Goal: Information Seeking & Learning: Learn about a topic

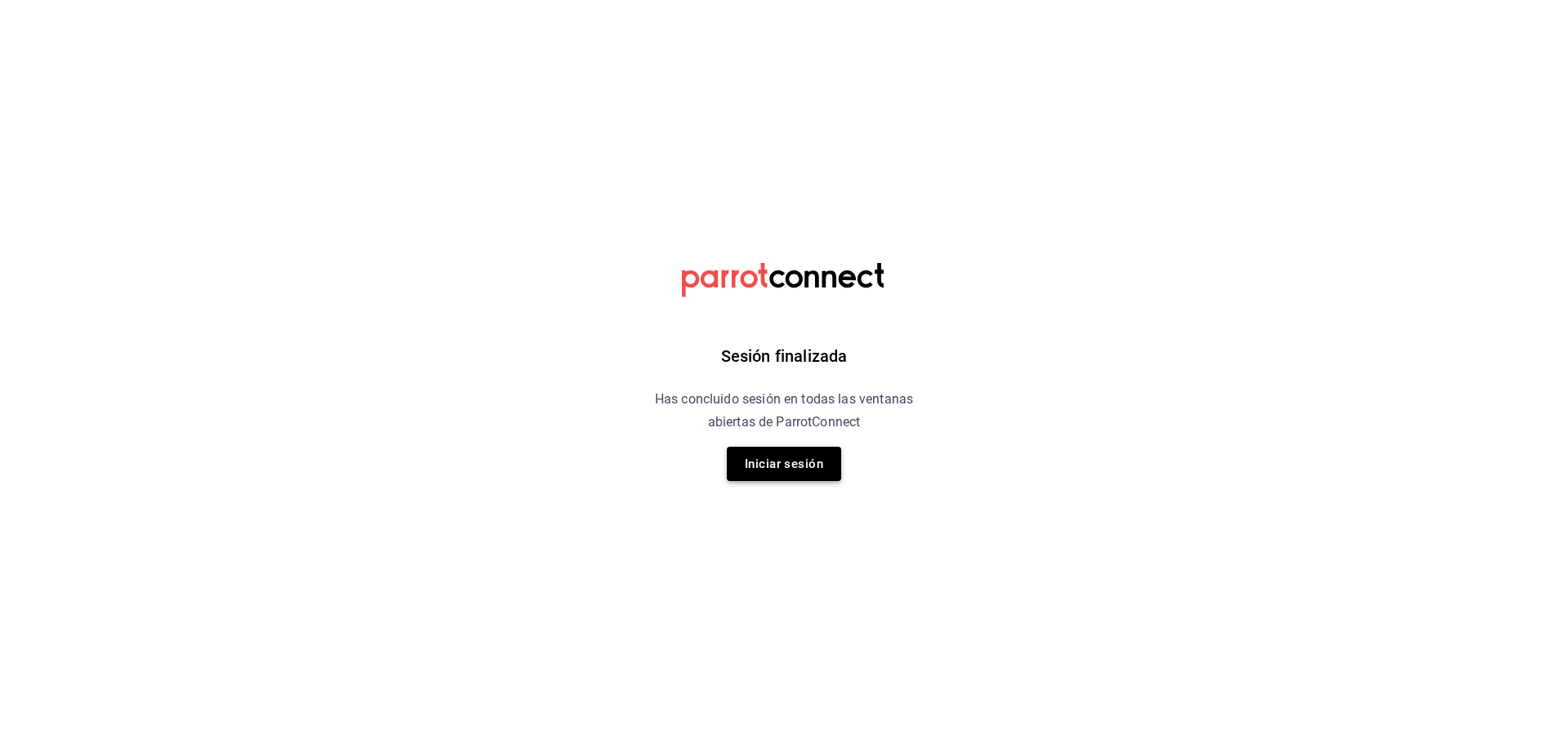
click at [806, 453] on button "Iniciar sesión" at bounding box center [784, 464] width 115 height 34
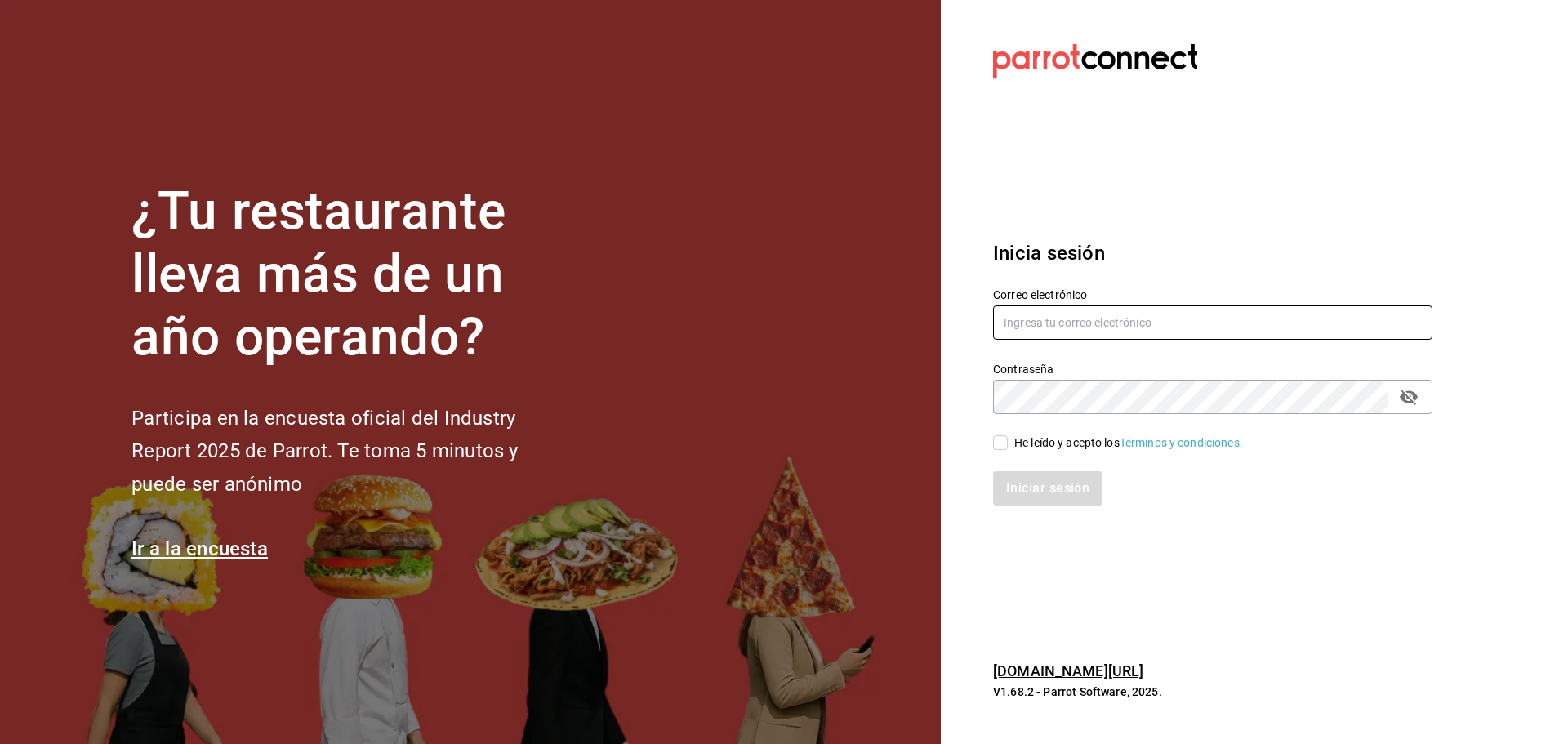
click at [1033, 316] on input "text" at bounding box center [1212, 323] width 439 height 34
click at [1138, 324] on input "text" at bounding box center [1212, 323] width 439 height 34
type input "djzak@outlook.com"
click at [1001, 440] on input "He leído y acepto los Términos y condiciones." at bounding box center [1000, 442] width 14 height 14
checkbox input "true"
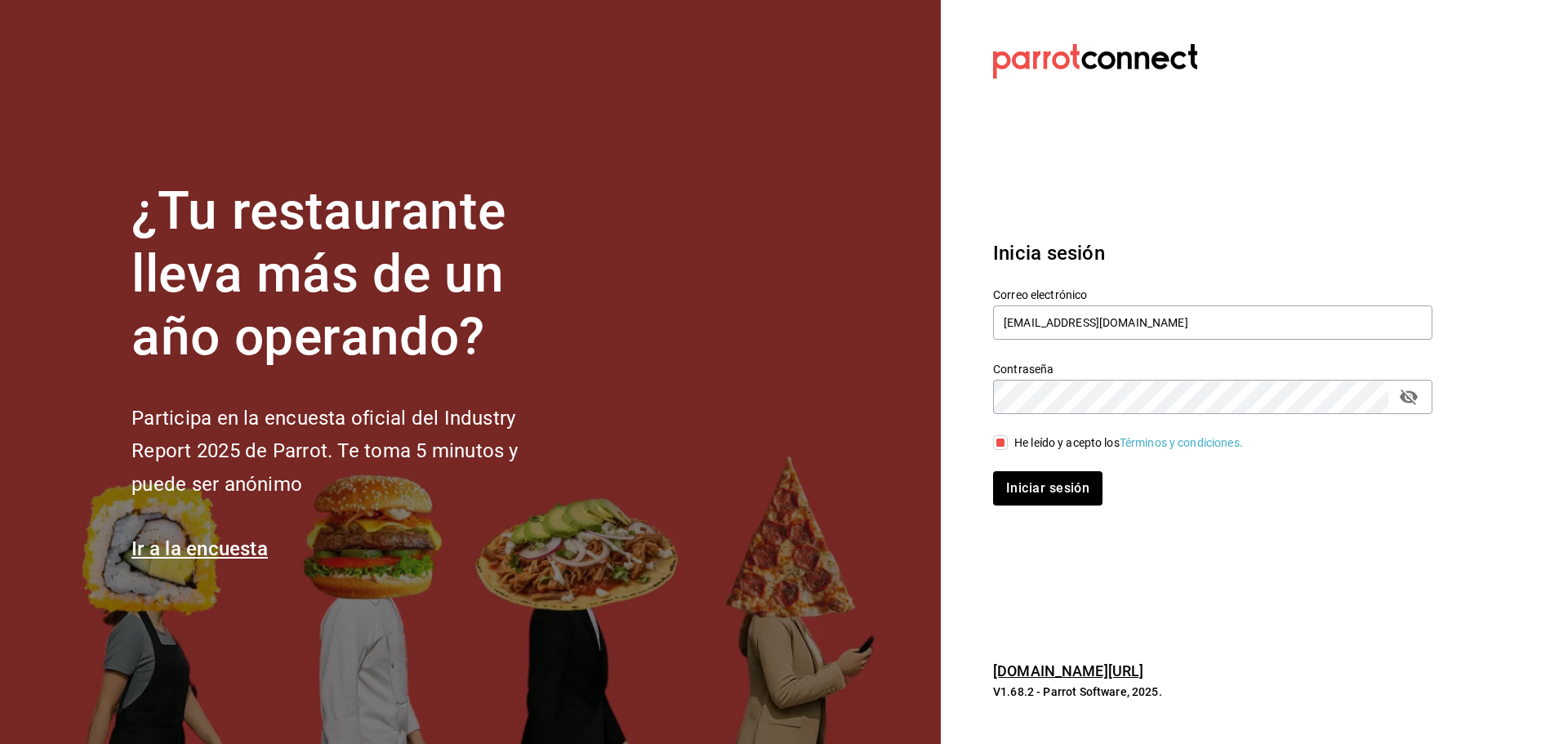
click at [1024, 470] on div "Iniciar sesión" at bounding box center [1203, 478] width 459 height 54
click at [1058, 493] on button "Iniciar sesión" at bounding box center [1048, 489] width 111 height 34
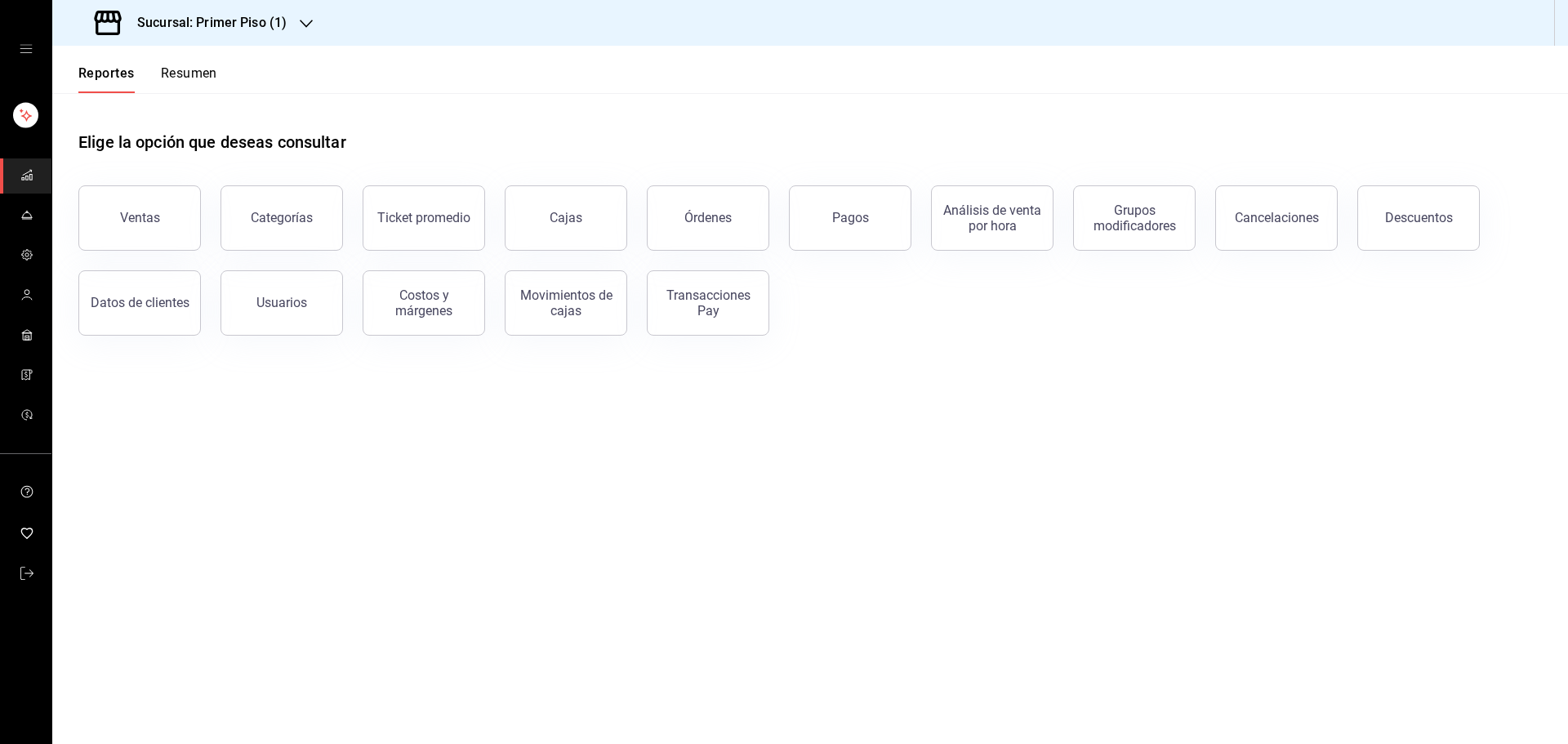
click at [190, 73] on button "Resumen" at bounding box center [189, 79] width 56 height 28
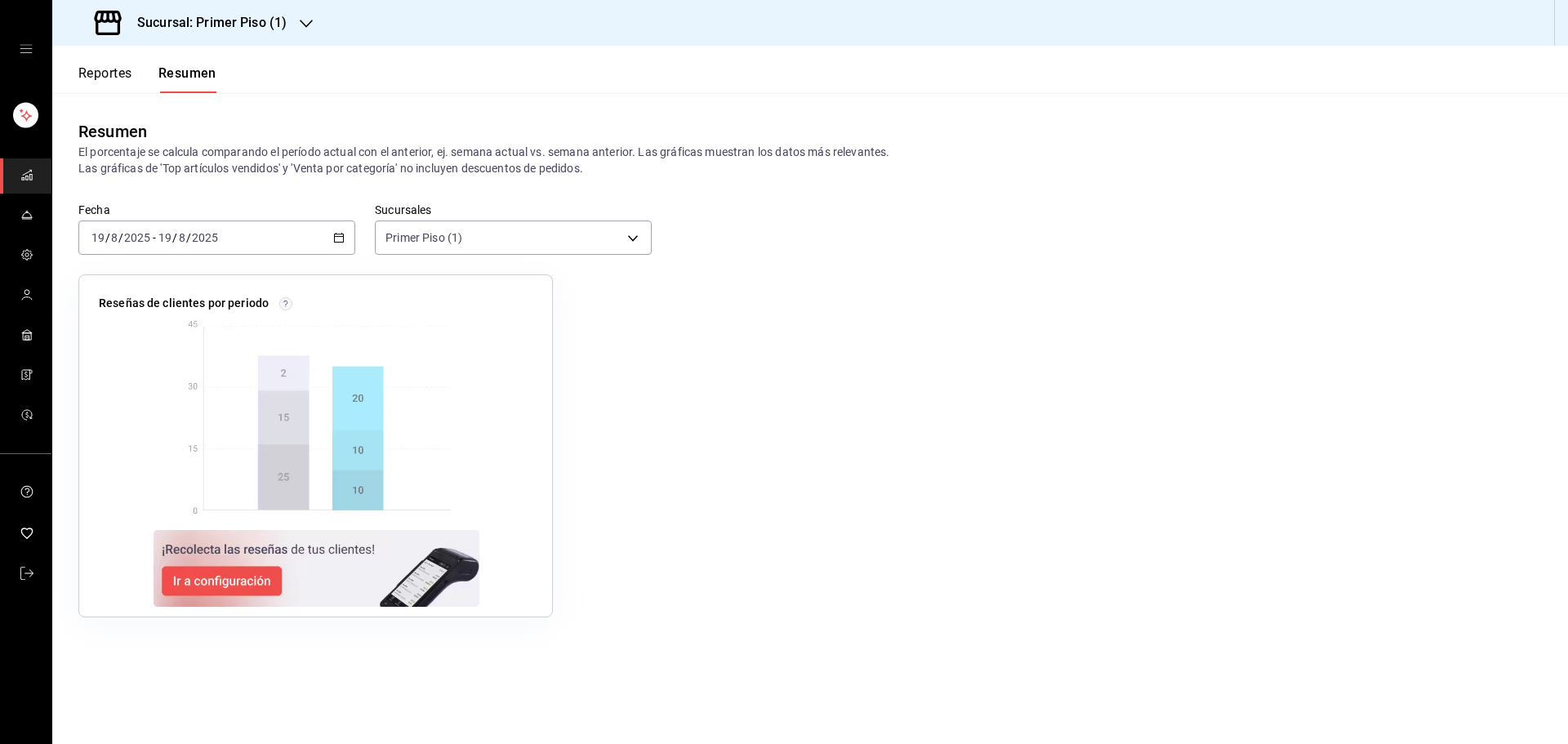
click at [315, 238] on div "[DATE] [DATE] - [DATE] [DATE]" at bounding box center [217, 237] width 277 height 34
click at [193, 458] on li "Rango de fechas" at bounding box center [156, 471] width 153 height 37
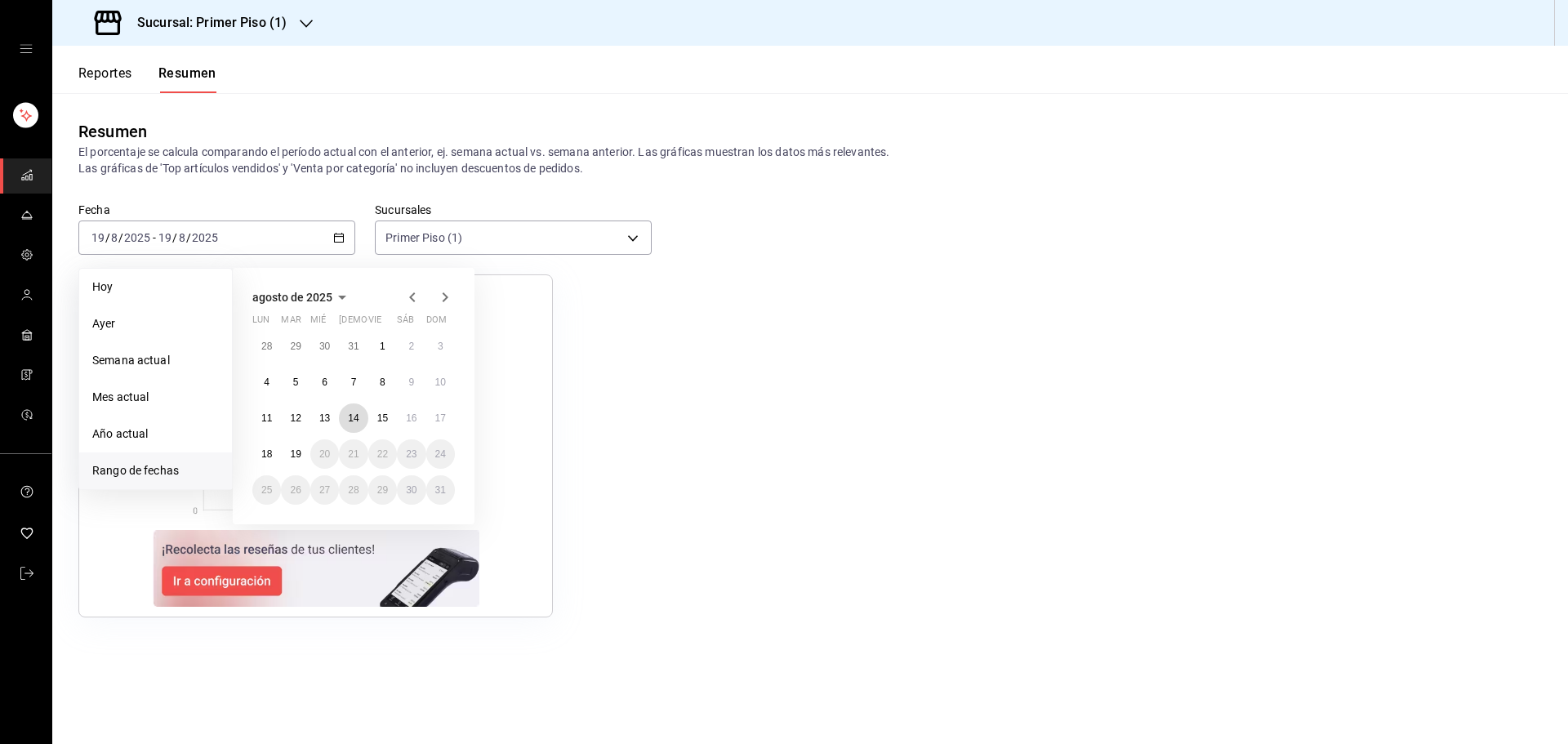
drag, startPoint x: 347, startPoint y: 421, endPoint x: 310, endPoint y: 443, distance: 43.0
click at [348, 420] on button "14" at bounding box center [353, 418] width 28 height 29
click at [268, 455] on abbr "18" at bounding box center [267, 455] width 10 height 11
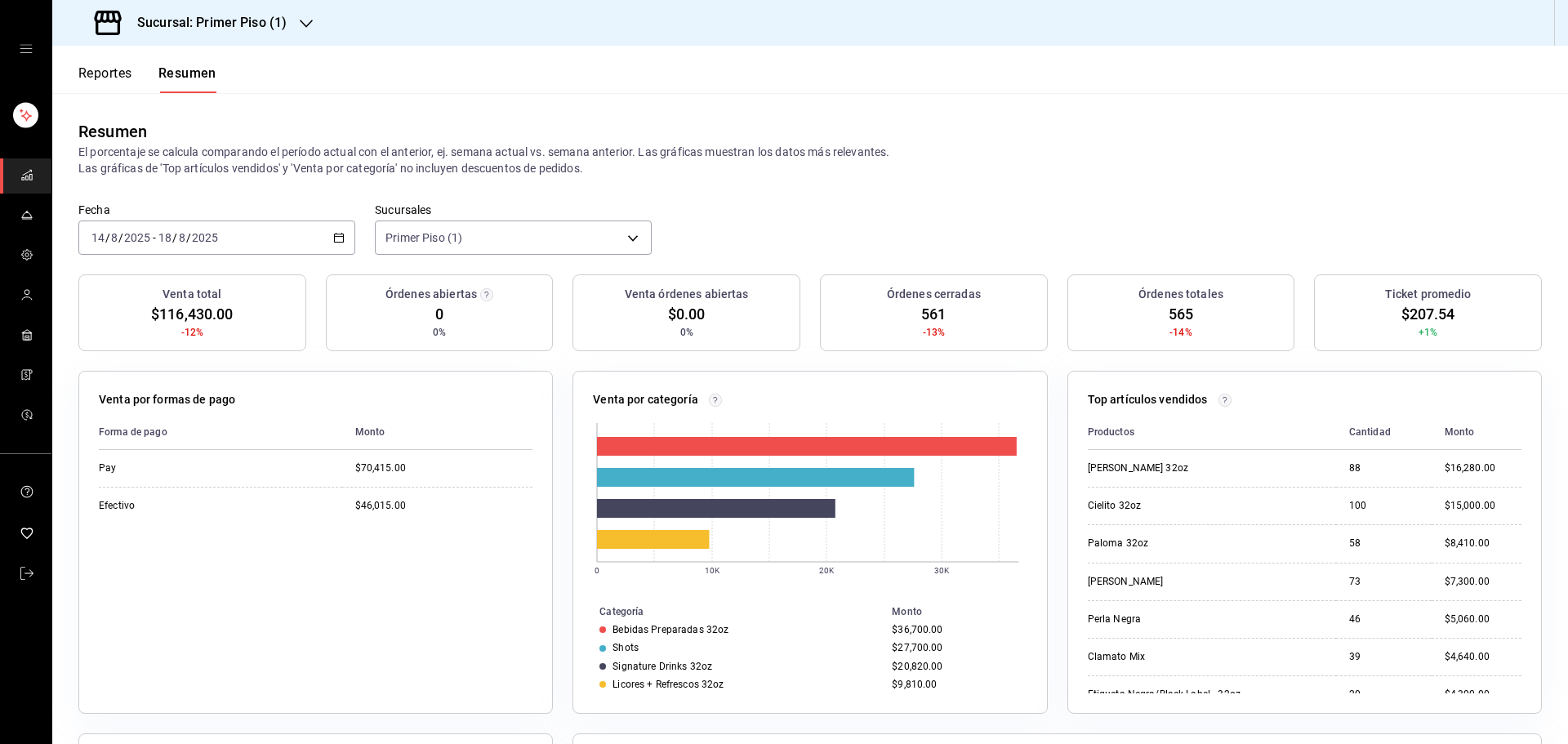
click at [339, 240] on icon "button" at bounding box center [339, 238] width 11 height 11
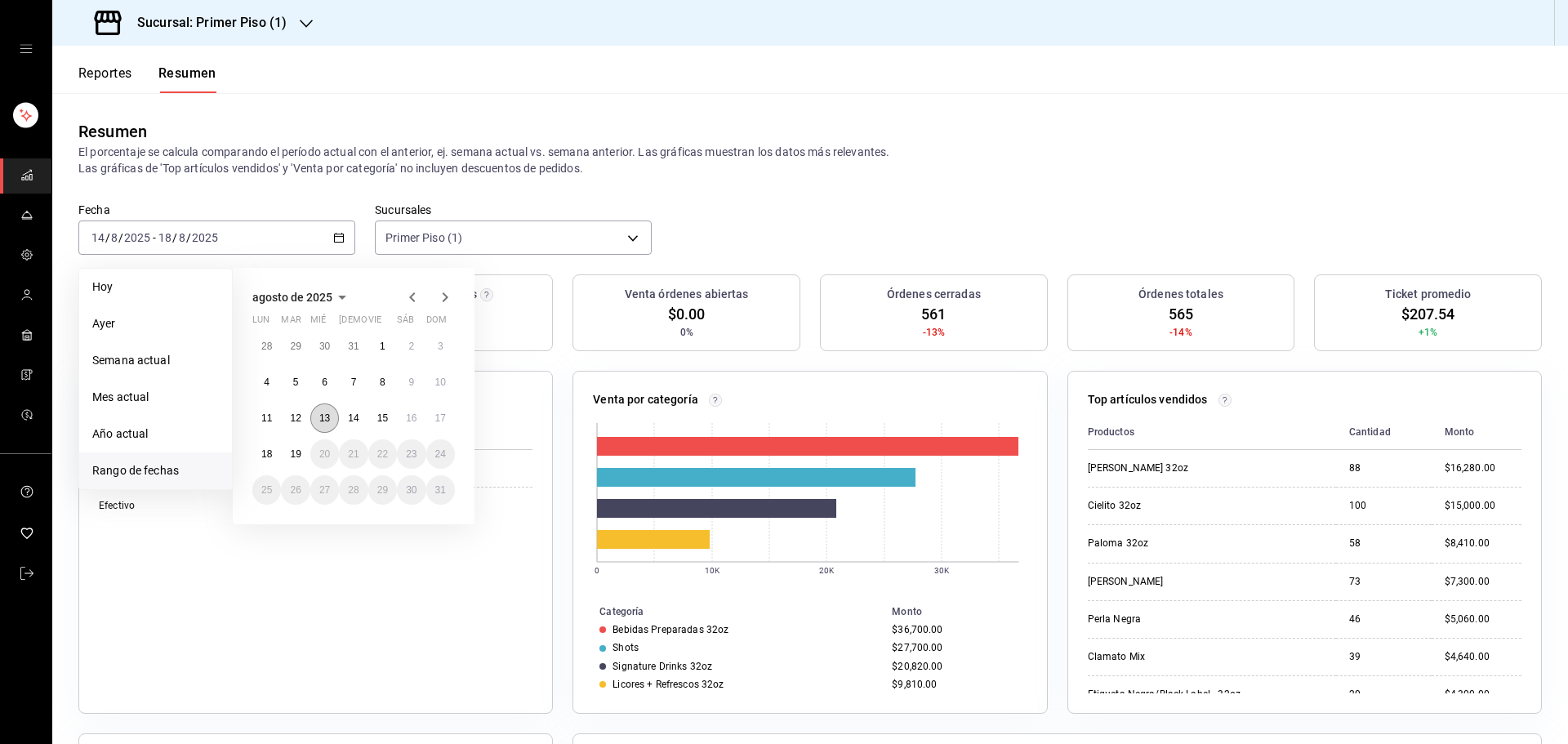
click at [331, 423] on button "13" at bounding box center [324, 418] width 28 height 29
click at [296, 451] on abbr "19" at bounding box center [295, 455] width 10 height 11
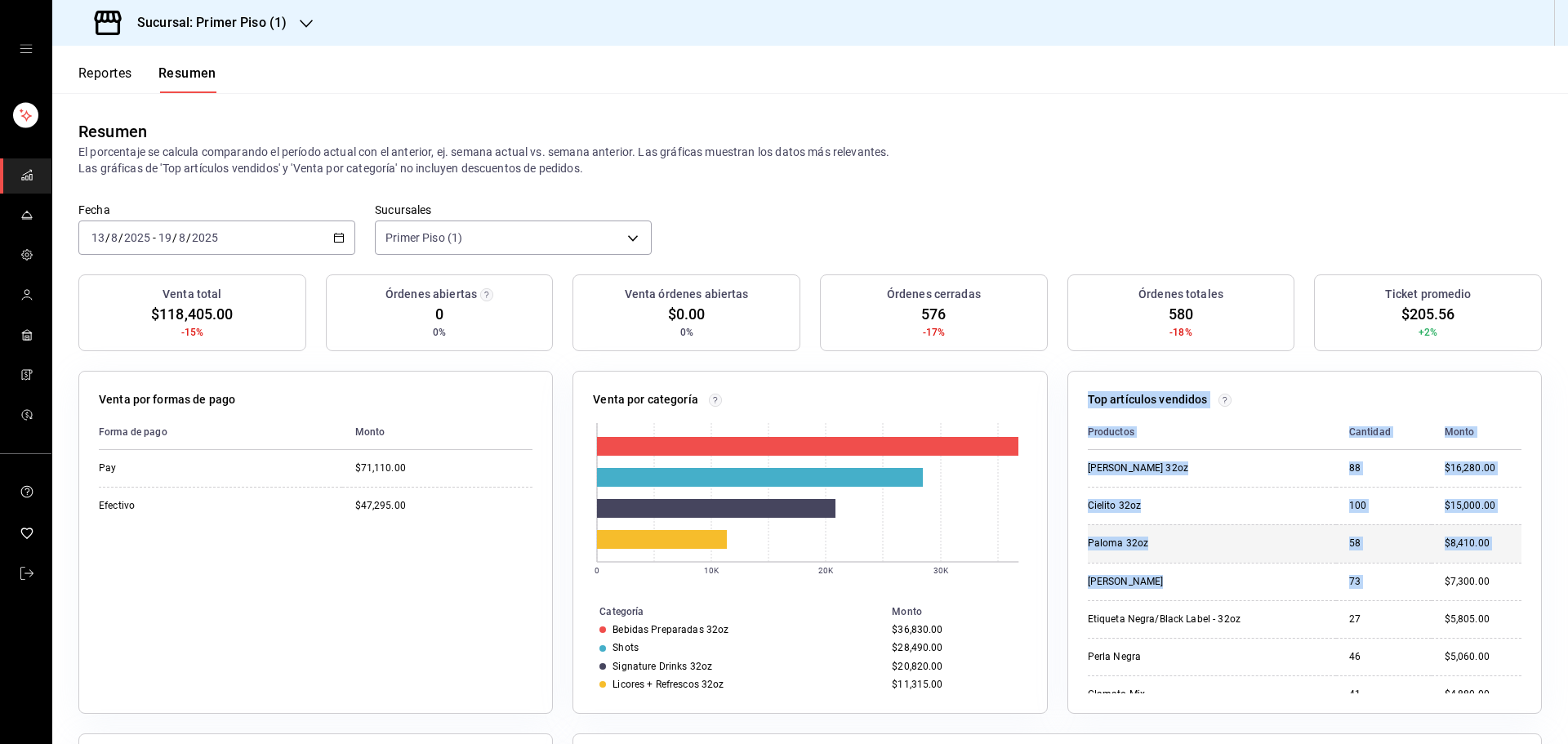
drag, startPoint x: 1079, startPoint y: 402, endPoint x: 1329, endPoint y: 549, distance: 290.0
click at [1410, 588] on div "Top artículos vendidos Productos Cantidad Monto [PERSON_NAME] 32oz 88 $16,280.0…" at bounding box center [1304, 543] width 474 height 344
click at [608, 232] on body "Sucursal: Primer Piso (1) Reportes Resumen Resumen El porcentaje se calcula com…" at bounding box center [784, 372] width 1568 height 744
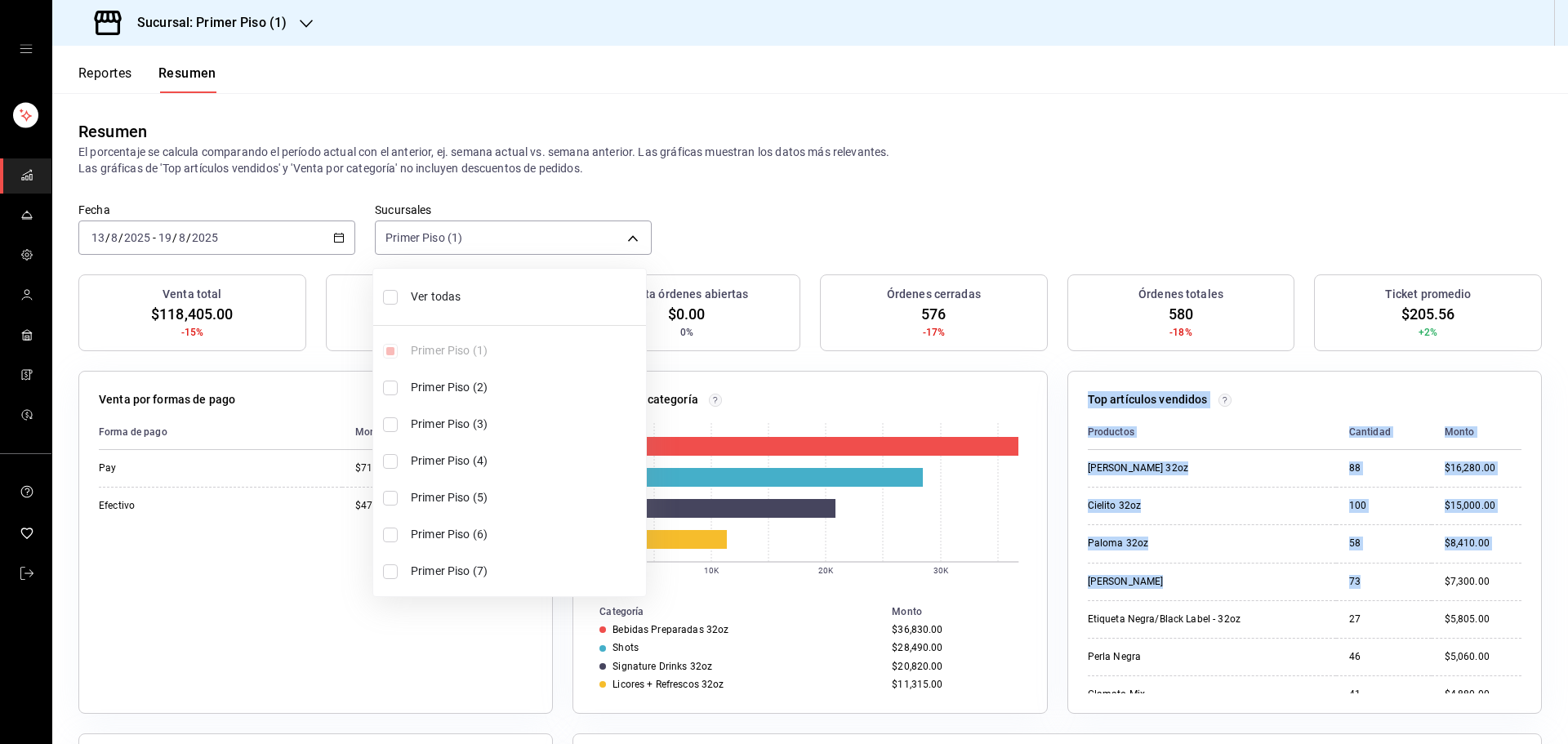
click at [393, 425] on input "checkbox" at bounding box center [390, 424] width 14 height 14
checkbox input "true"
type input "[object Object],[object Object]"
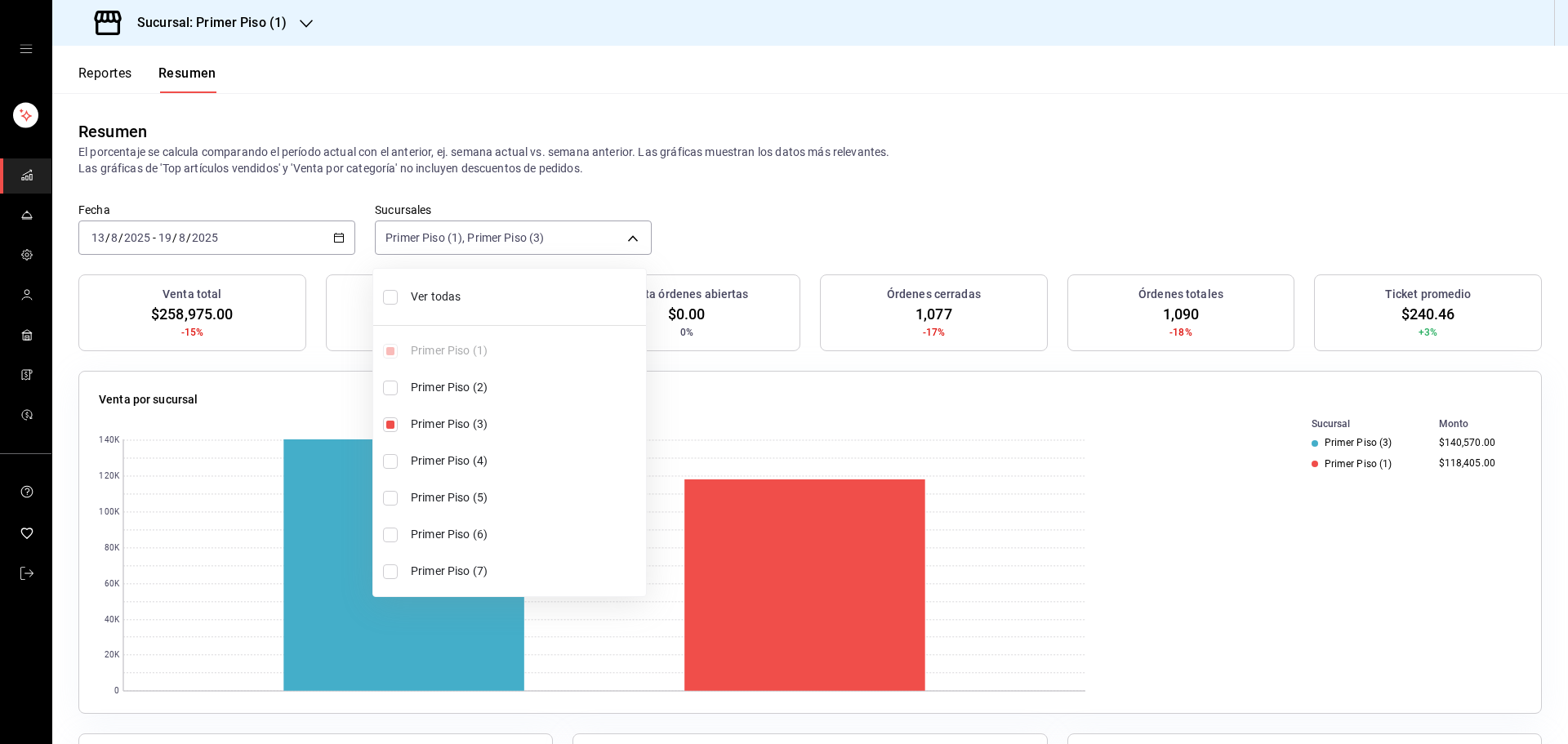
click at [394, 503] on input "checkbox" at bounding box center [390, 497] width 14 height 14
checkbox input "true"
type input "[object Object],[object Object],[object Object]"
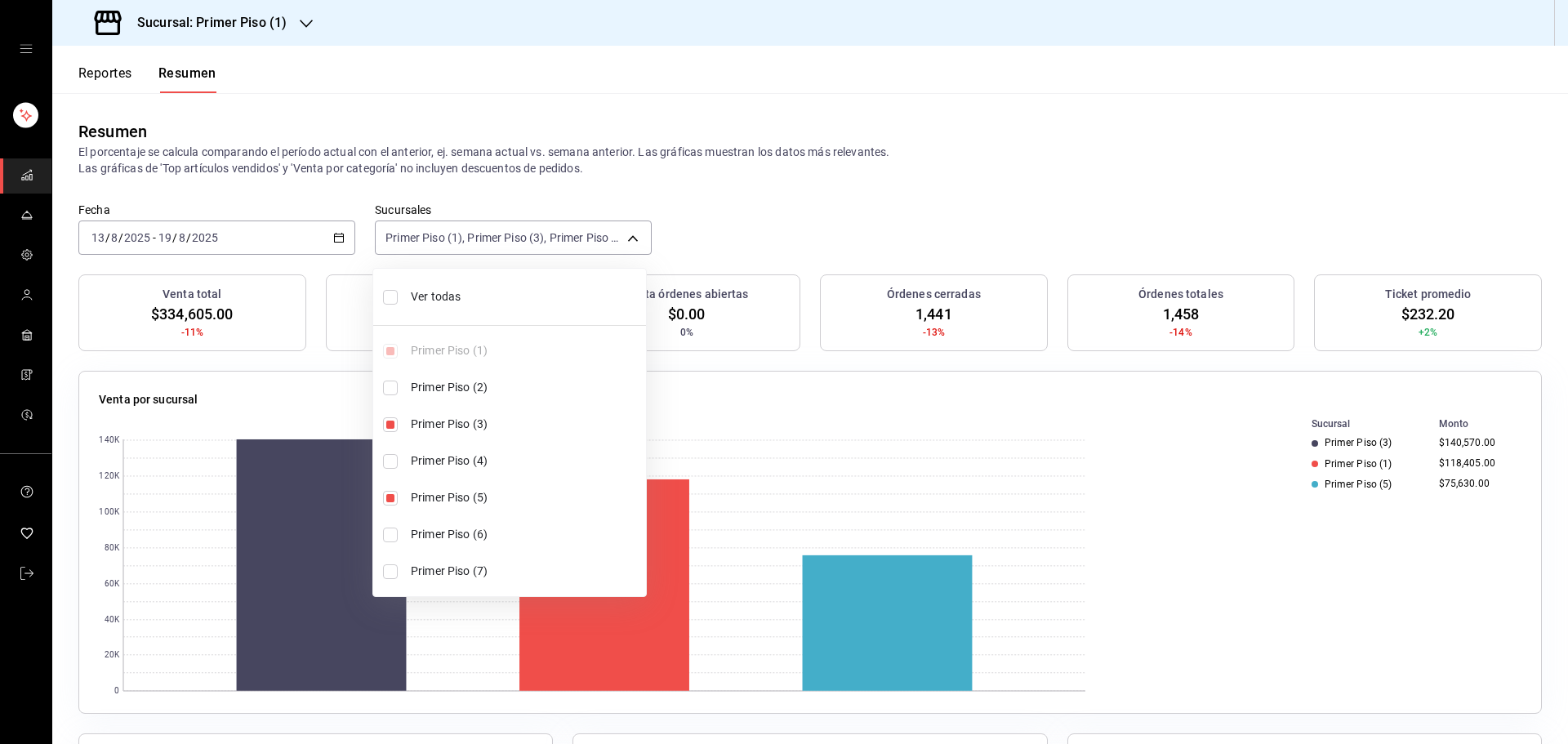
click at [731, 222] on div at bounding box center [784, 372] width 1568 height 744
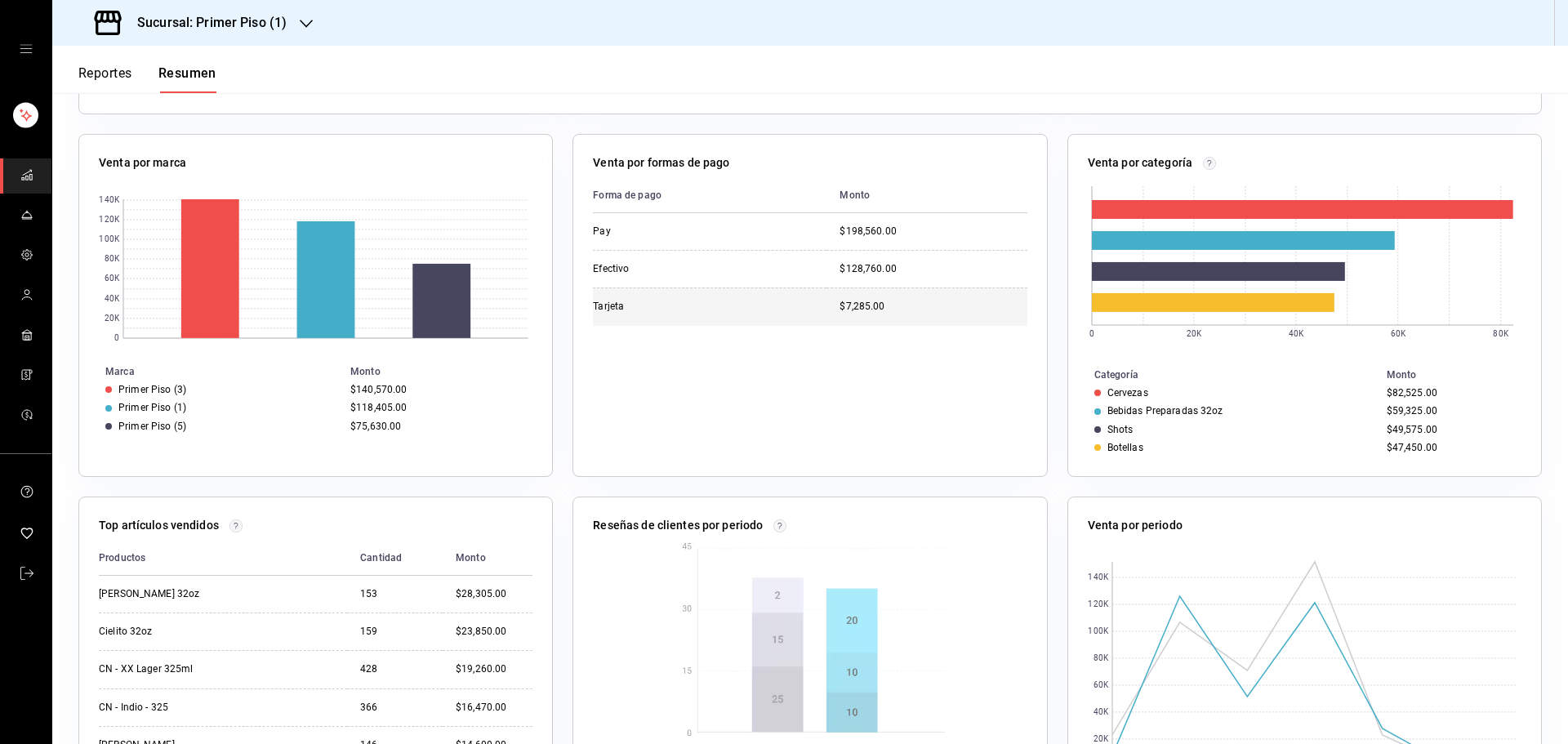
scroll to position [721, 0]
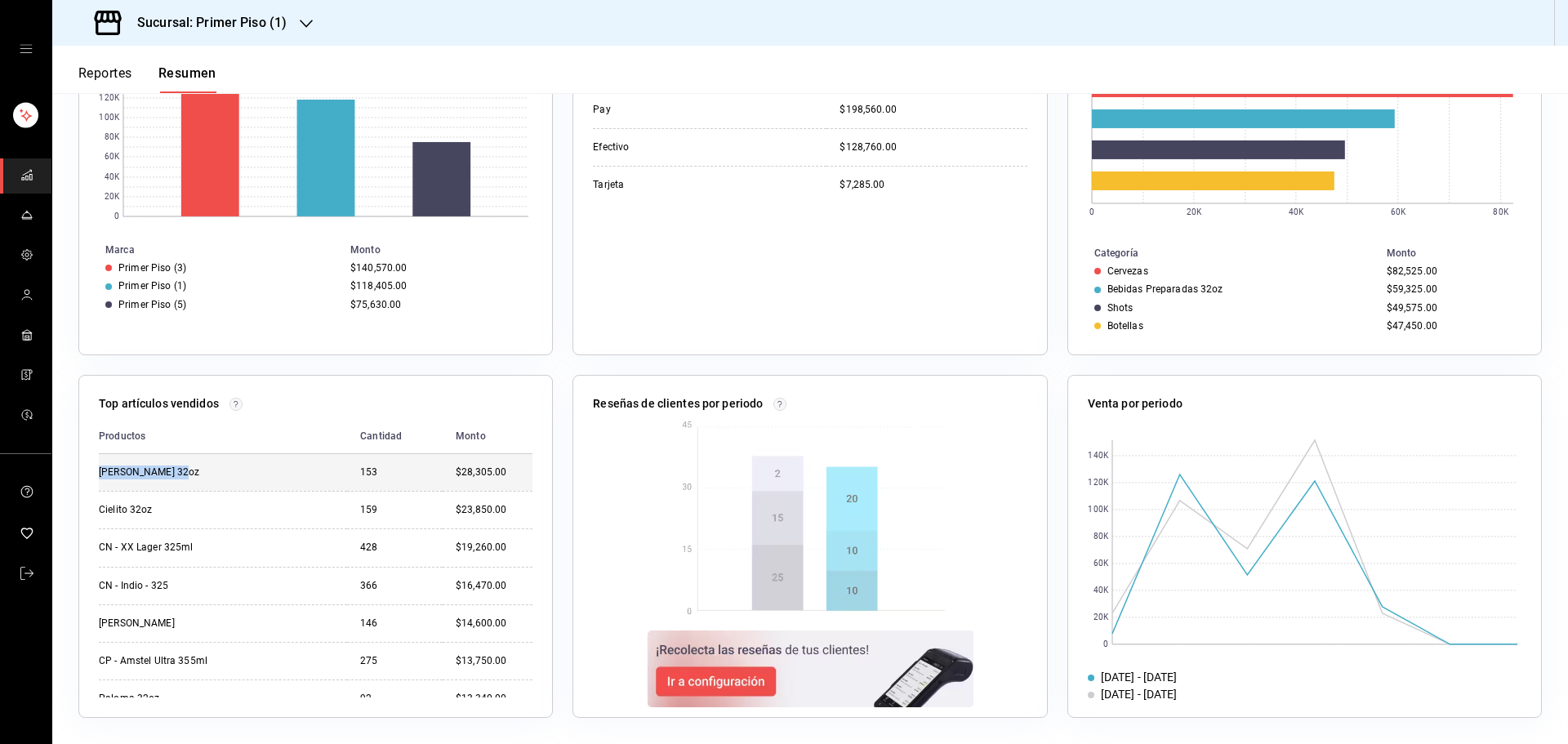
drag, startPoint x: 189, startPoint y: 471, endPoint x: 101, endPoint y: 467, distance: 88.1
click at [100, 467] on div "[PERSON_NAME] 32oz" at bounding box center [180, 473] width 163 height 14
copy div "[PERSON_NAME] 32oz"
drag, startPoint x: 442, startPoint y: 470, endPoint x: 496, endPoint y: 474, distance: 54.1
click at [496, 474] on td "$28,305.00" at bounding box center [488, 473] width 90 height 37
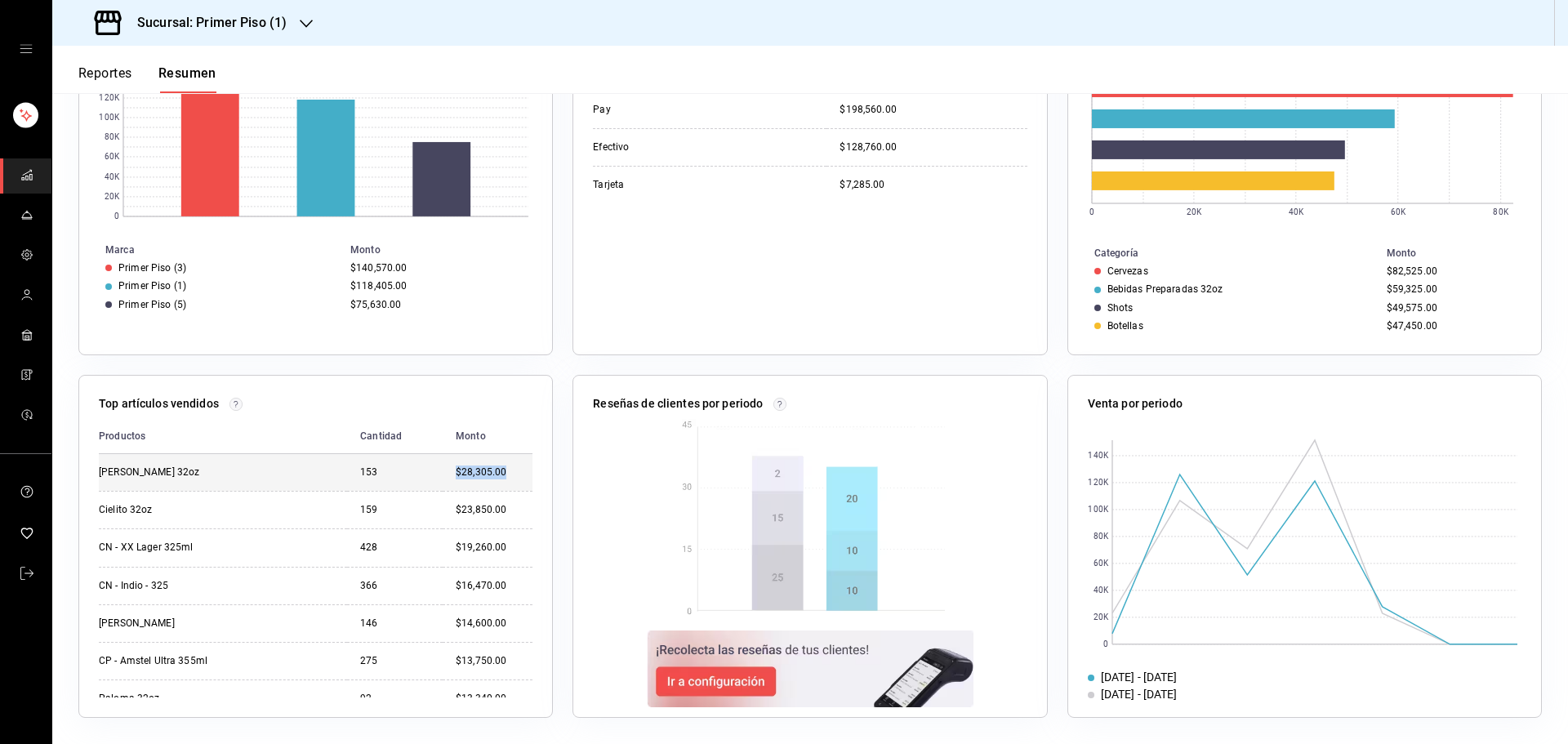
copy div "$28,305.00"
drag, startPoint x: 142, startPoint y: 507, endPoint x: 97, endPoint y: 507, distance: 45.0
click at [97, 507] on div "Top artículos vendidos Productos Cantidad Monto [PERSON_NAME] 32oz 153 $28,305.…" at bounding box center [316, 547] width 474 height 344
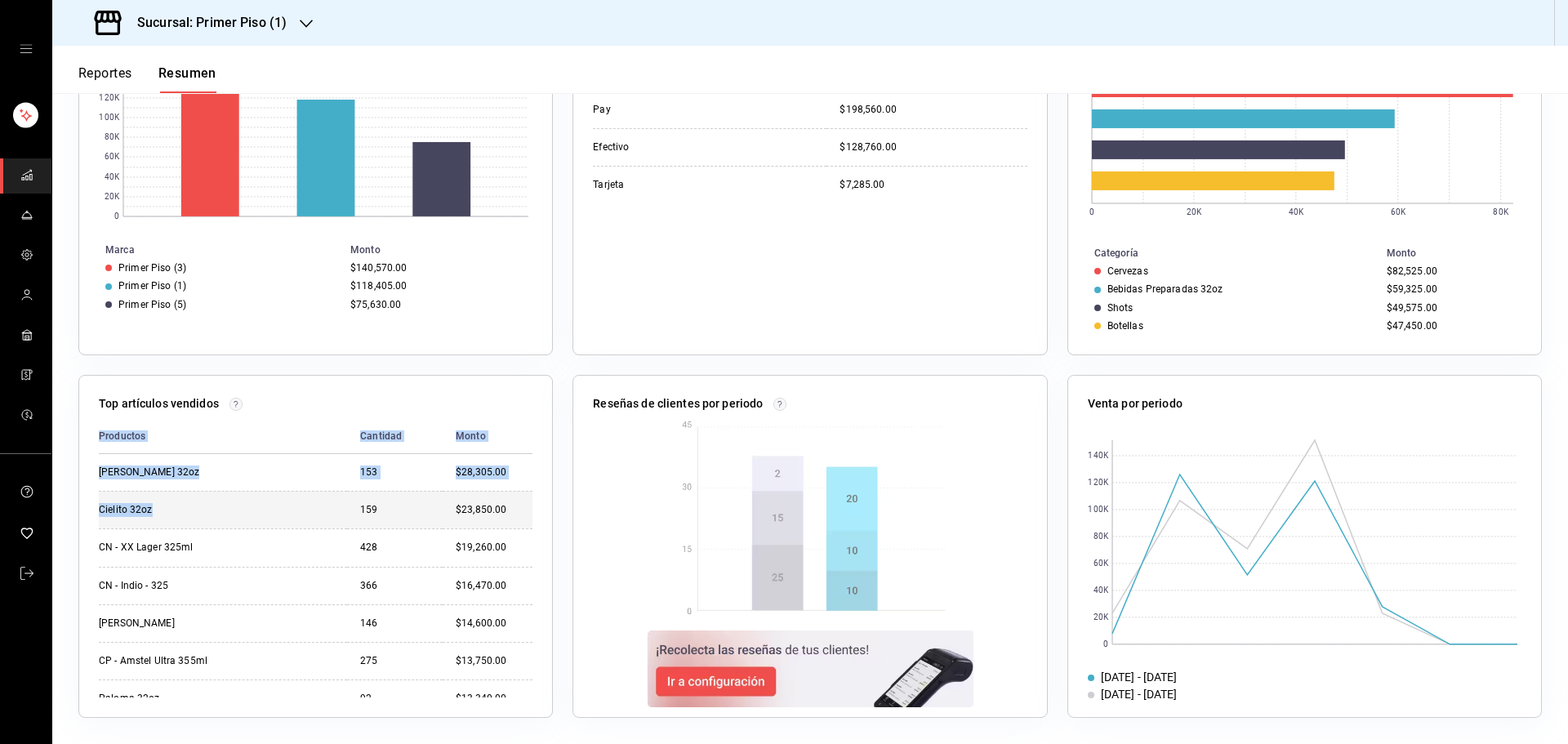
copy table "Productos Cantidad Monto [PERSON_NAME] 32oz 153 $28,305.00 Cielito 32oz"
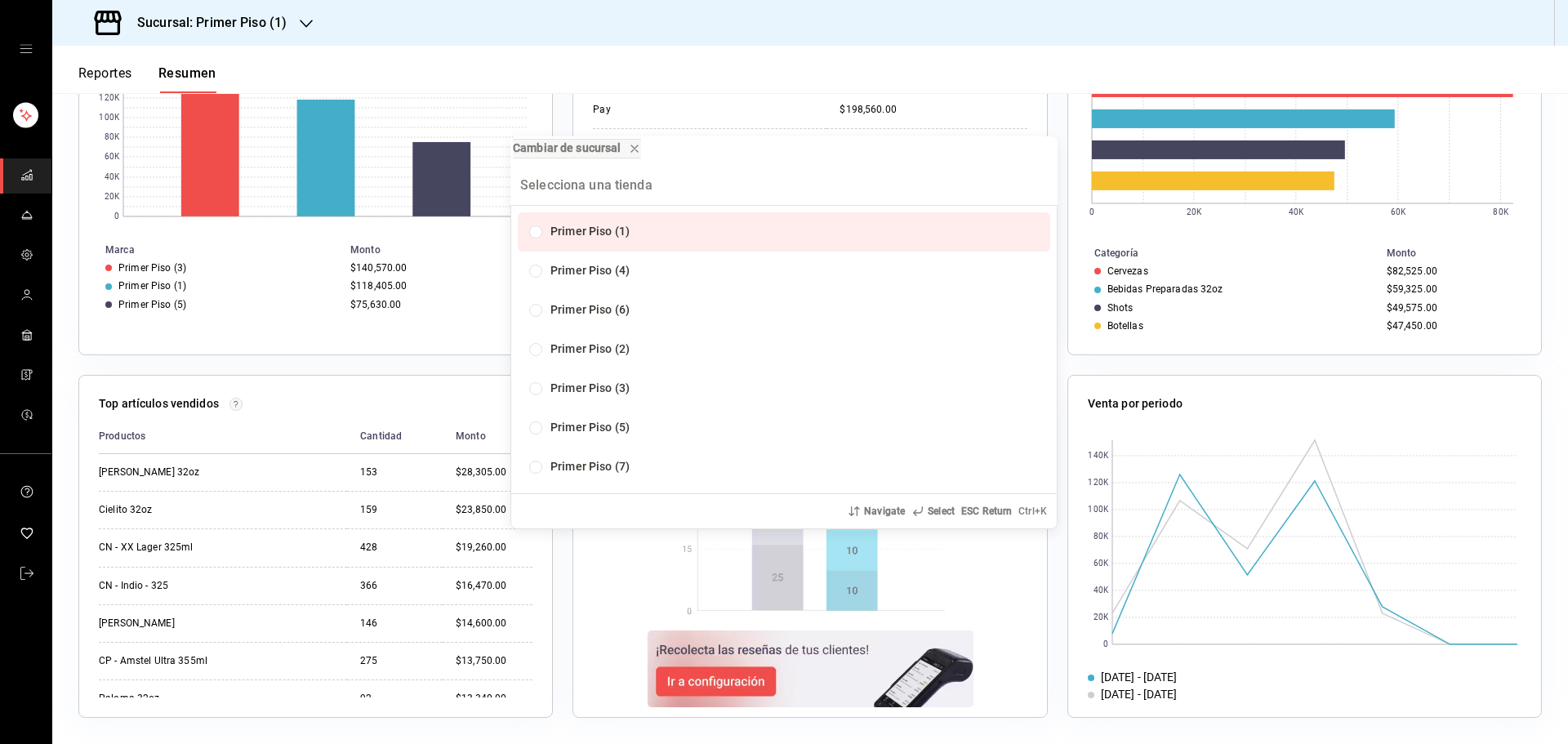
drag, startPoint x: 105, startPoint y: 510, endPoint x: 154, endPoint y: 508, distance: 49.0
click at [154, 508] on div "Cambiar de sucursal Primer Piso (1) Primer Piso (4) Primer Piso (6) Primer Piso…" at bounding box center [784, 372] width 1568 height 744
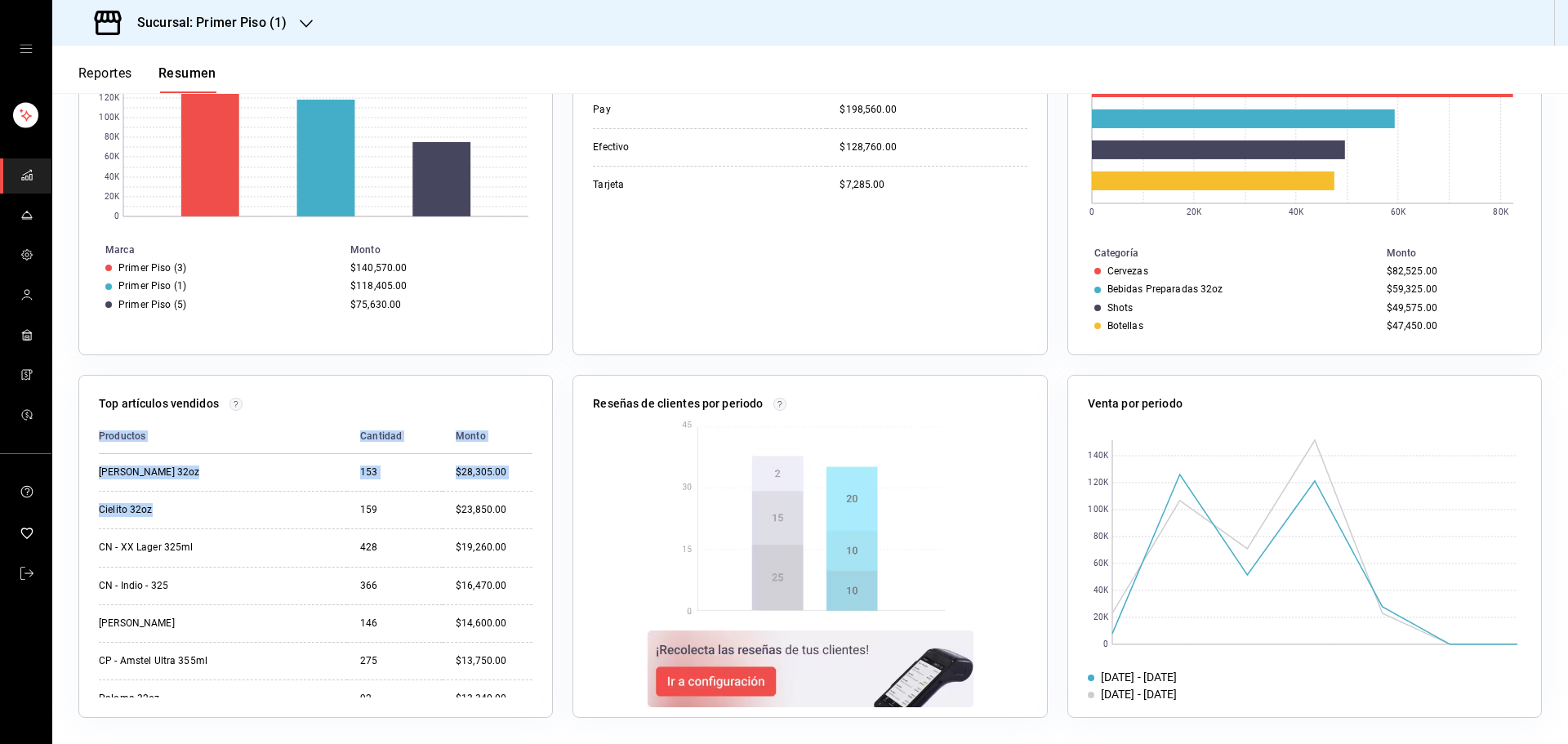
drag, startPoint x: 144, startPoint y: 509, endPoint x: 98, endPoint y: 509, distance: 46.0
click at [98, 509] on div "Top artículos vendidos Productos Cantidad Monto [PERSON_NAME] 32oz 153 $28,305.…" at bounding box center [316, 547] width 474 height 344
click at [160, 513] on div "Cielito 32oz" at bounding box center [180, 510] width 163 height 14
drag, startPoint x: 155, startPoint y: 509, endPoint x: 99, endPoint y: 509, distance: 56.0
click at [99, 509] on div "Cielito 32oz" at bounding box center [180, 510] width 163 height 14
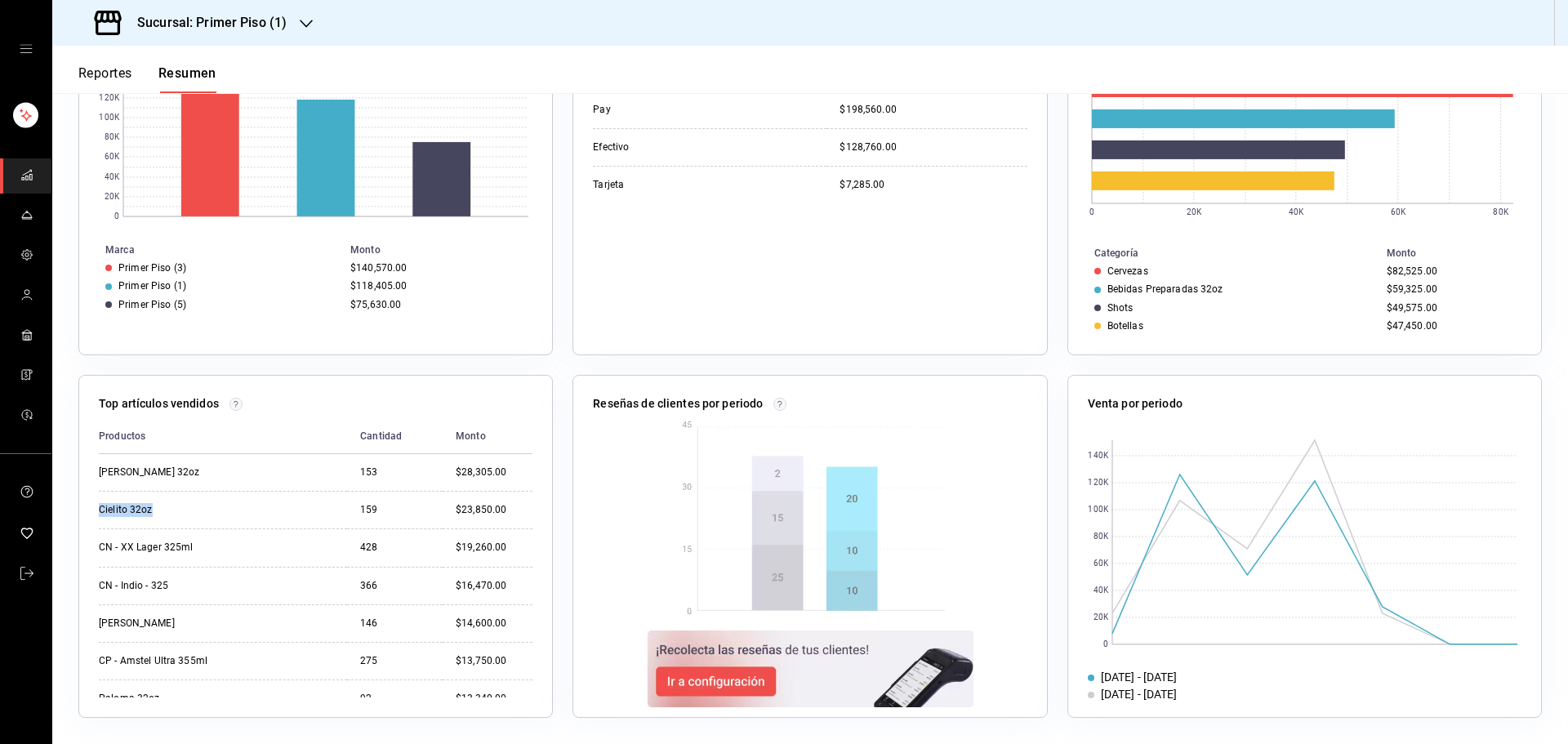
copy div "Cielito 32oz"
drag, startPoint x: 493, startPoint y: 509, endPoint x: 441, endPoint y: 507, distance: 52.0
click at [443, 507] on td "$23,850.00" at bounding box center [488, 510] width 90 height 38
copy div "$23,850.00"
drag, startPoint x: 198, startPoint y: 544, endPoint x: 102, endPoint y: 543, distance: 96.0
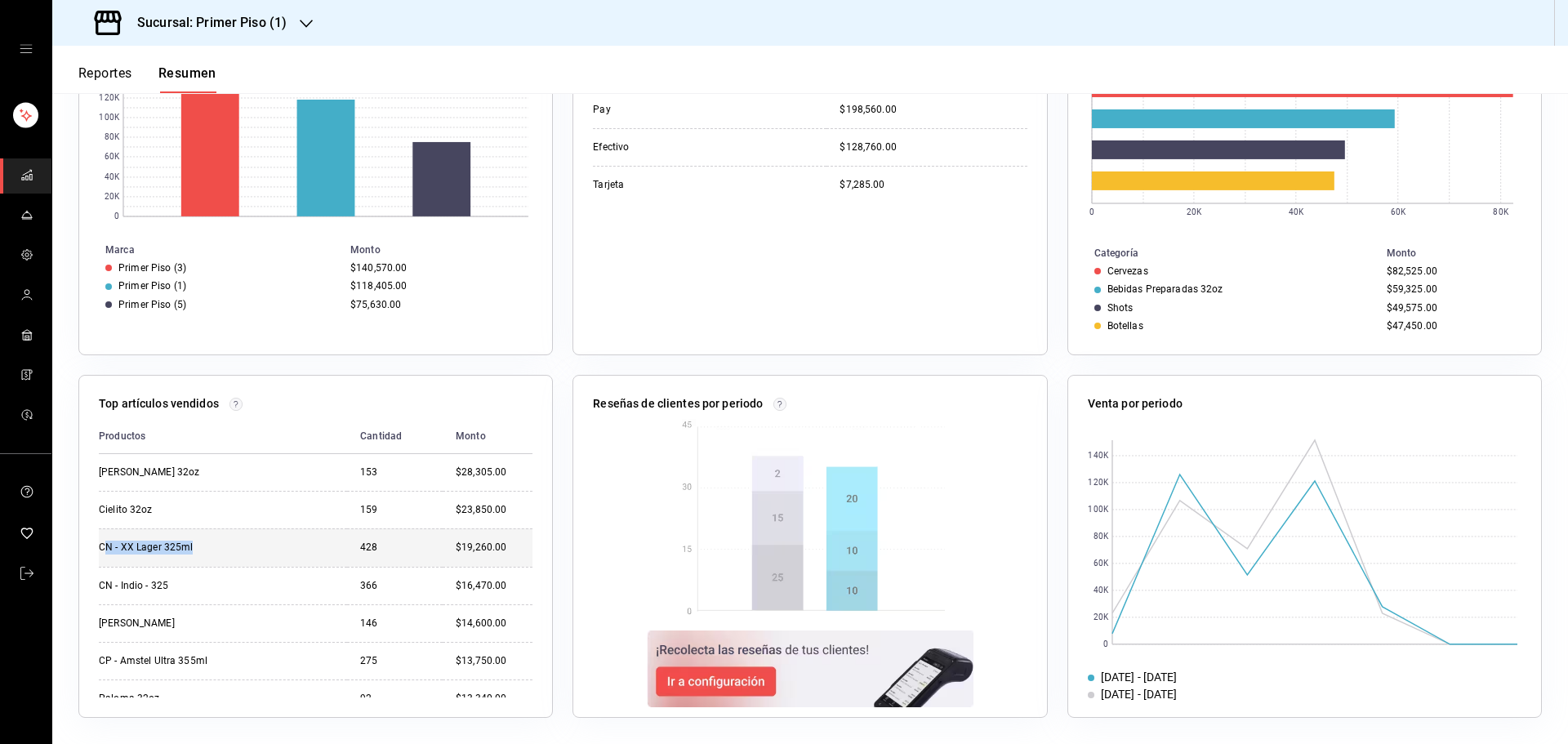
click at [102, 543] on div "CN - XX Lager 325ml" at bounding box center [180, 548] width 163 height 14
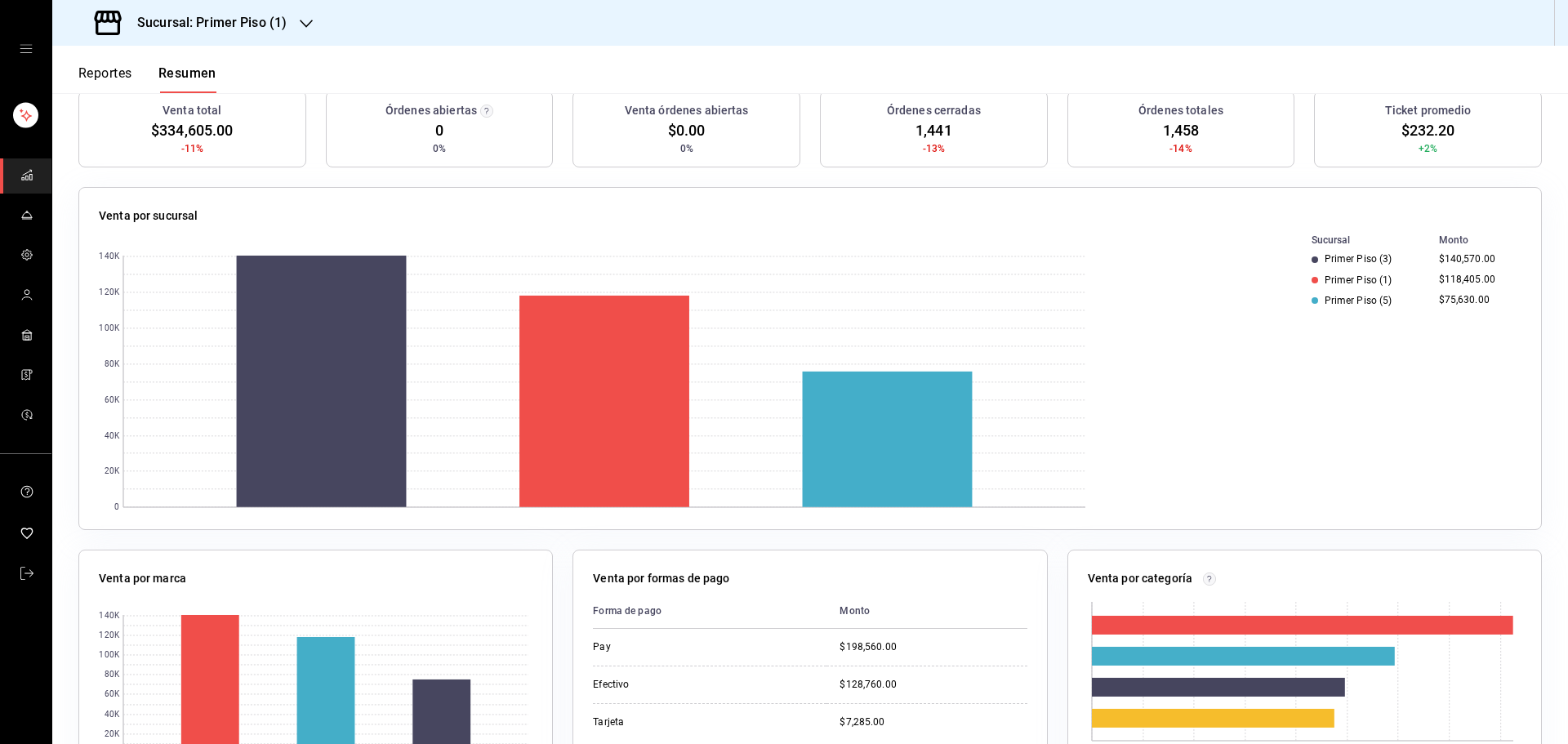
scroll to position [0, 0]
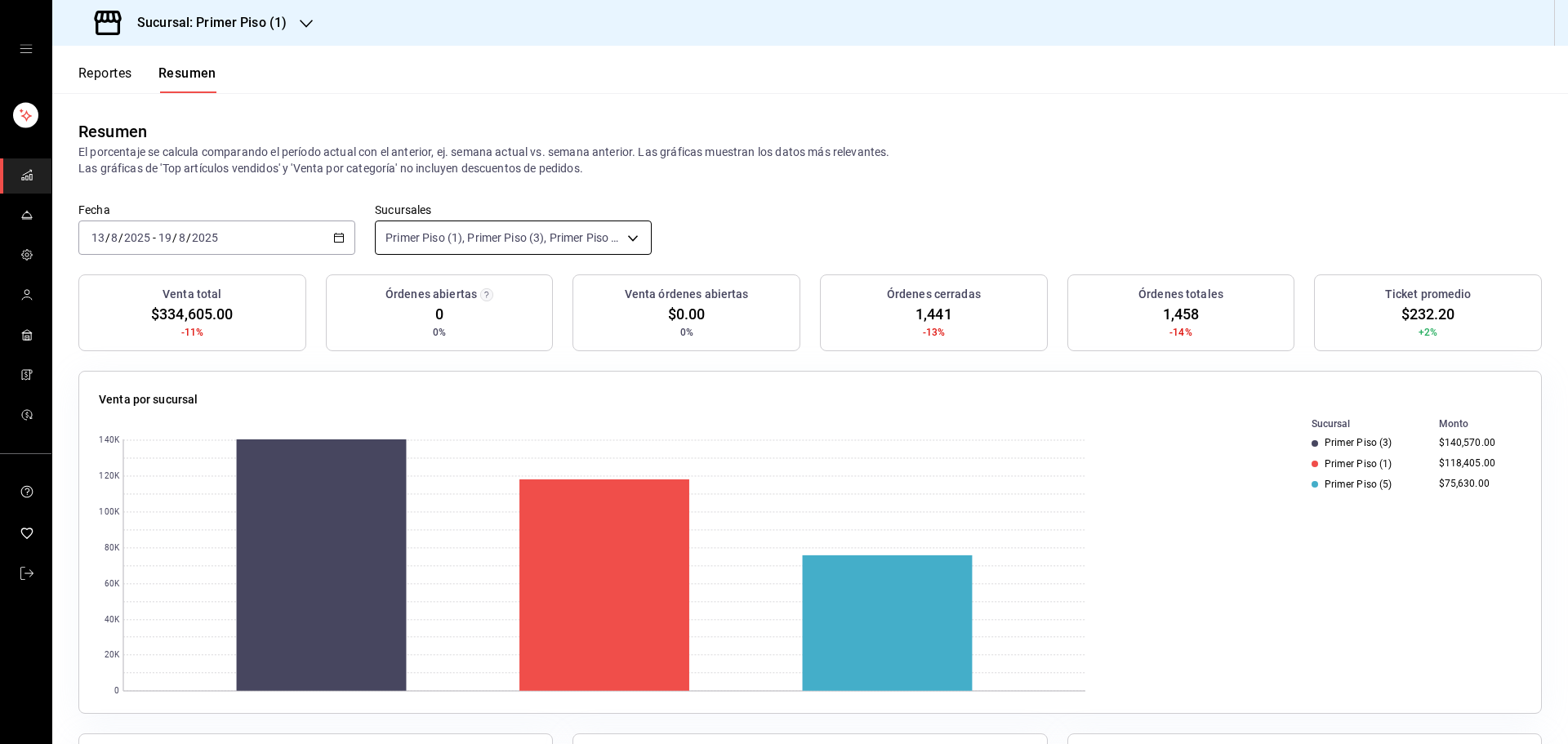
click at [632, 238] on body "Sucursal: Primer Piso (1) Reportes Resumen Resumen El porcentaje se calcula com…" at bounding box center [784, 372] width 1568 height 744
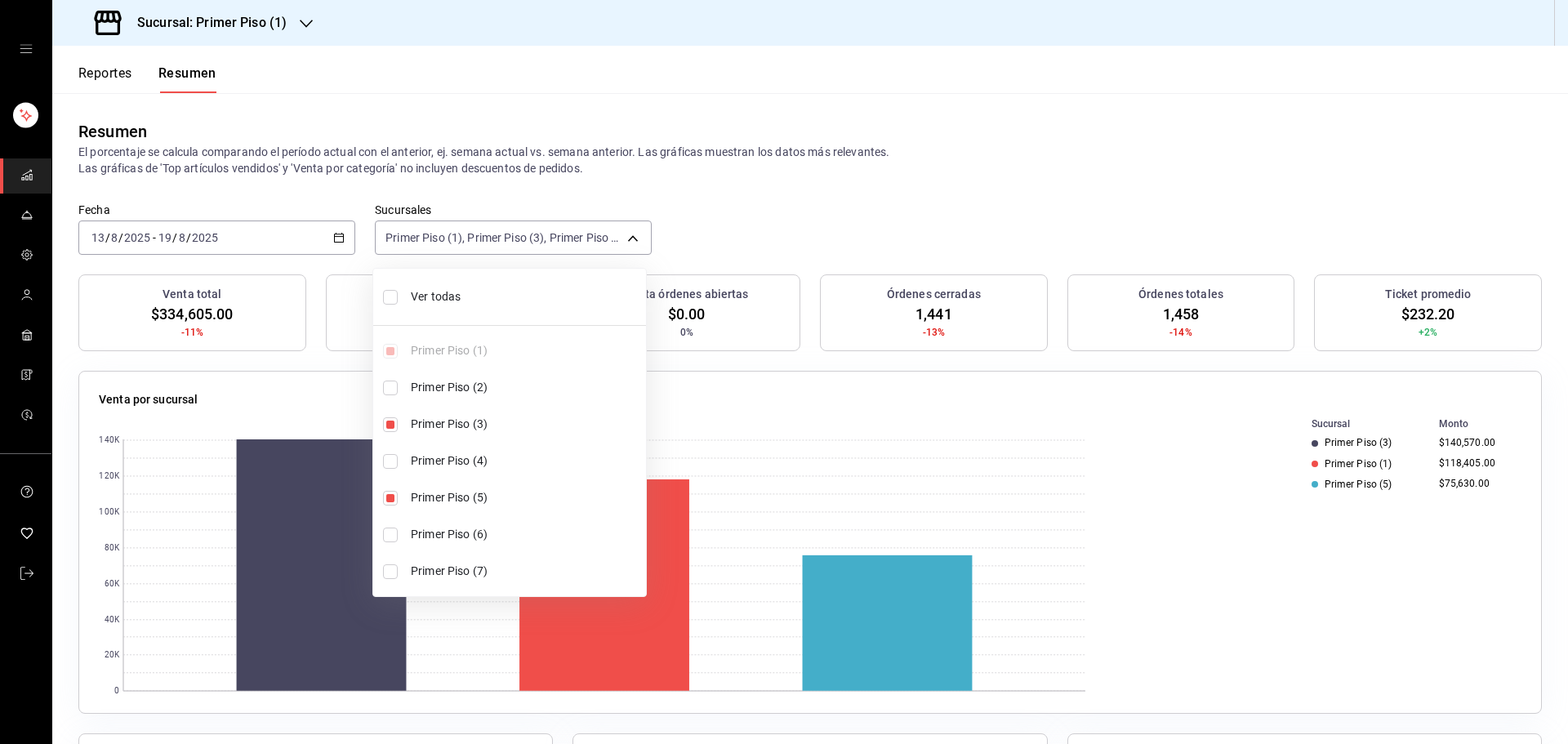
click at [391, 425] on input "checkbox" at bounding box center [390, 424] width 14 height 14
checkbox input "false"
type input "[object Object],[object Object]"
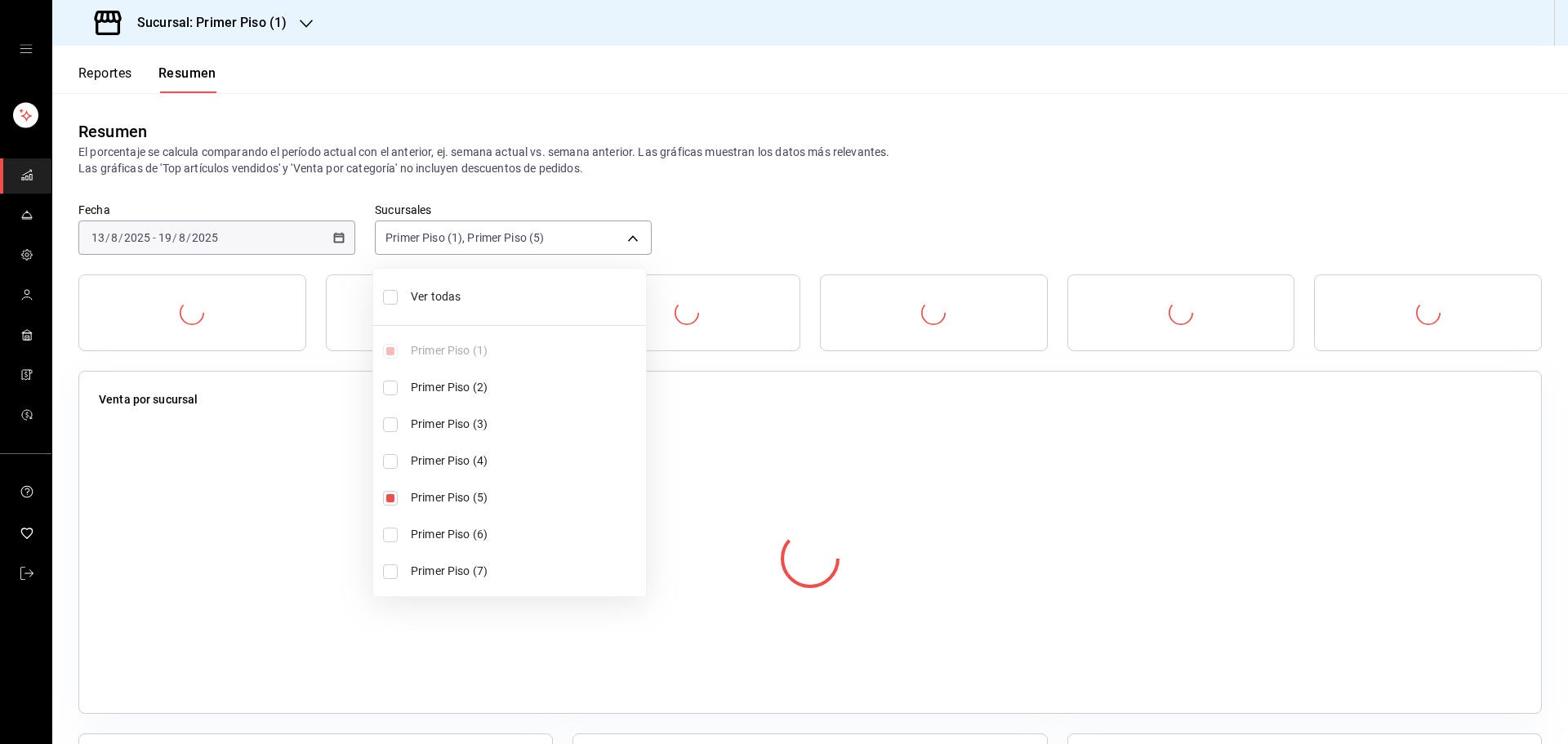
click at [391, 392] on input "checkbox" at bounding box center [390, 387] width 14 height 14
checkbox input "true"
type input "[object Object],[object Object],[object Object]"
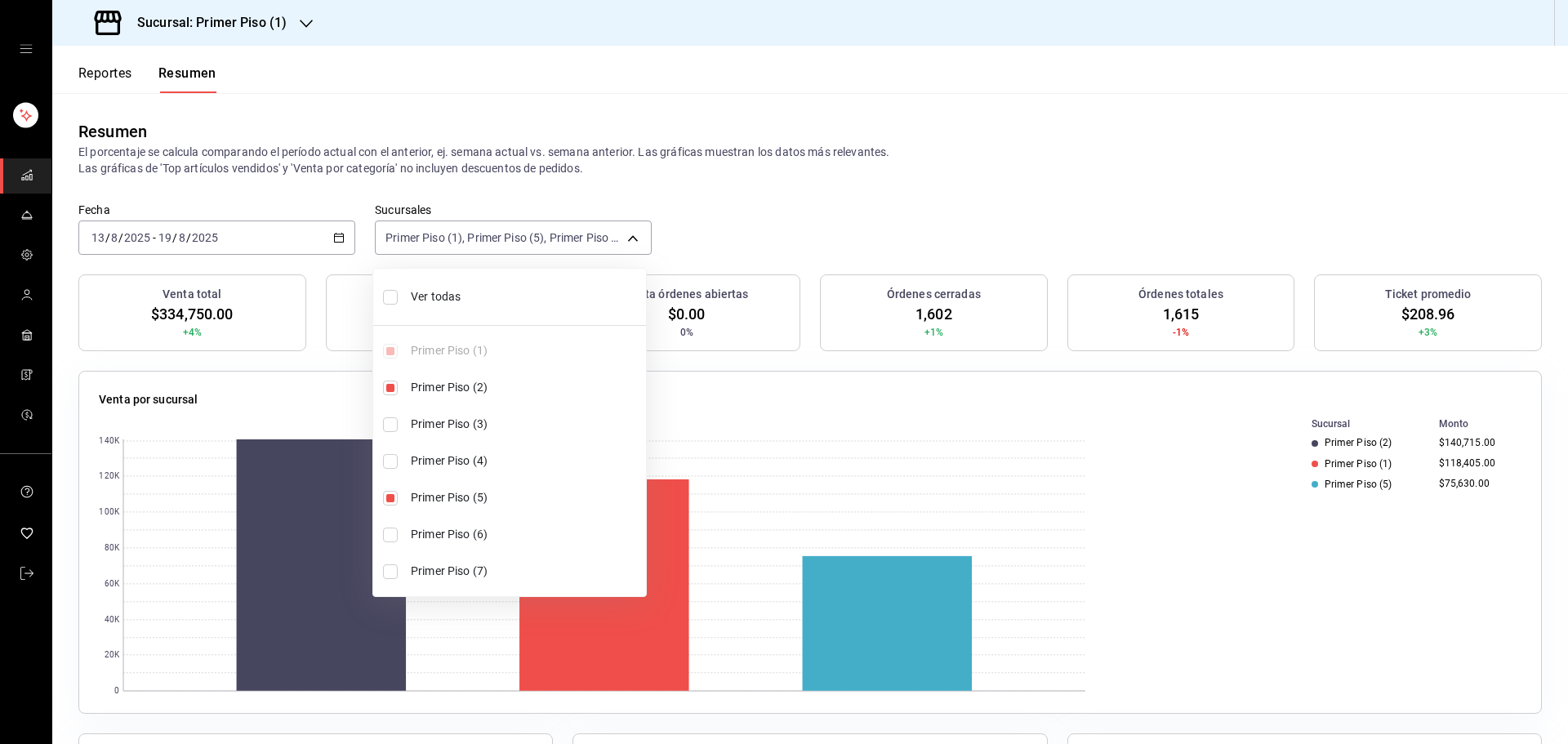
click at [299, 393] on div at bounding box center [784, 372] width 1568 height 744
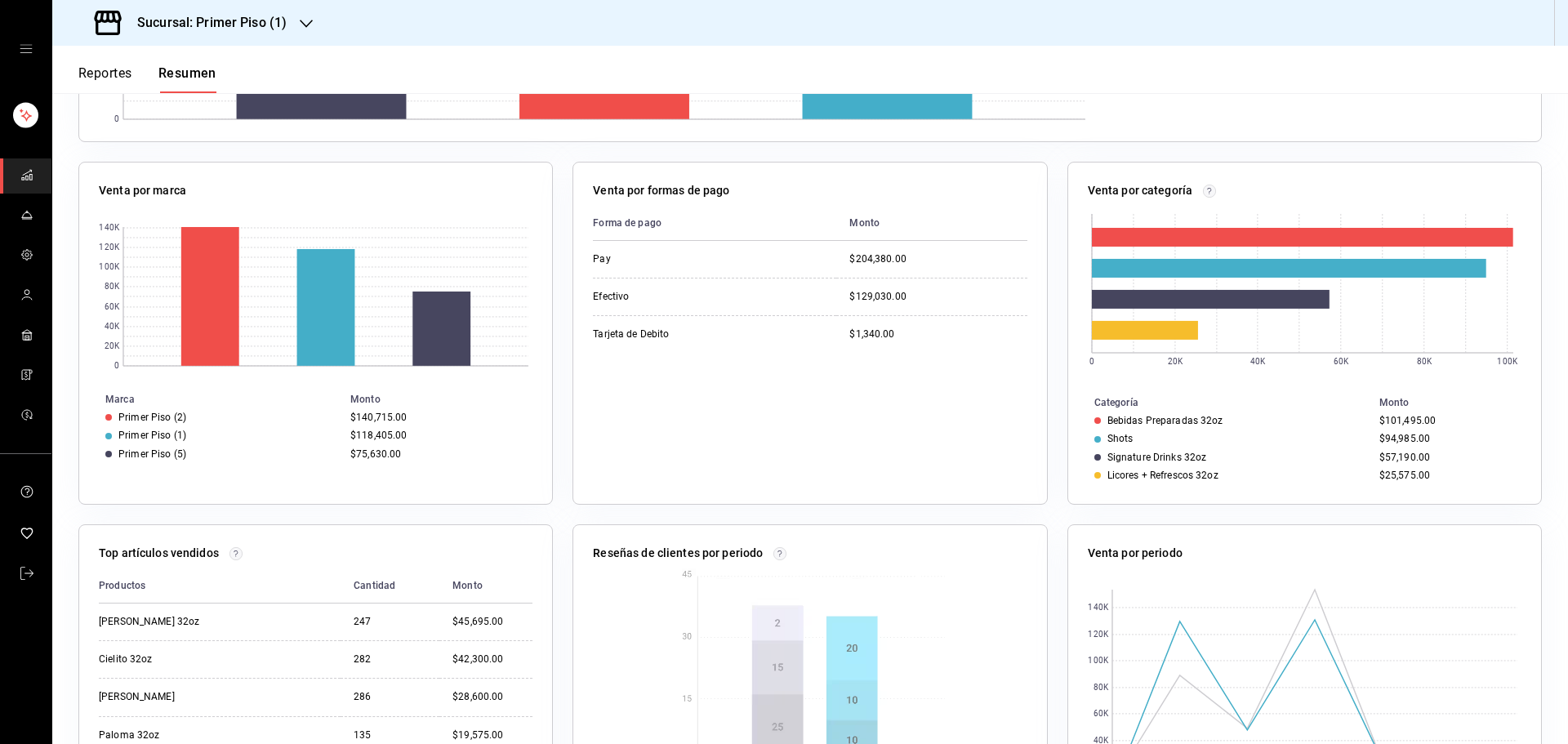
scroll to position [721, 0]
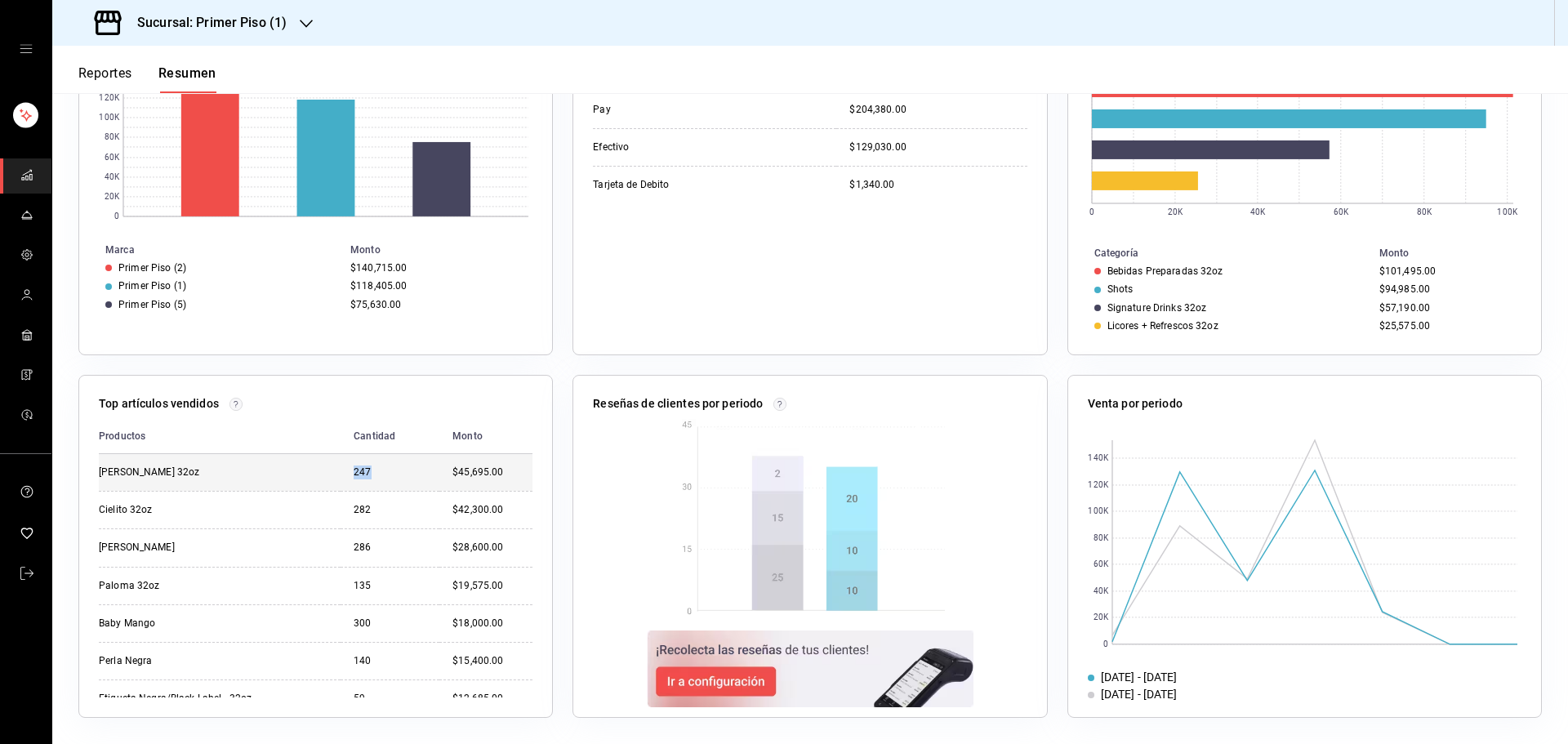
drag, startPoint x: 362, startPoint y: 471, endPoint x: 339, endPoint y: 470, distance: 23.0
click at [341, 470] on td "247" at bounding box center [390, 473] width 99 height 37
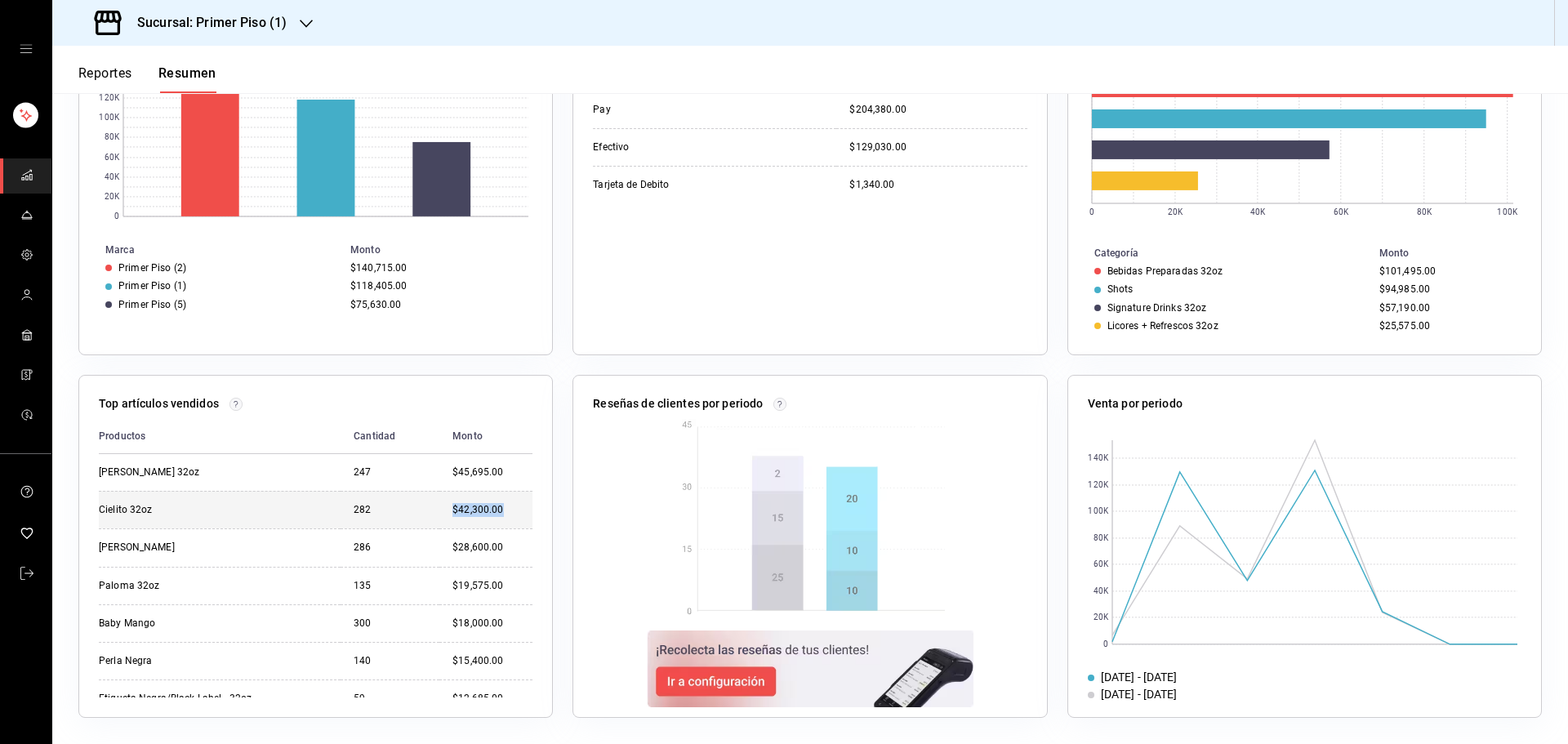
drag, startPoint x: 443, startPoint y: 510, endPoint x: 489, endPoint y: 511, distance: 46.0
click at [490, 511] on div "$42,300.00" at bounding box center [492, 510] width 80 height 14
copy div "$42,300.00"
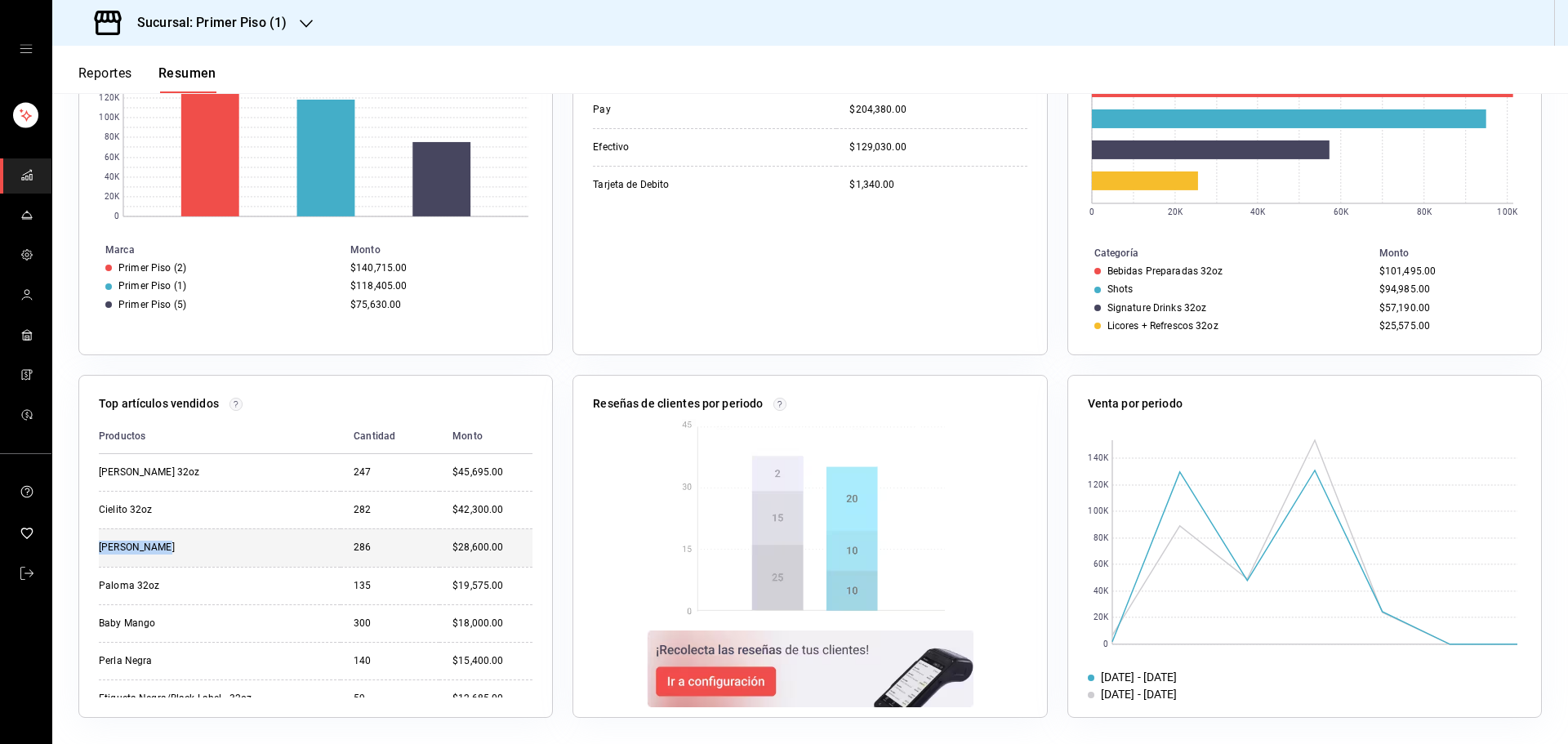
drag, startPoint x: 153, startPoint y: 542, endPoint x: 101, endPoint y: 544, distance: 52.0
click at [101, 544] on div "[PERSON_NAME]" at bounding box center [180, 548] width 163 height 14
copy div "[PERSON_NAME]"
drag, startPoint x: 341, startPoint y: 545, endPoint x: 363, endPoint y: 545, distance: 22.0
click at [363, 545] on td "286" at bounding box center [390, 548] width 99 height 38
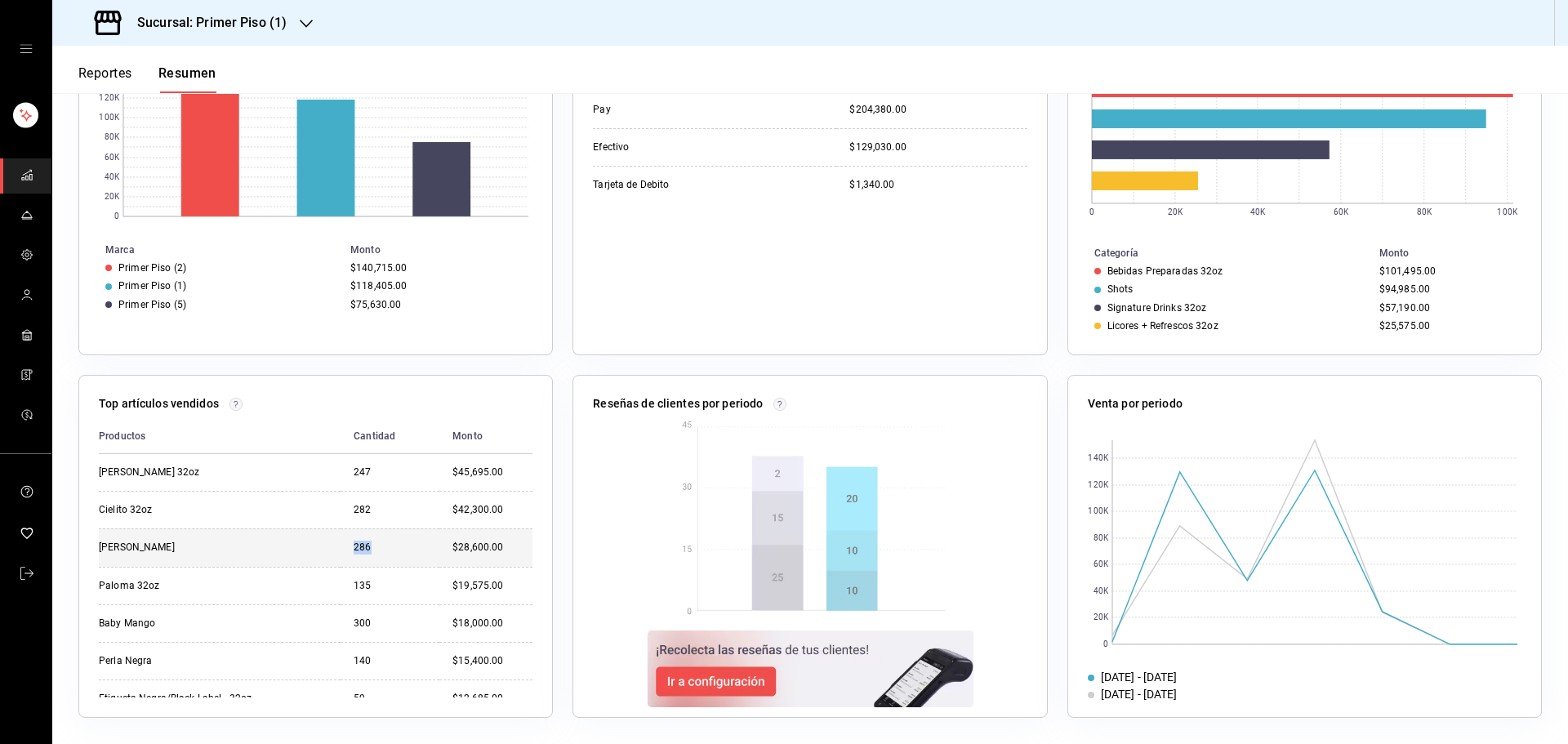
copy div "286"
drag, startPoint x: 437, startPoint y: 547, endPoint x: 490, endPoint y: 549, distance: 53.0
click at [493, 551] on td "$28,600.00" at bounding box center [486, 548] width 93 height 38
copy div "$28,600.00"
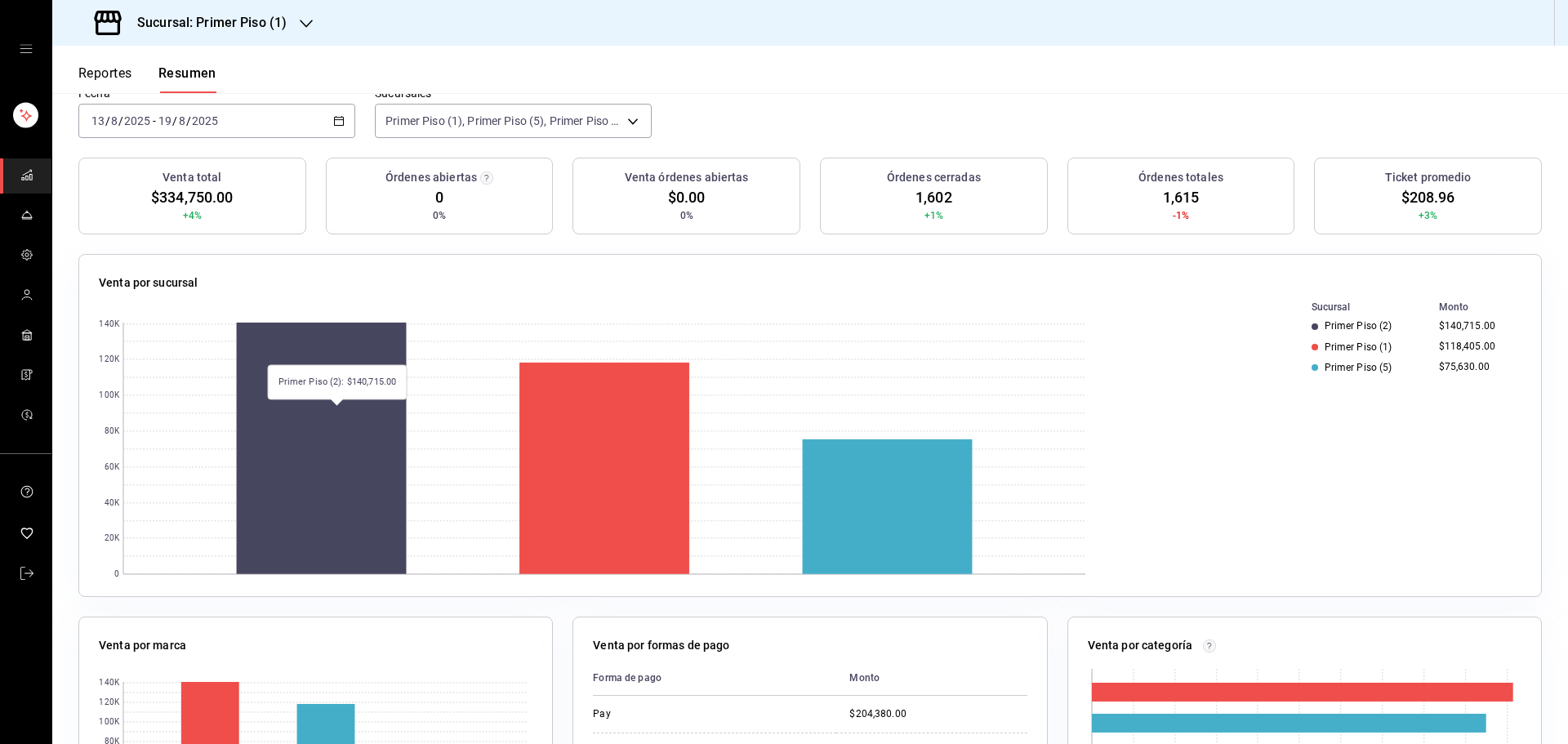
scroll to position [0, 0]
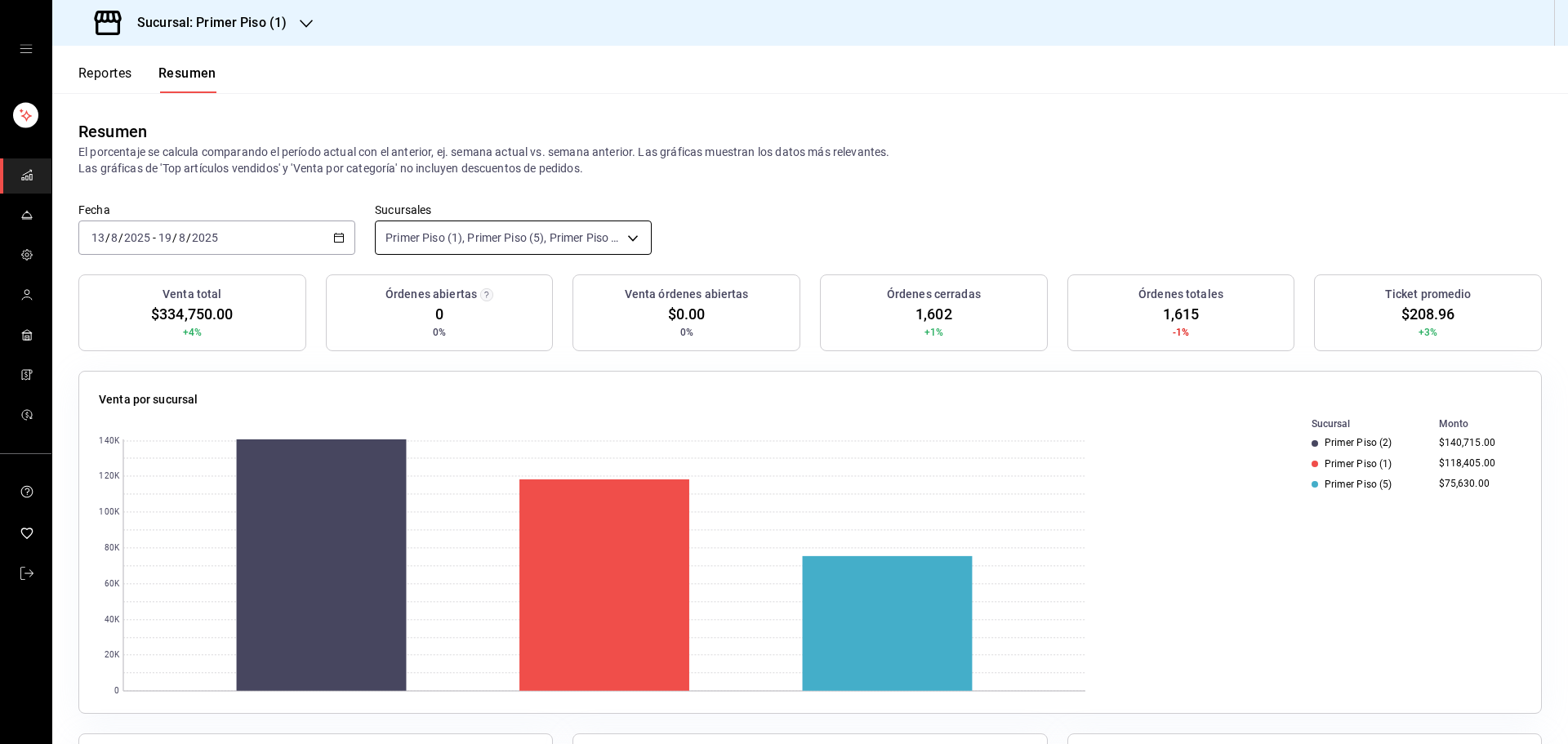
click at [632, 240] on body "Sucursal: Primer Piso (1) Reportes Resumen Resumen El porcentaje se calcula com…" at bounding box center [784, 372] width 1568 height 744
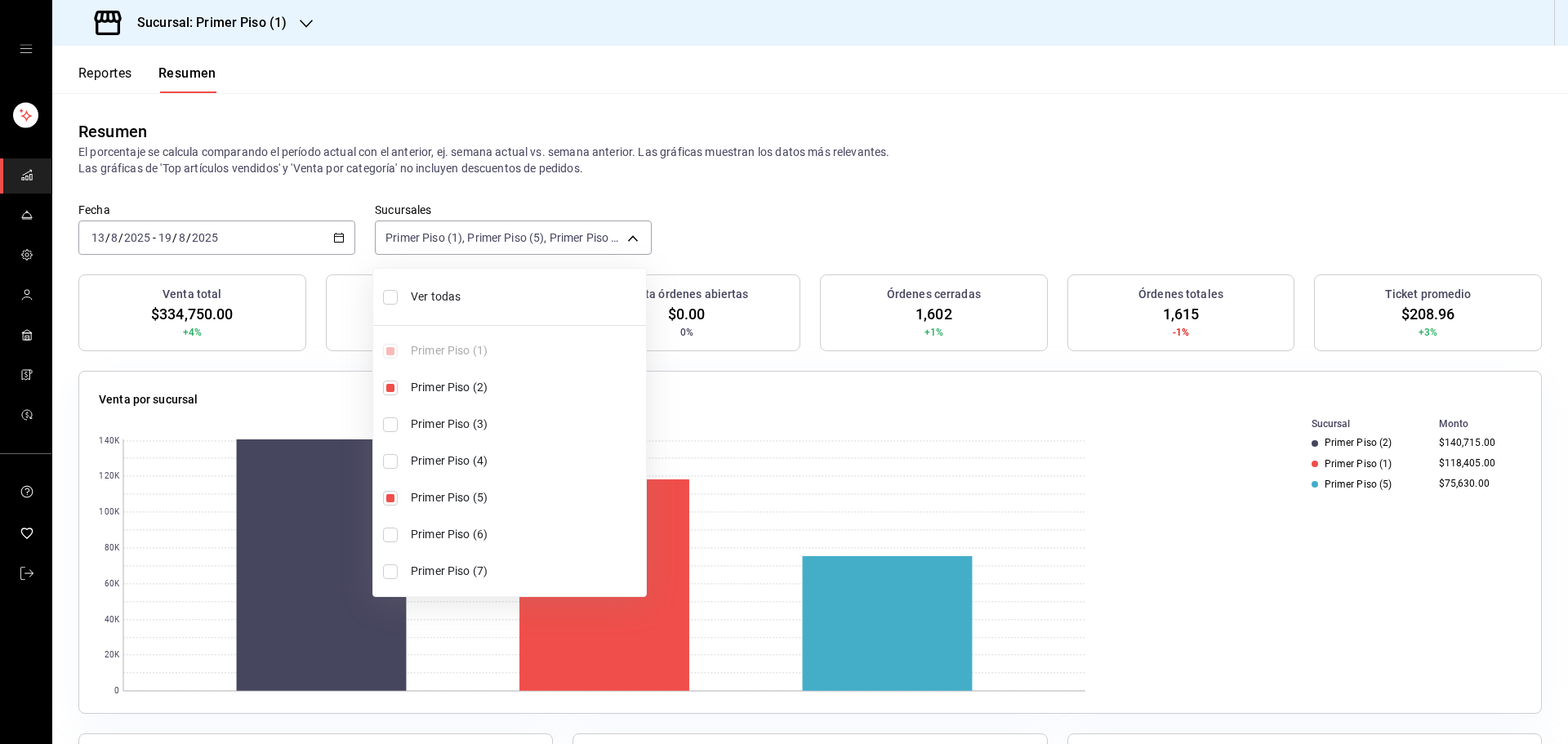
click at [308, 32] on div at bounding box center [784, 372] width 1568 height 744
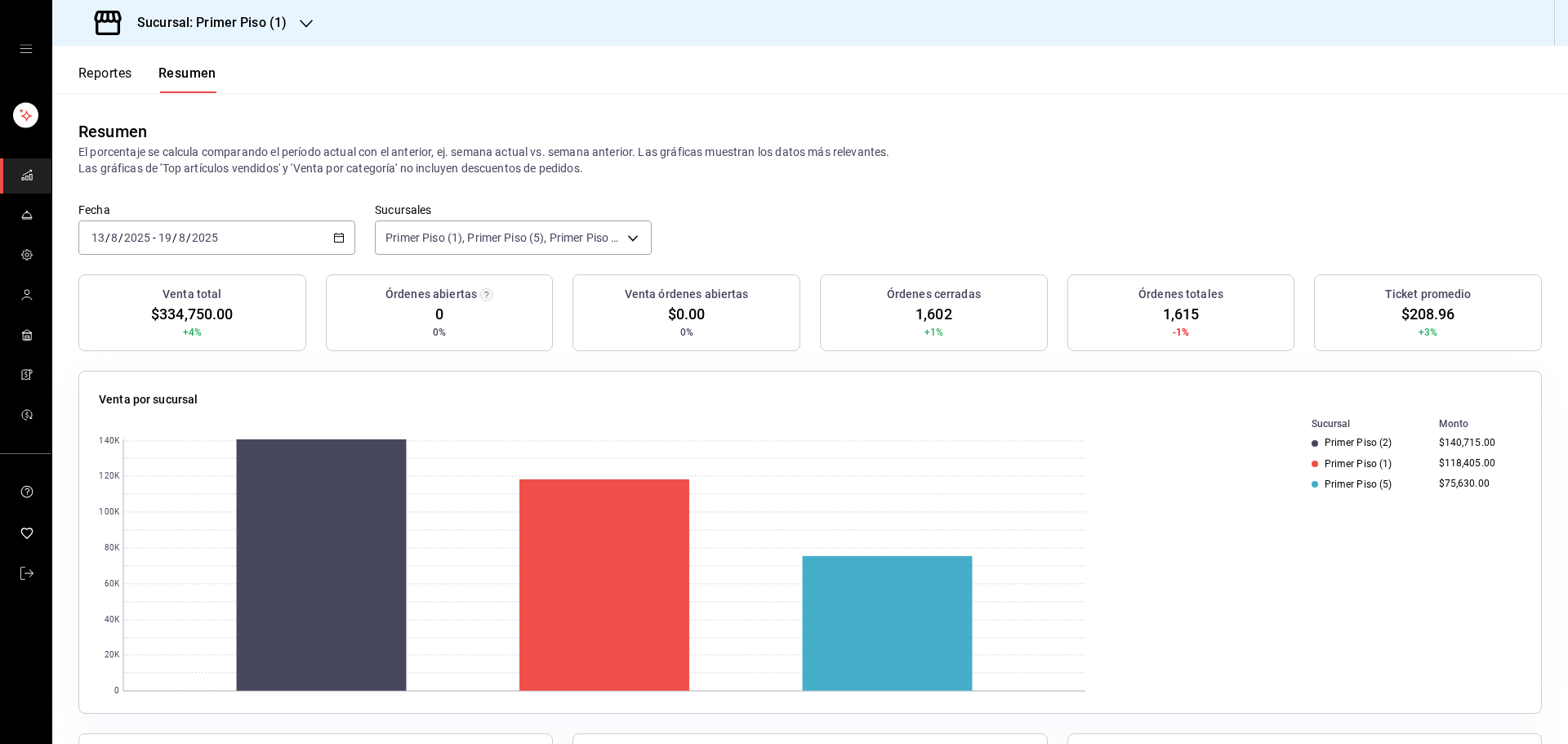
click at [303, 23] on icon "button" at bounding box center [306, 24] width 13 height 13
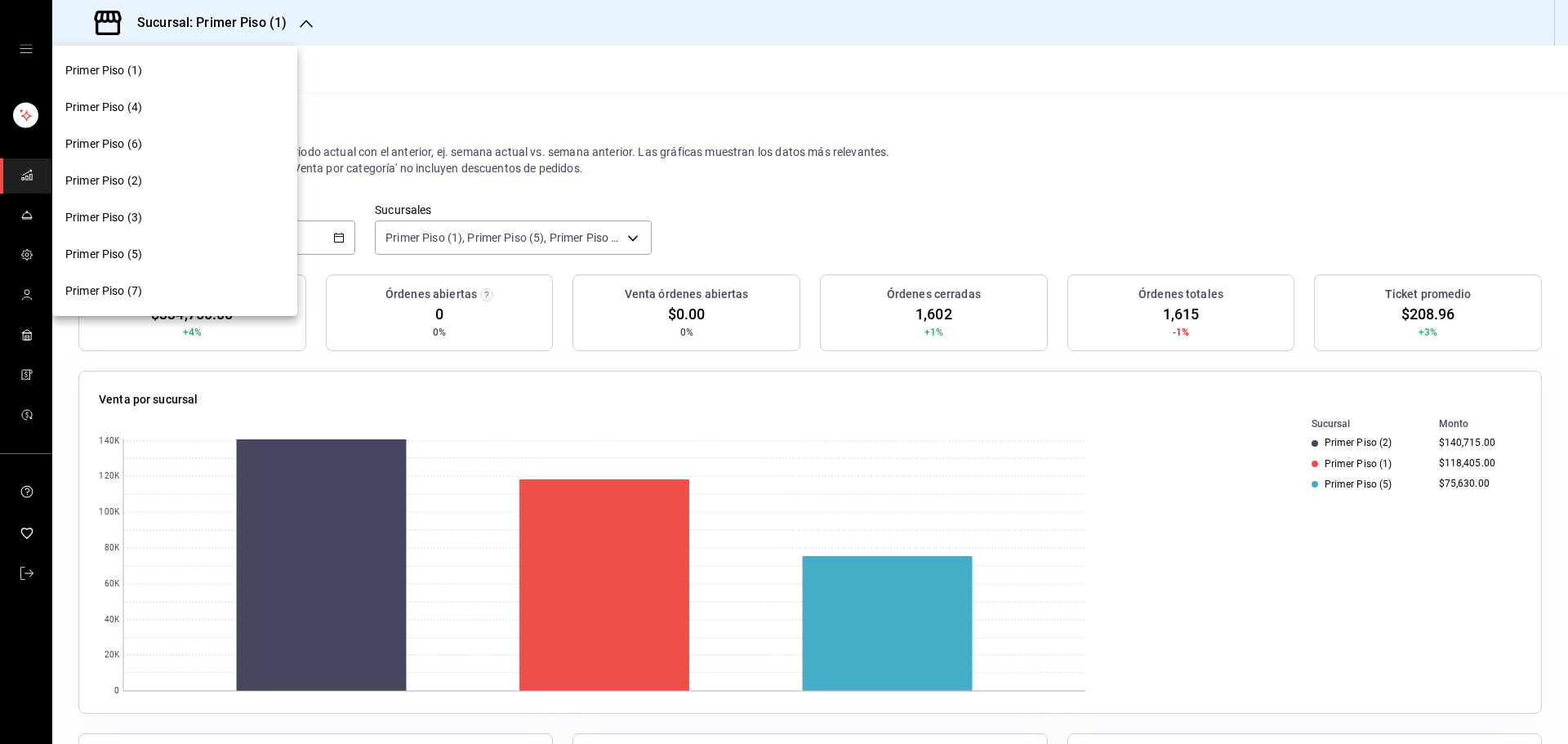
click at [176, 220] on div "Primer Piso (3)" at bounding box center [175, 217] width 219 height 17
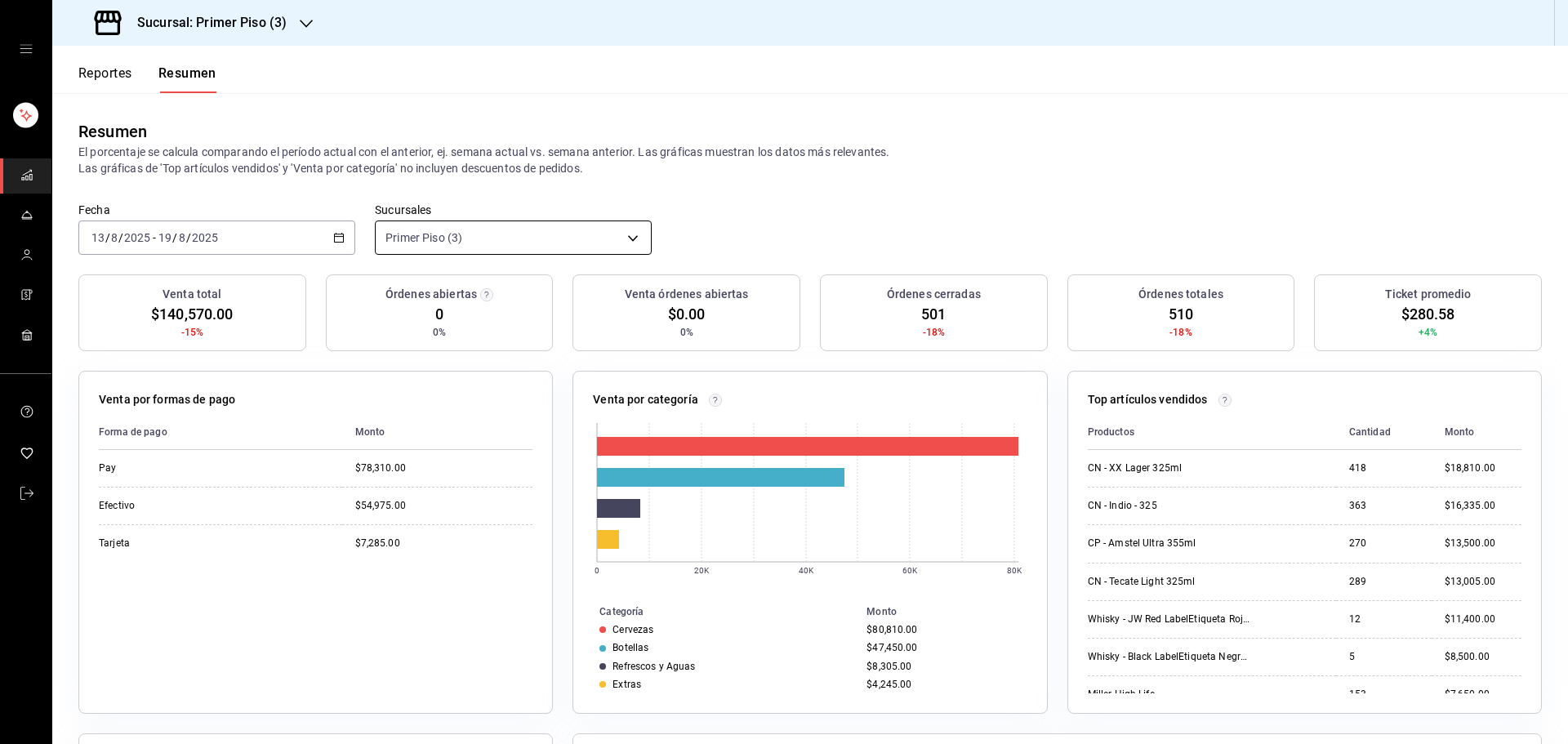
click at [626, 238] on body "Sucursal: Primer Piso (3) Reportes Resumen Resumen El porcentaje se calcula com…" at bounding box center [784, 372] width 1568 height 744
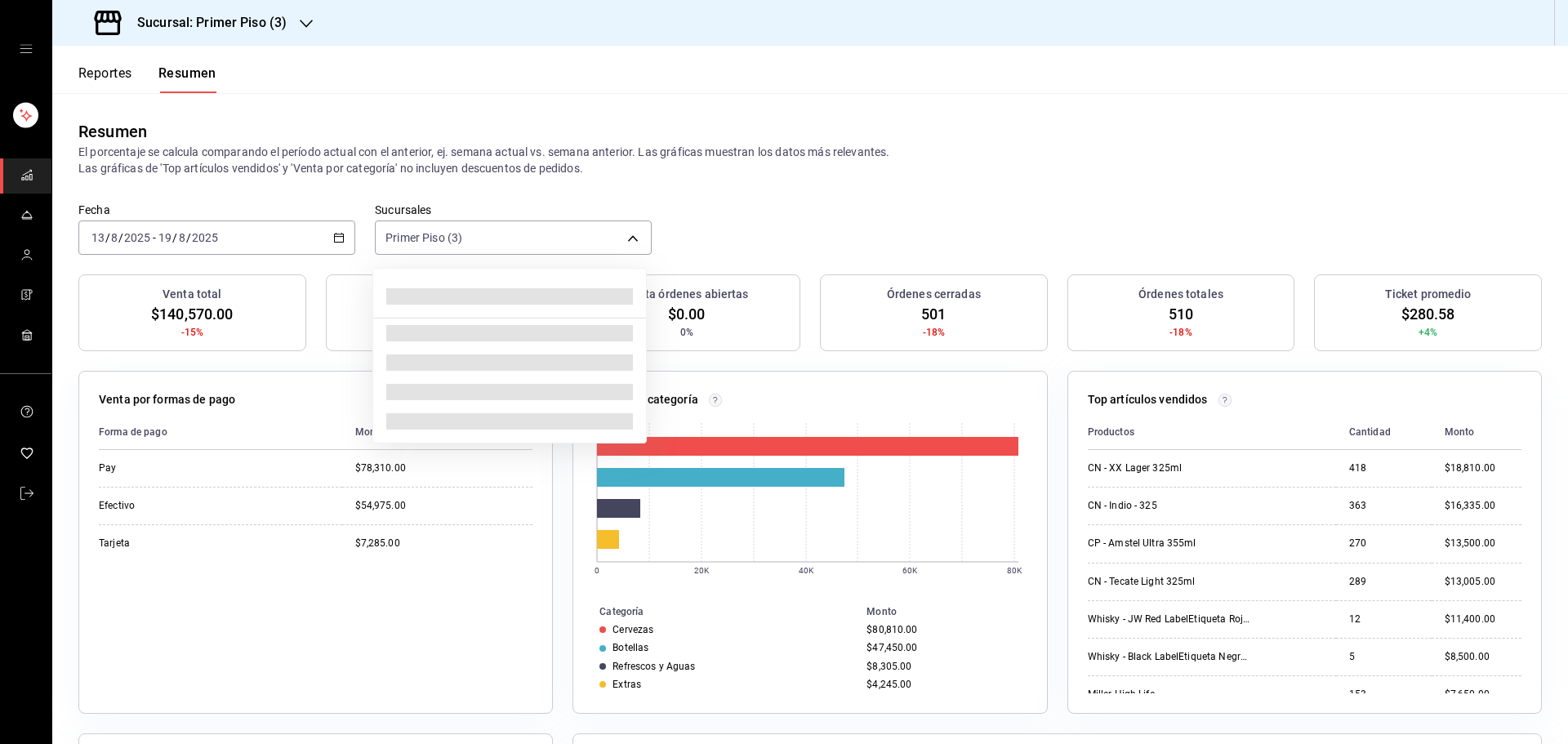
click at [676, 218] on div at bounding box center [784, 372] width 1568 height 744
click at [638, 238] on body "Sucursal: Primer Piso (3) Reportes Resumen Resumen El porcentaje se calcula com…" at bounding box center [784, 372] width 1568 height 744
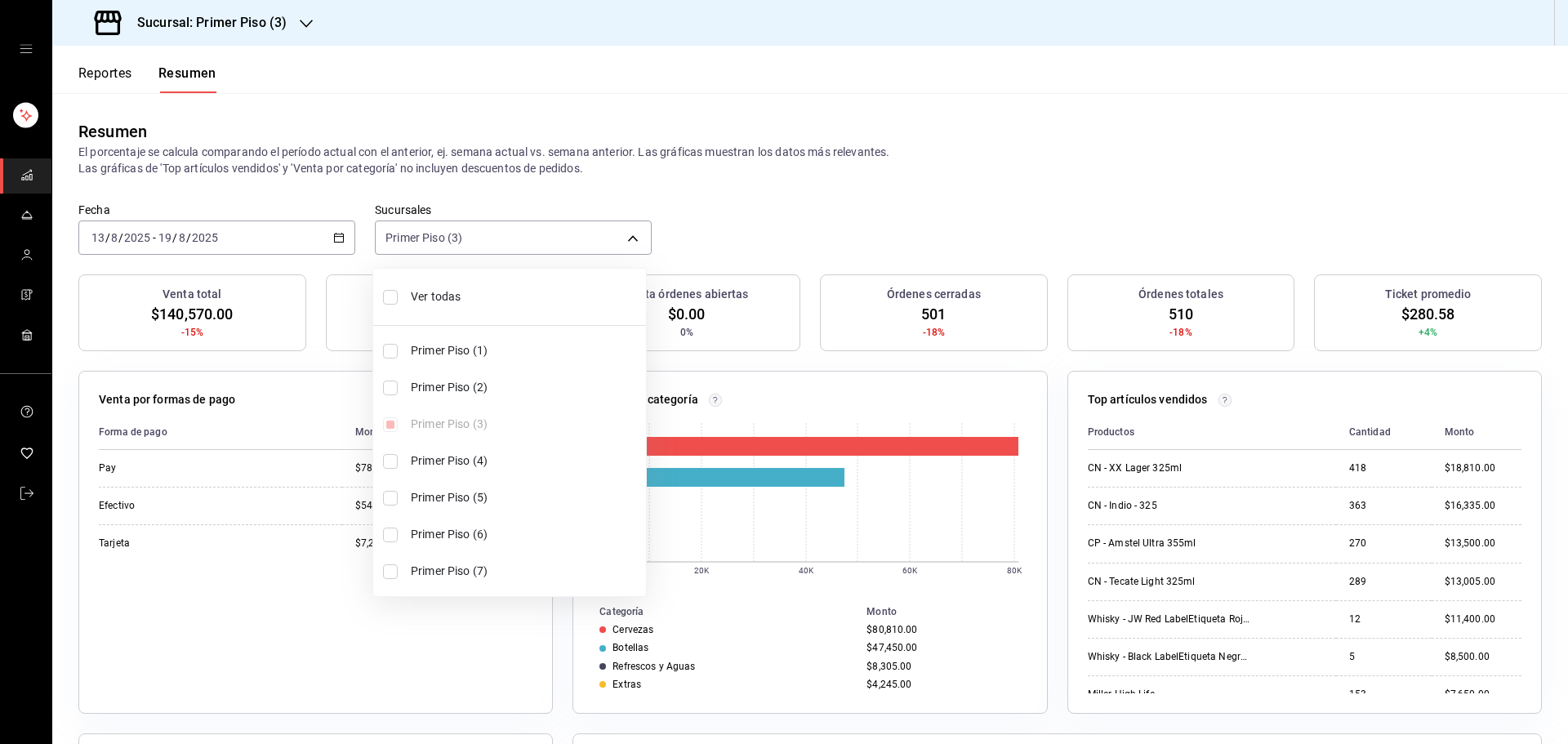
click at [397, 506] on li "Primer Piso (5)" at bounding box center [509, 497] width 273 height 37
type input "[object Object],[object Object]"
checkbox input "true"
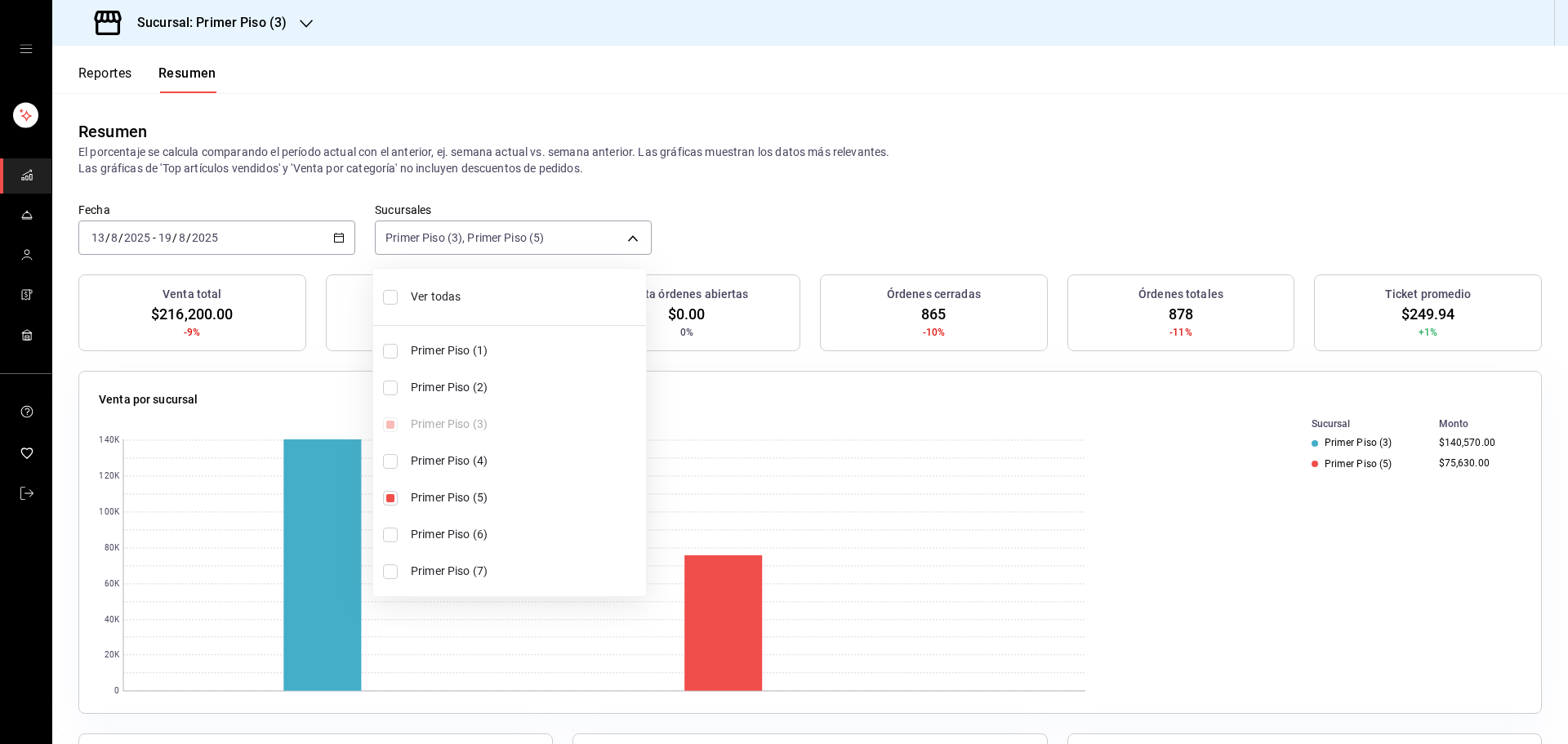
click at [393, 566] on input "checkbox" at bounding box center [390, 571] width 14 height 14
checkbox input "true"
type input "[object Object],[object Object],[object Object]"
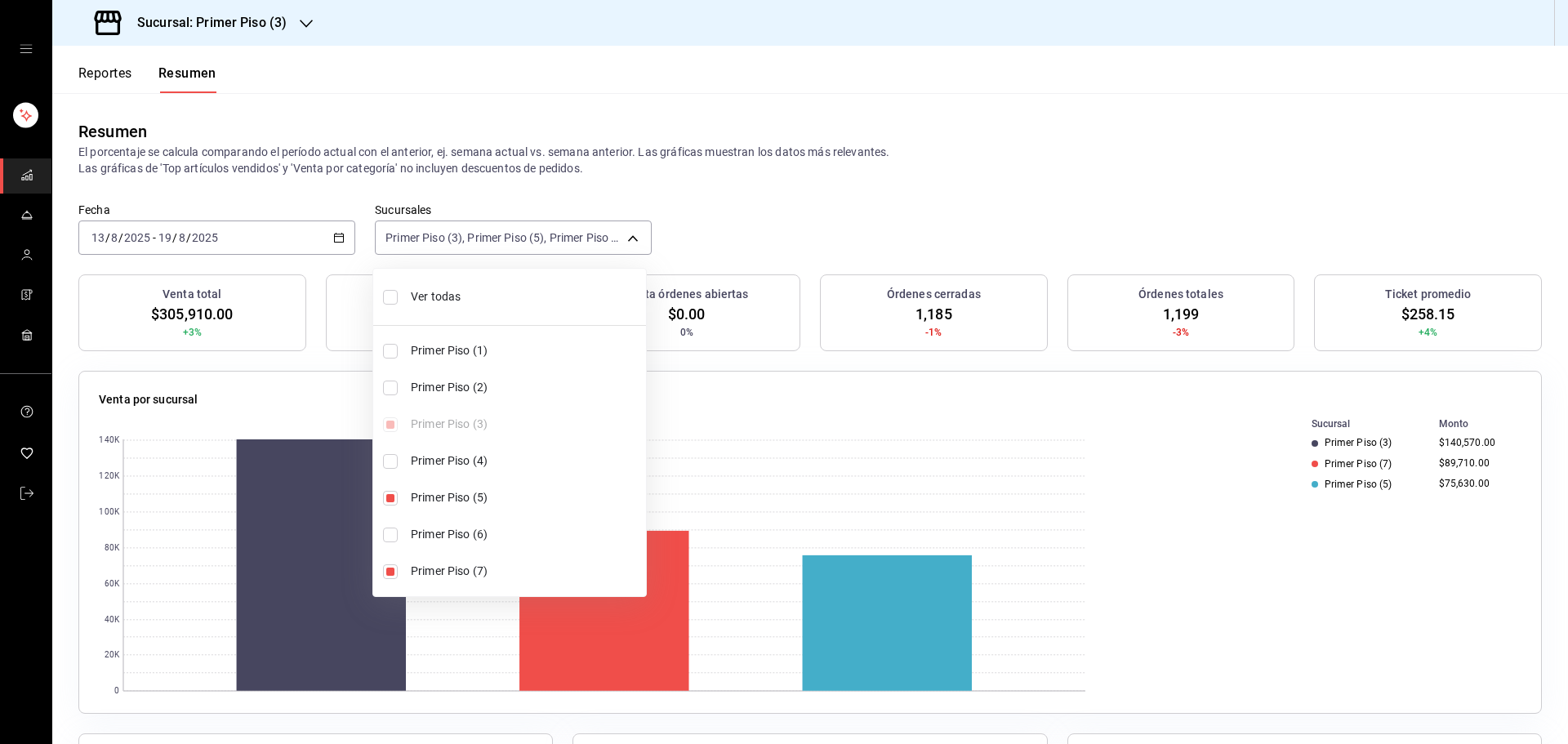
click at [733, 188] on div at bounding box center [784, 372] width 1568 height 744
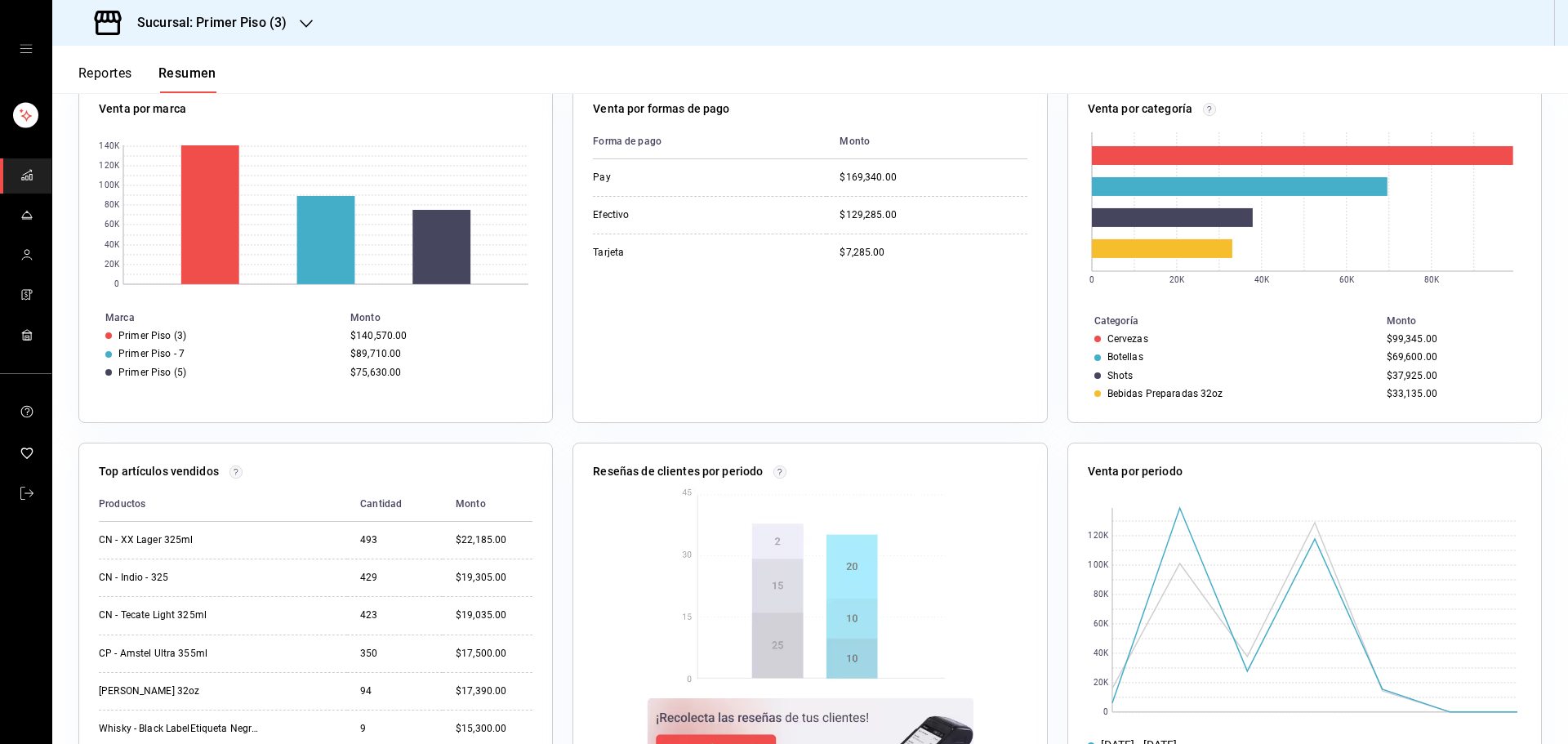
scroll to position [721, 0]
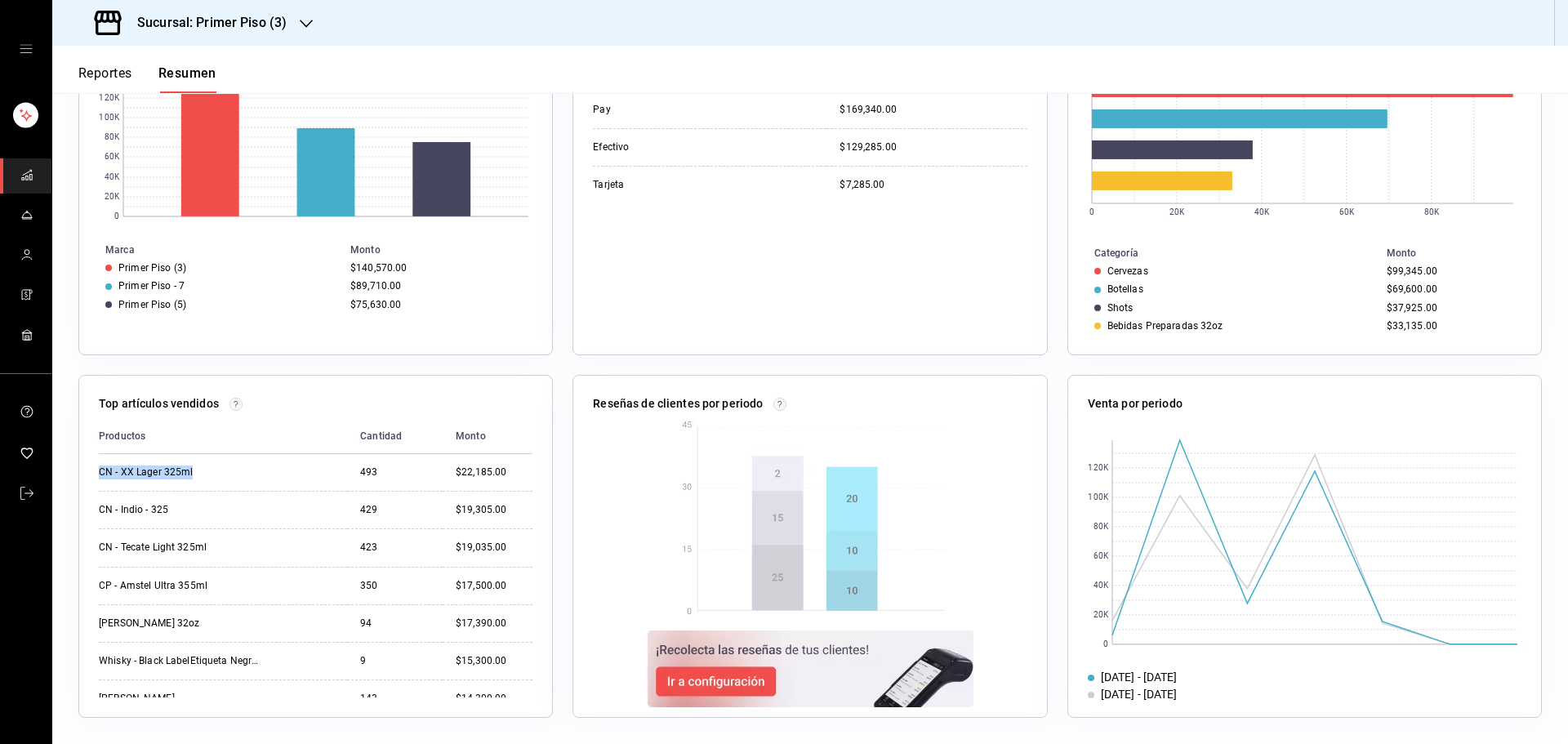
drag, startPoint x: 195, startPoint y: 467, endPoint x: 95, endPoint y: 472, distance: 100.1
click at [98, 469] on div "Top artículos vendidos Productos Cantidad Monto CN - XX Lager 325ml 493 $22,185…" at bounding box center [316, 547] width 474 height 344
copy table "Productos Cantidad Monto CN - XX Lager 325ml"
click at [211, 469] on div "CN - XX Lager 325ml" at bounding box center [180, 473] width 163 height 14
click at [195, 473] on div "CN - XX Lager 325ml" at bounding box center [180, 473] width 163 height 14
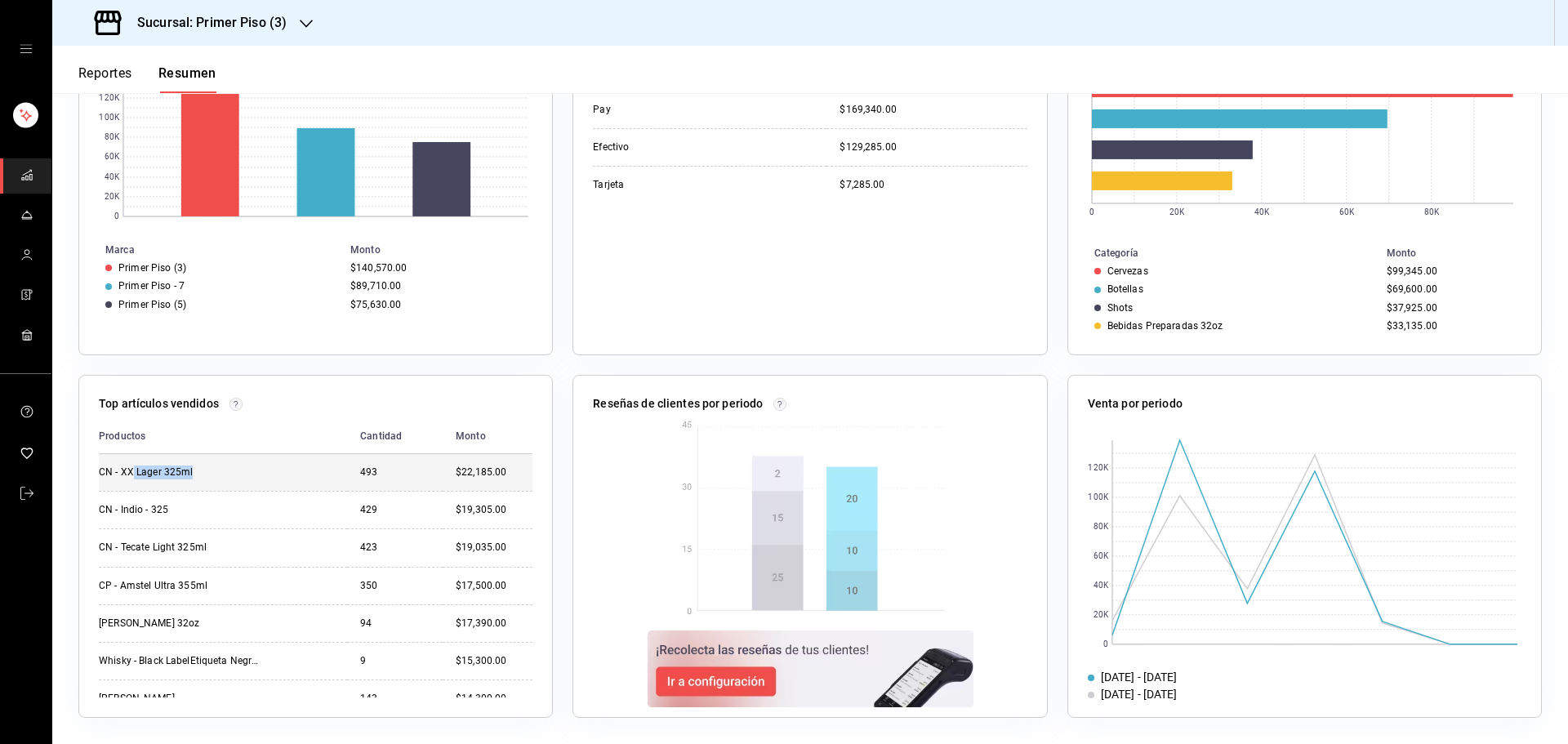
drag, startPoint x: 193, startPoint y: 470, endPoint x: 130, endPoint y: 470, distance: 63.0
click at [130, 470] on div "CN - XX Lager 325ml" at bounding box center [180, 473] width 163 height 14
click at [160, 474] on div "CN - XX Lager 325ml" at bounding box center [180, 473] width 163 height 14
drag, startPoint x: 161, startPoint y: 474, endPoint x: 121, endPoint y: 472, distance: 40.0
click at [121, 472] on div "CN - XX Lager 325ml" at bounding box center [180, 473] width 163 height 14
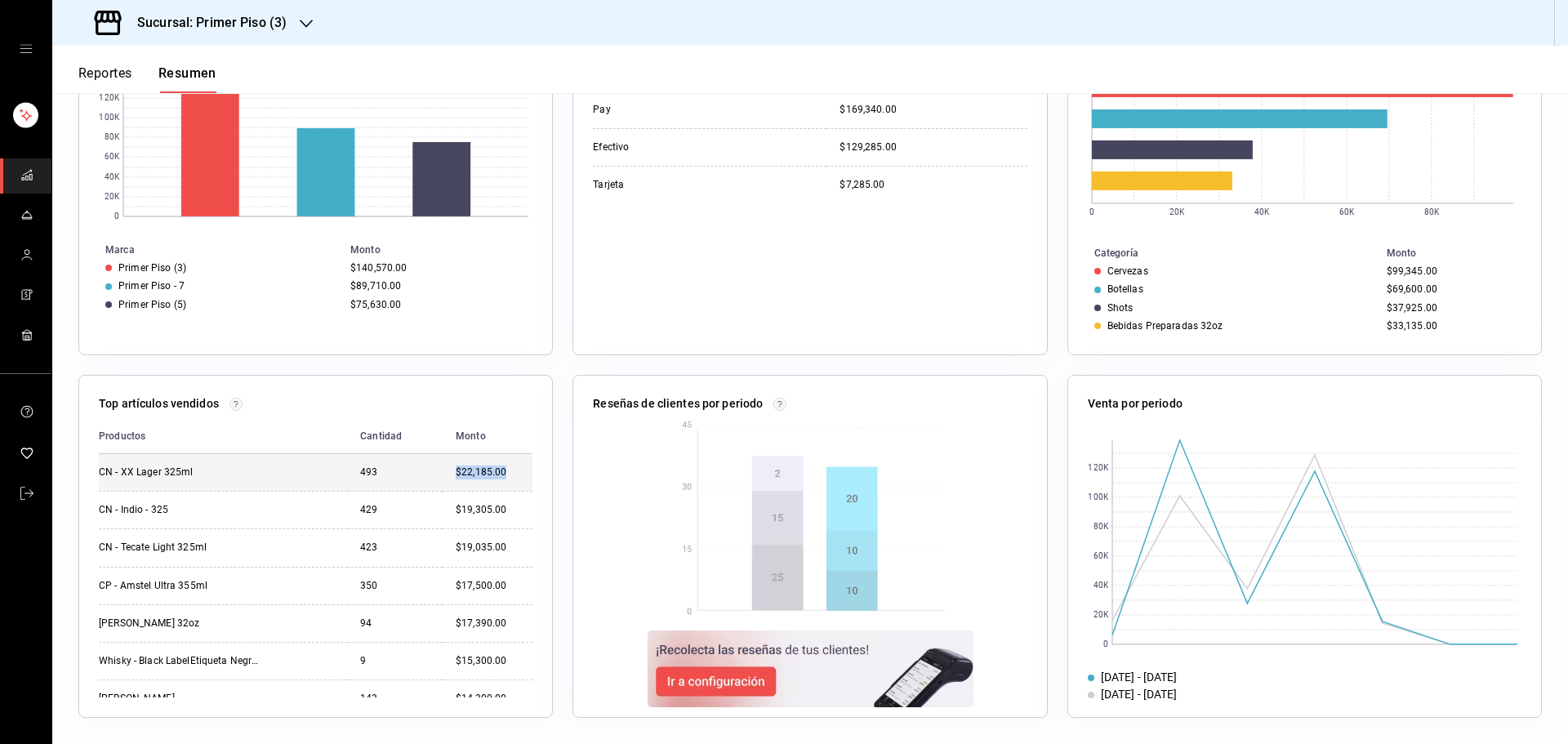
drag, startPoint x: 441, startPoint y: 466, endPoint x: 493, endPoint y: 471, distance: 52.2
click at [493, 471] on td "$22,185.00" at bounding box center [488, 473] width 90 height 37
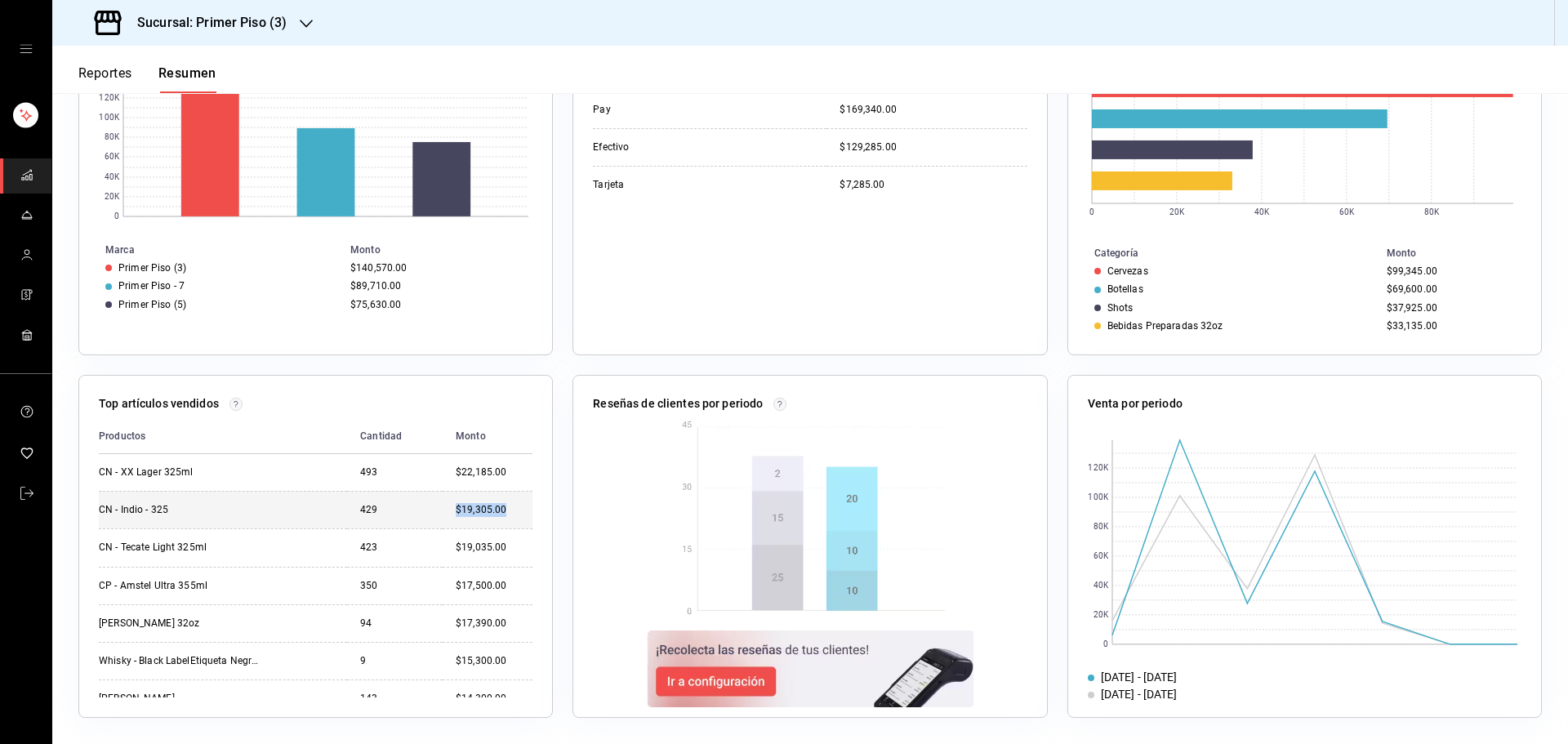
drag, startPoint x: 455, startPoint y: 511, endPoint x: 494, endPoint y: 510, distance: 39.0
click at [494, 510] on td "$19,305.00" at bounding box center [488, 510] width 90 height 38
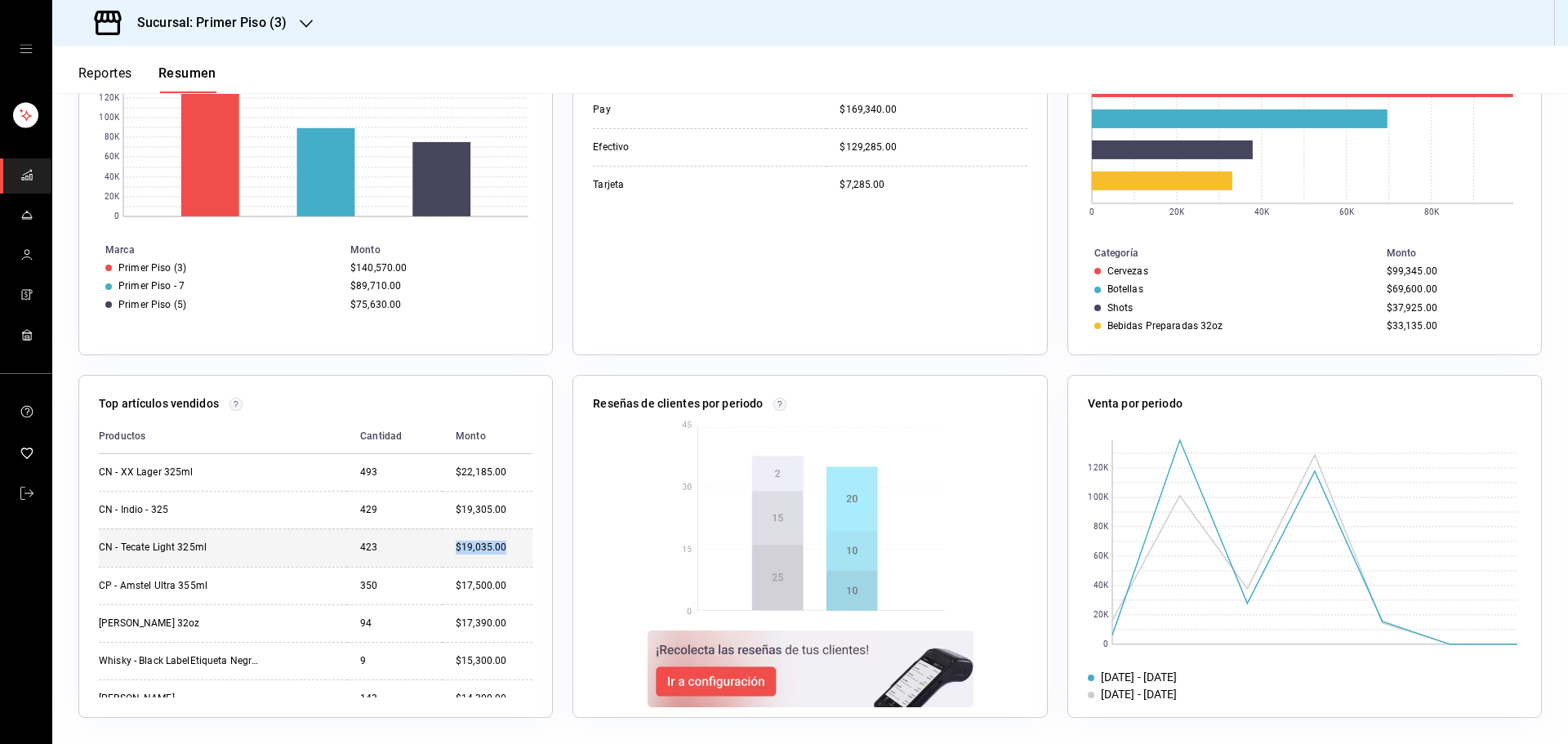
drag, startPoint x: 445, startPoint y: 545, endPoint x: 491, endPoint y: 546, distance: 46.0
click at [491, 546] on div "$19,035.00" at bounding box center [493, 548] width 77 height 14
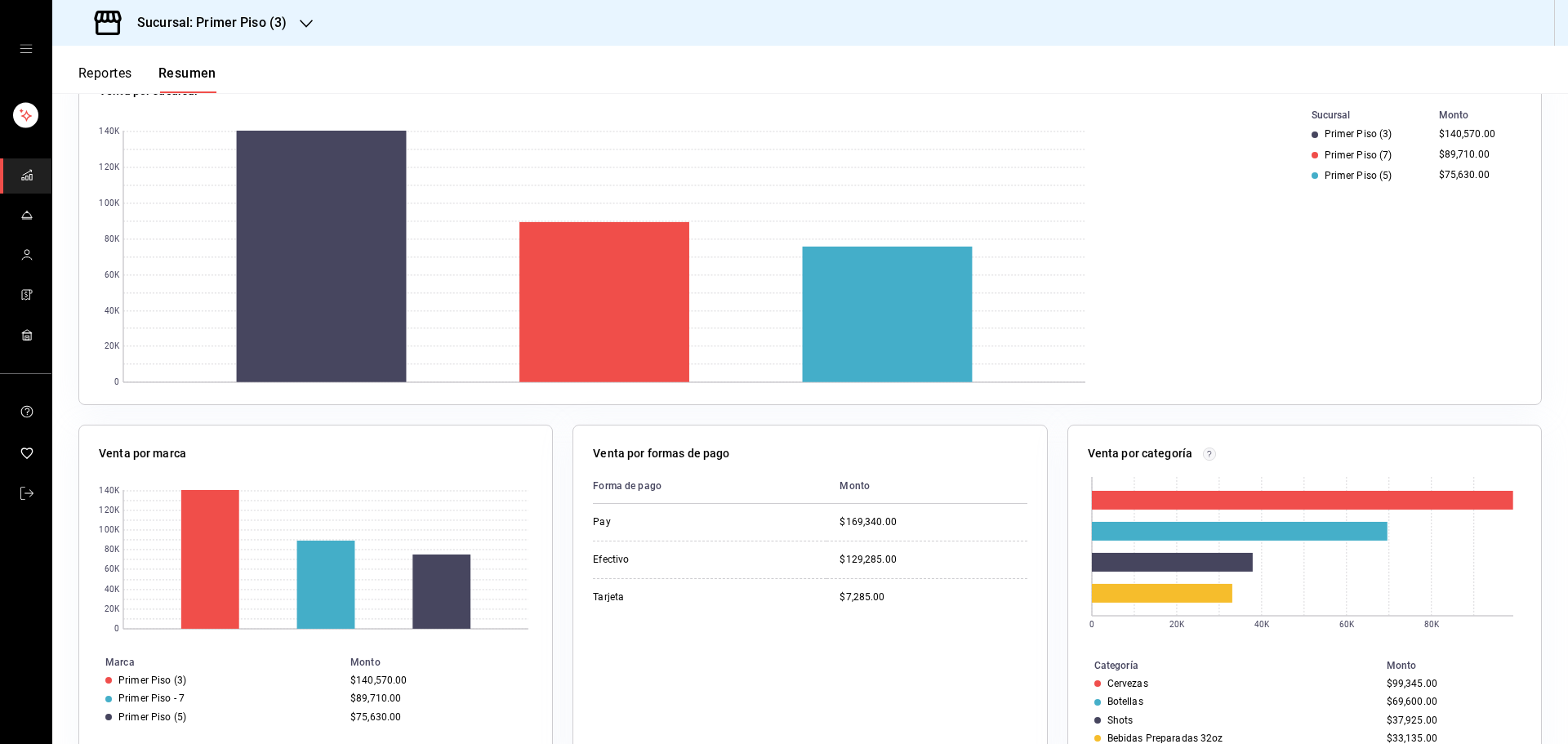
scroll to position [0, 0]
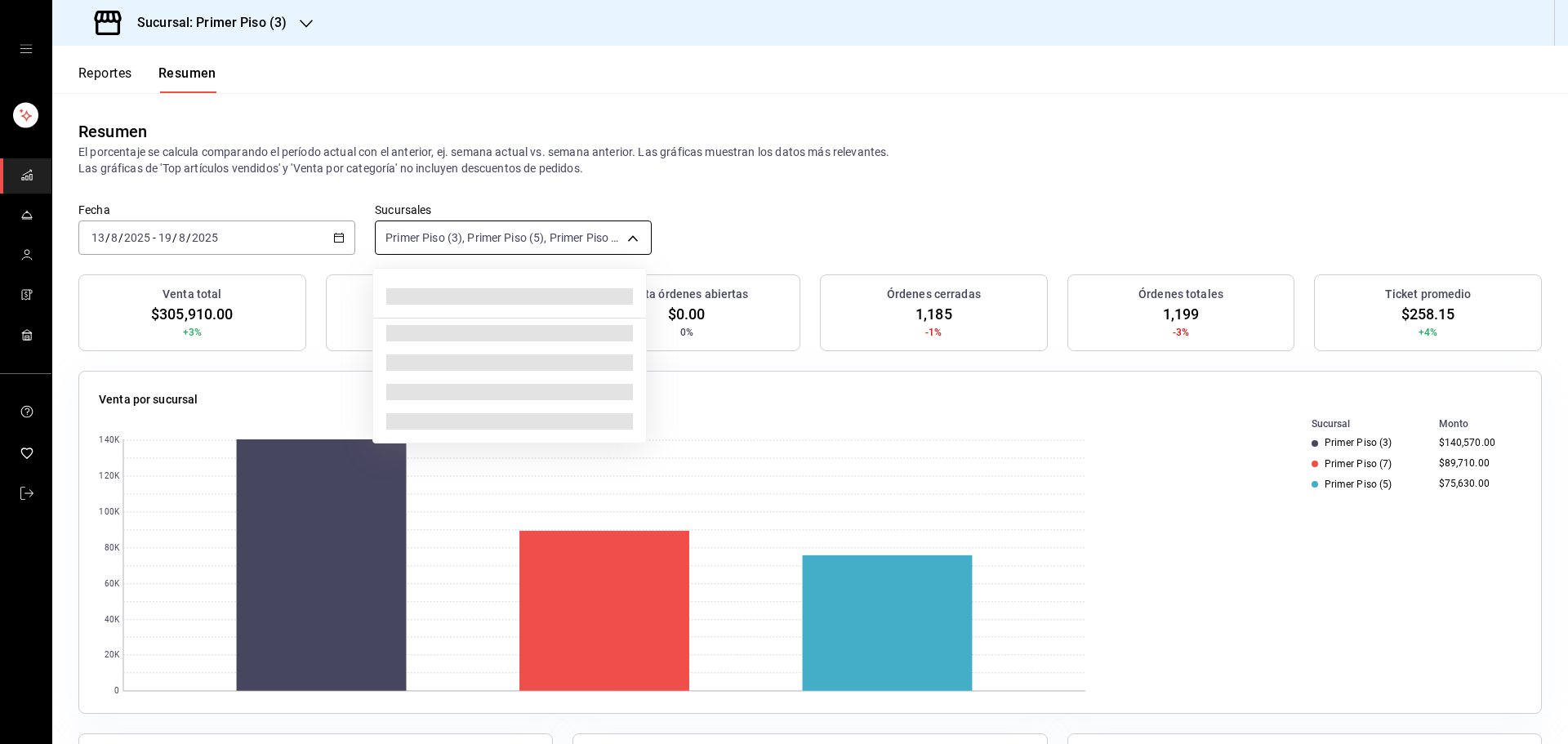
click at [634, 231] on body "Sucursal: Primer Piso (3) Reportes Resumen Resumen El porcentaje se calcula com…" at bounding box center [784, 372] width 1568 height 744
drag, startPoint x: 618, startPoint y: 186, endPoint x: 389, endPoint y: 102, distance: 243.9
click at [617, 186] on div at bounding box center [784, 372] width 1568 height 744
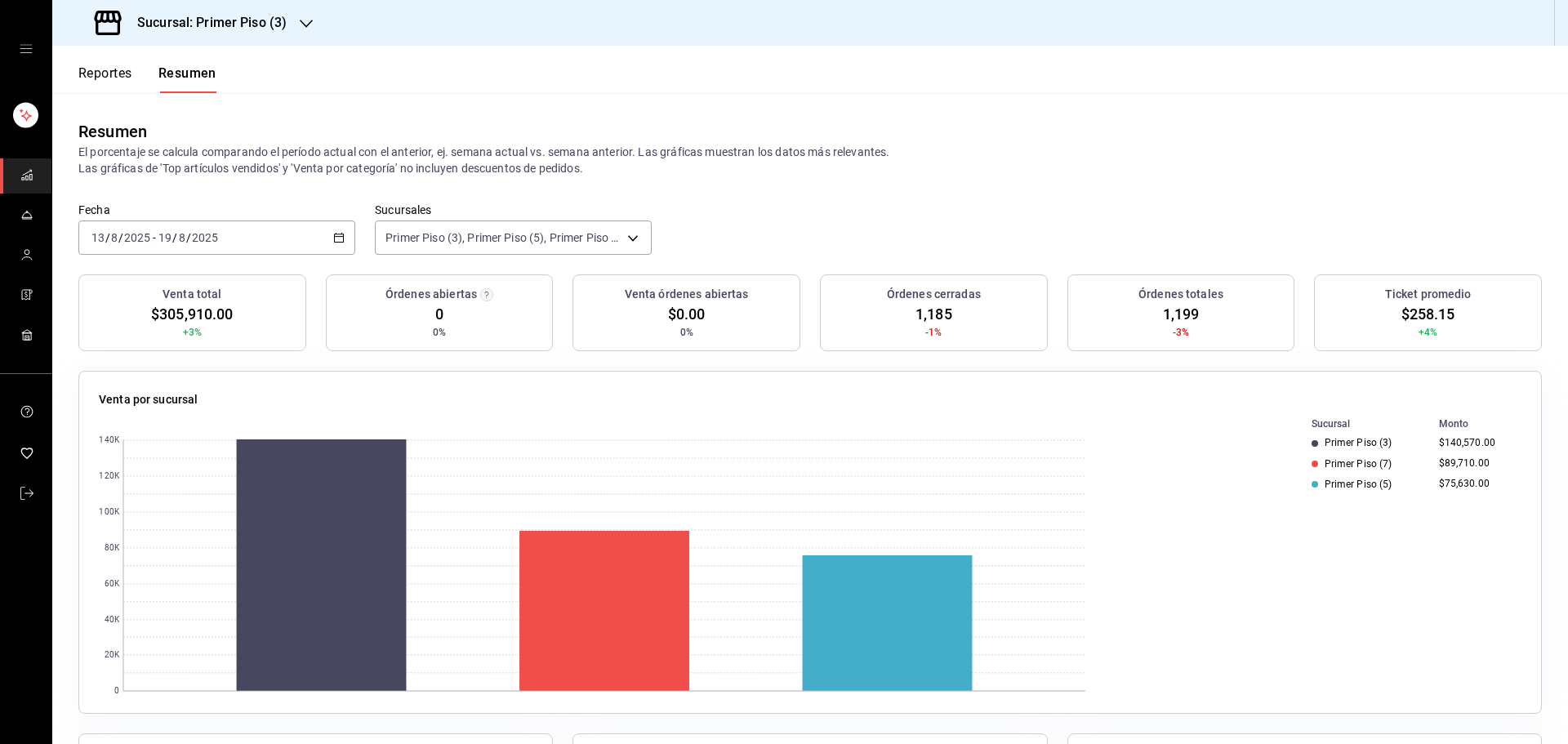
click at [303, 17] on icon "button" at bounding box center [306, 24] width 13 height 13
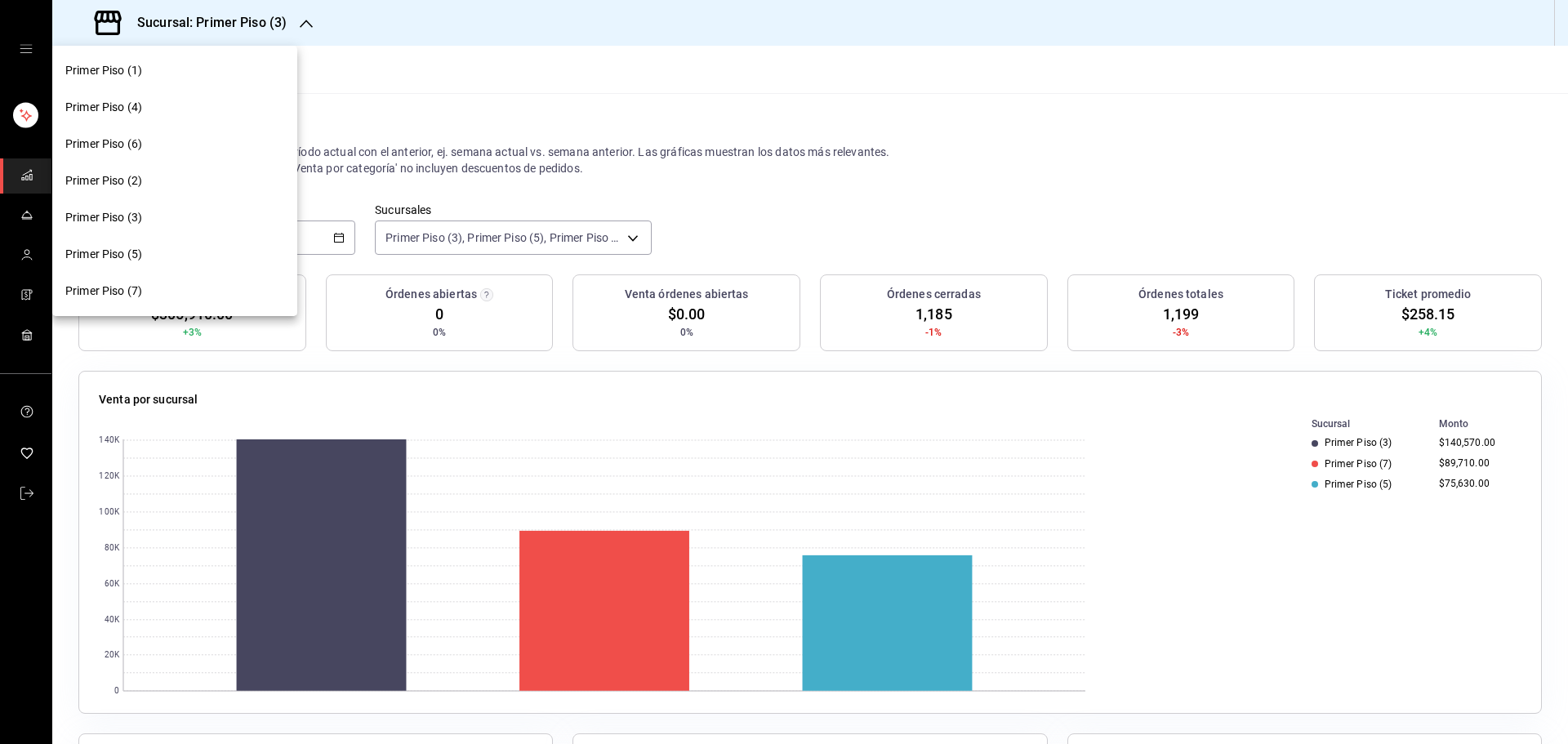
click at [197, 140] on div "Primer Piso (6)" at bounding box center [175, 144] width 219 height 17
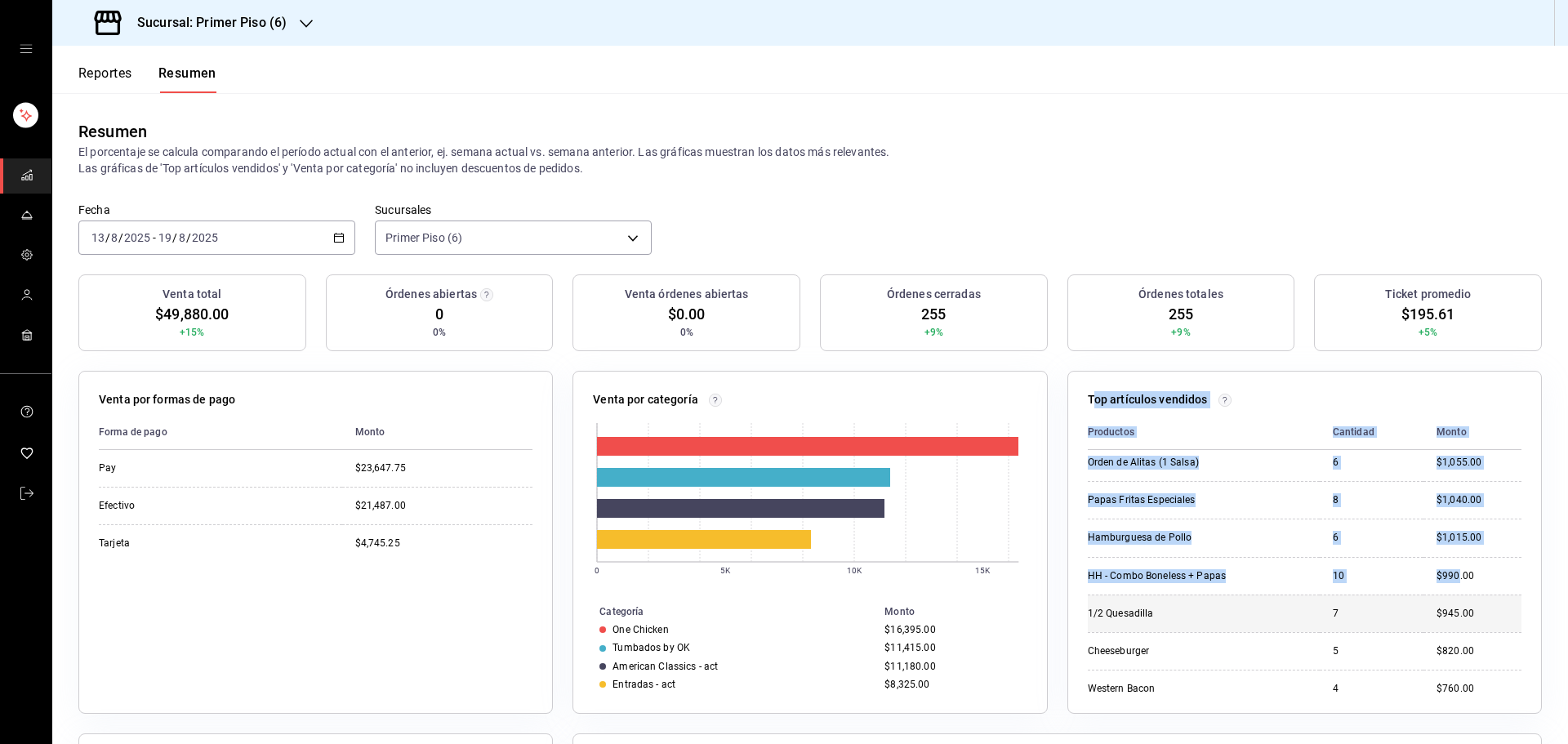
scroll to position [510, 0]
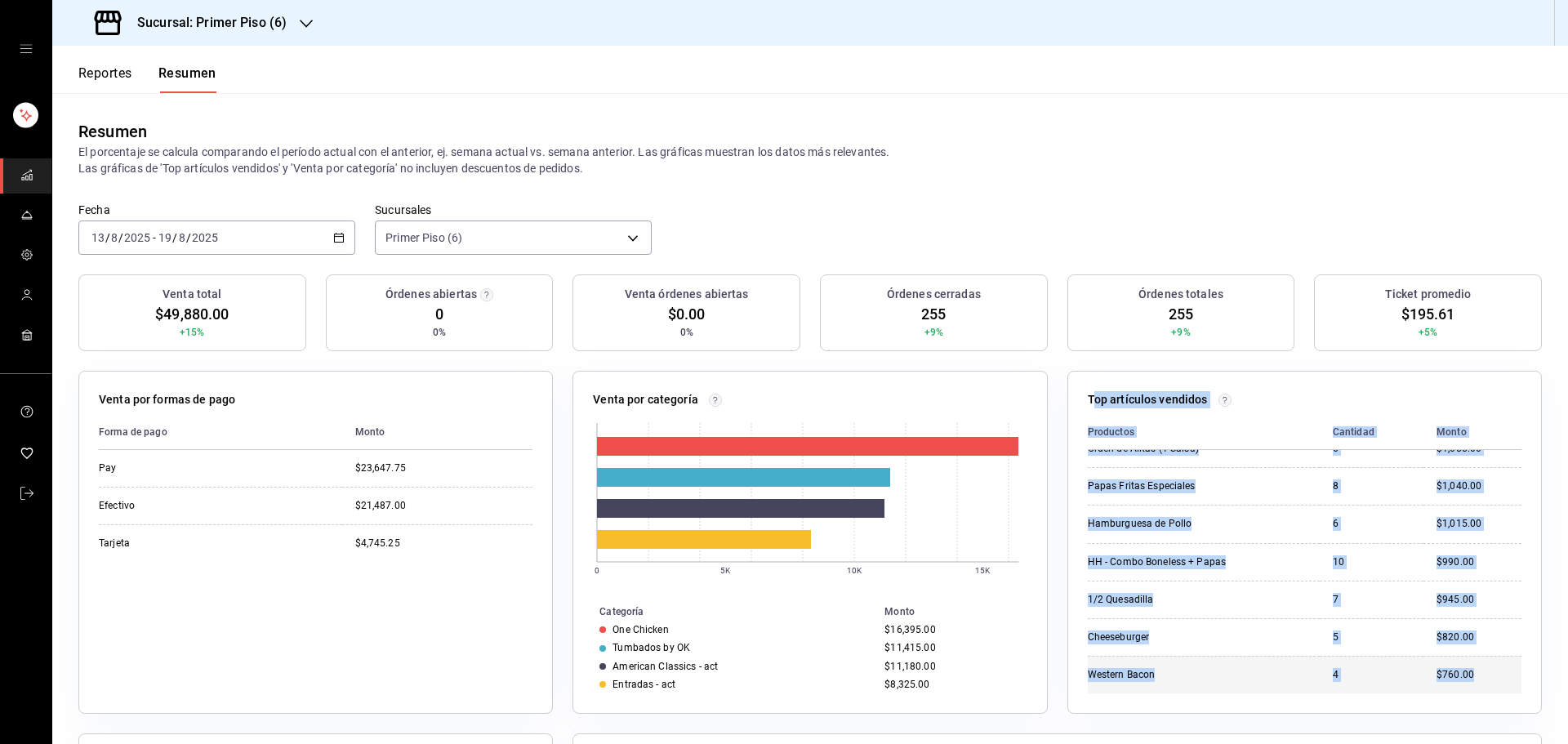
drag, startPoint x: 1083, startPoint y: 401, endPoint x: 1465, endPoint y: 675, distance: 470.1
click at [1465, 675] on div "Top artículos vendidos Productos Cantidad Monto Orden de Boneless (1 Salsa) 61 …" at bounding box center [1304, 543] width 474 height 344
click at [120, 73] on button "Reportes" at bounding box center [105, 79] width 54 height 28
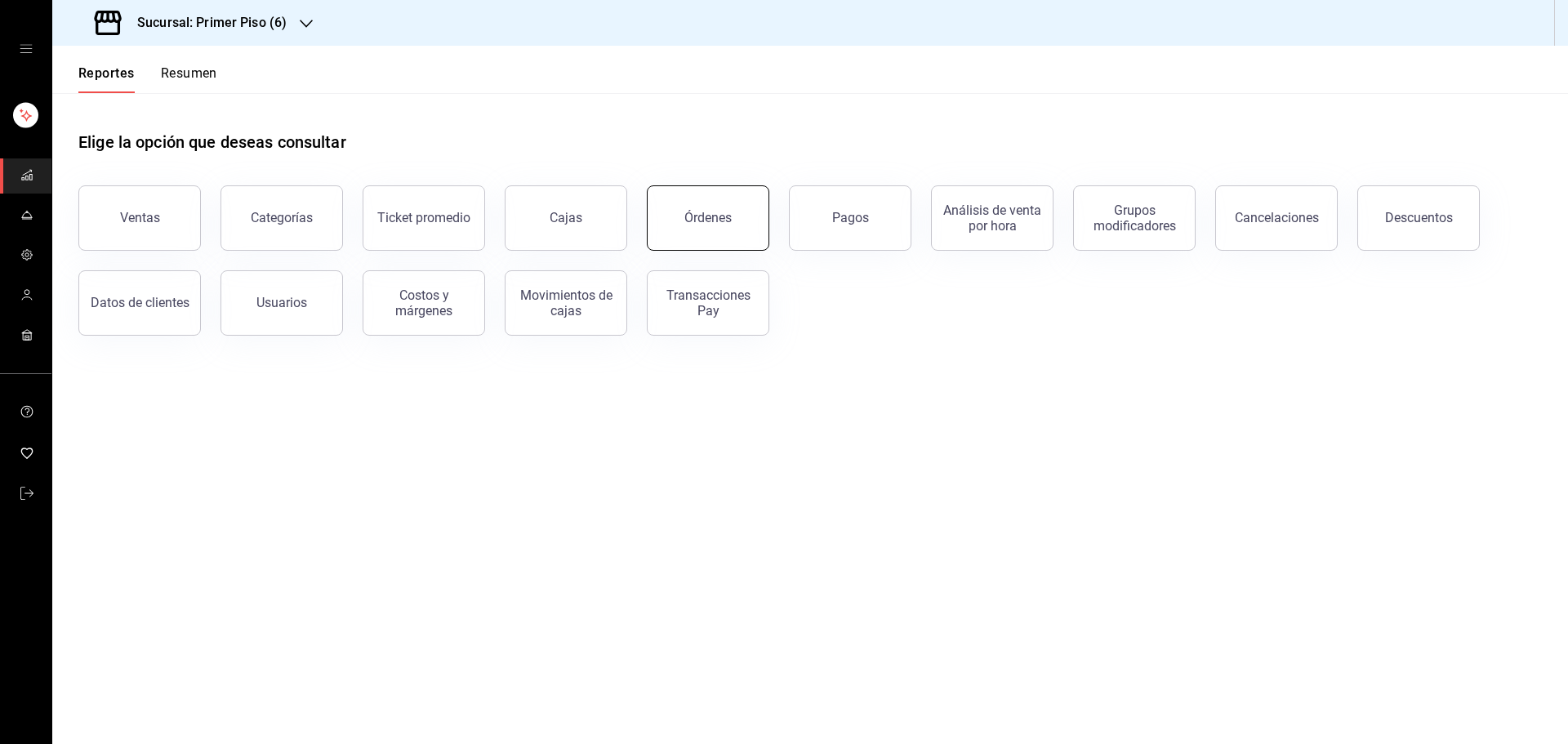
click at [678, 221] on button "Órdenes" at bounding box center [708, 217] width 122 height 65
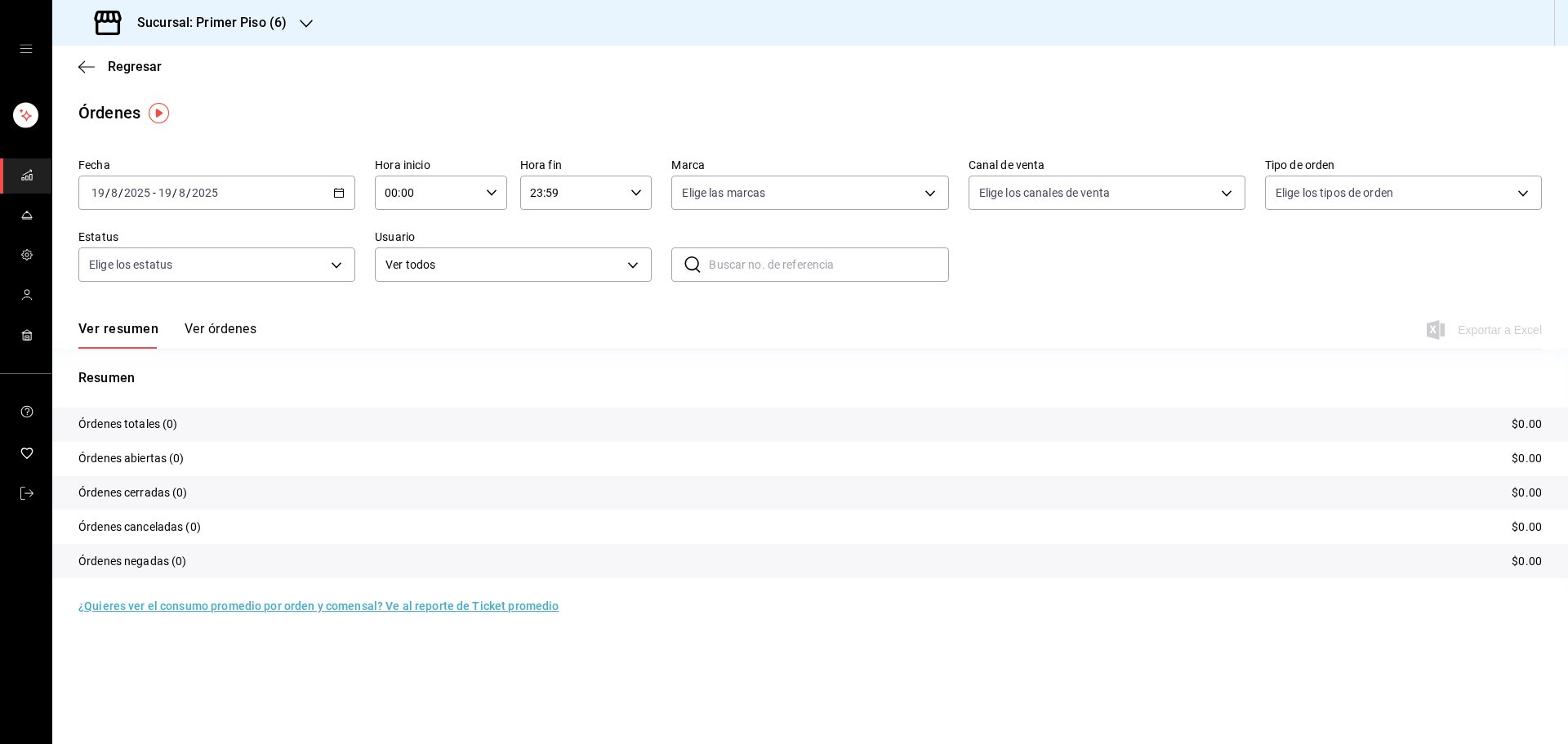
click at [323, 202] on div "[DATE] [DATE] - [DATE] [DATE]" at bounding box center [217, 193] width 277 height 34
click at [211, 426] on span "Rango de fechas" at bounding box center [155, 426] width 126 height 17
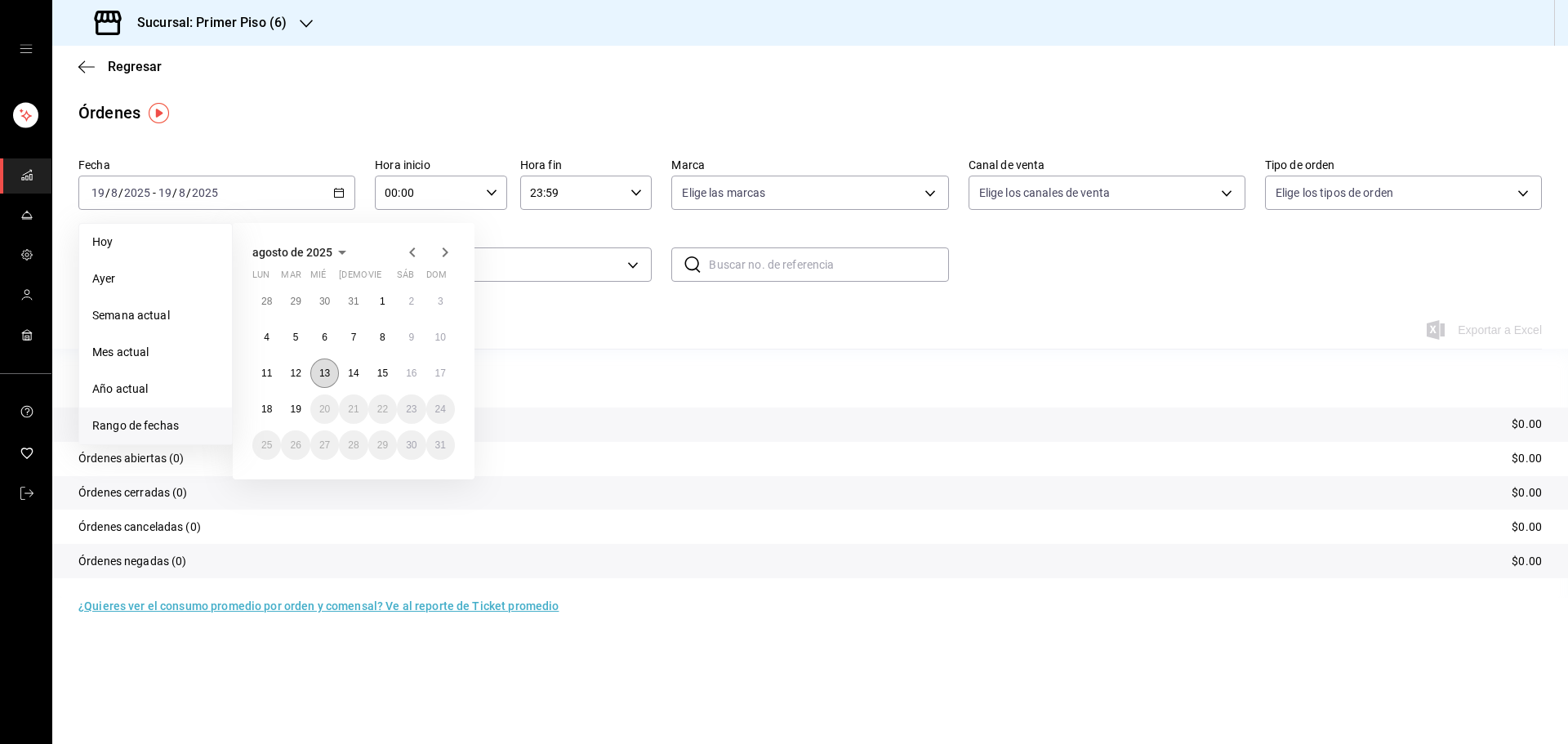
drag, startPoint x: 332, startPoint y: 374, endPoint x: 313, endPoint y: 379, distance: 19.6
click at [331, 373] on button "13" at bounding box center [324, 373] width 28 height 29
click at [290, 409] on abbr "19" at bounding box center [295, 409] width 10 height 11
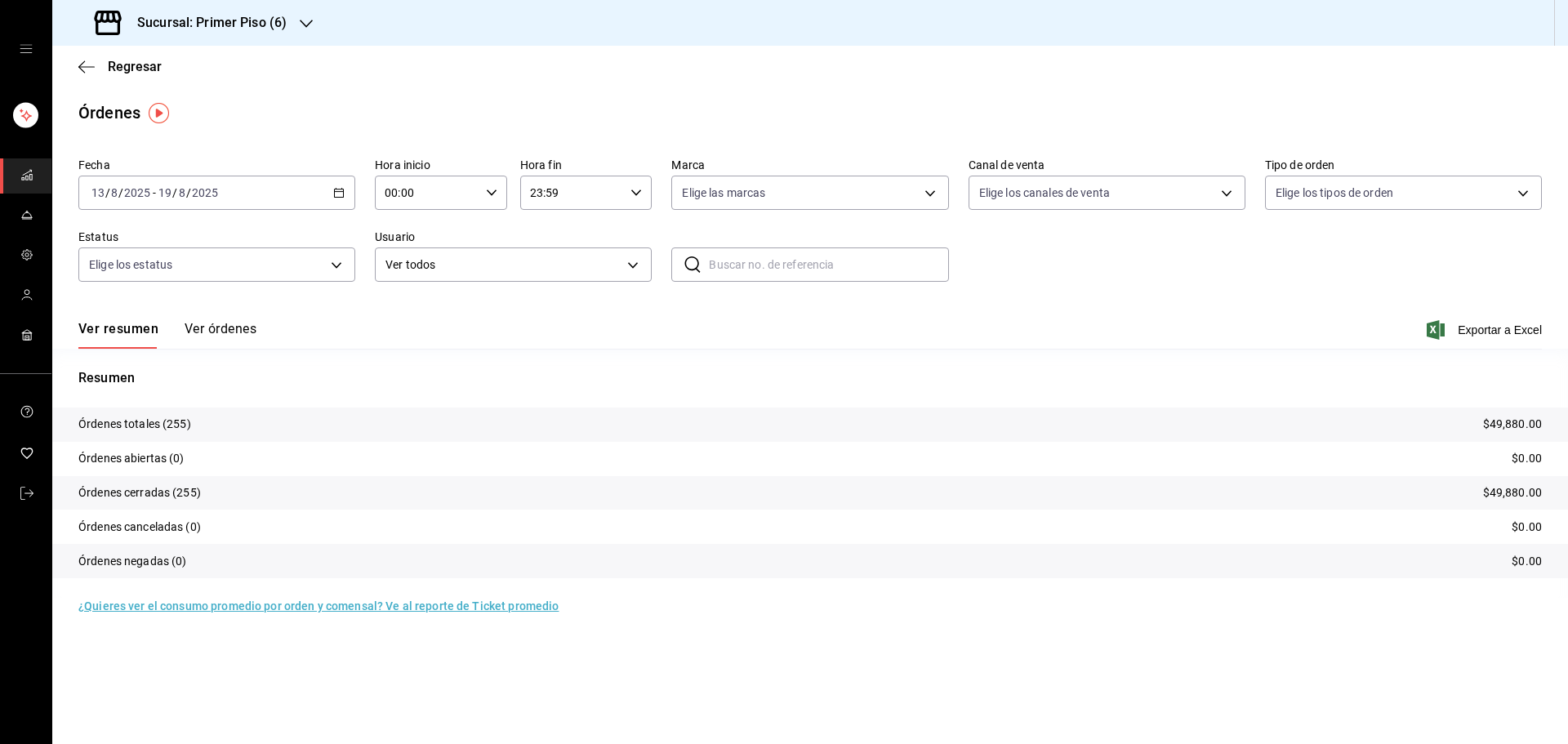
click at [244, 322] on button "Ver órdenes" at bounding box center [221, 334] width 72 height 28
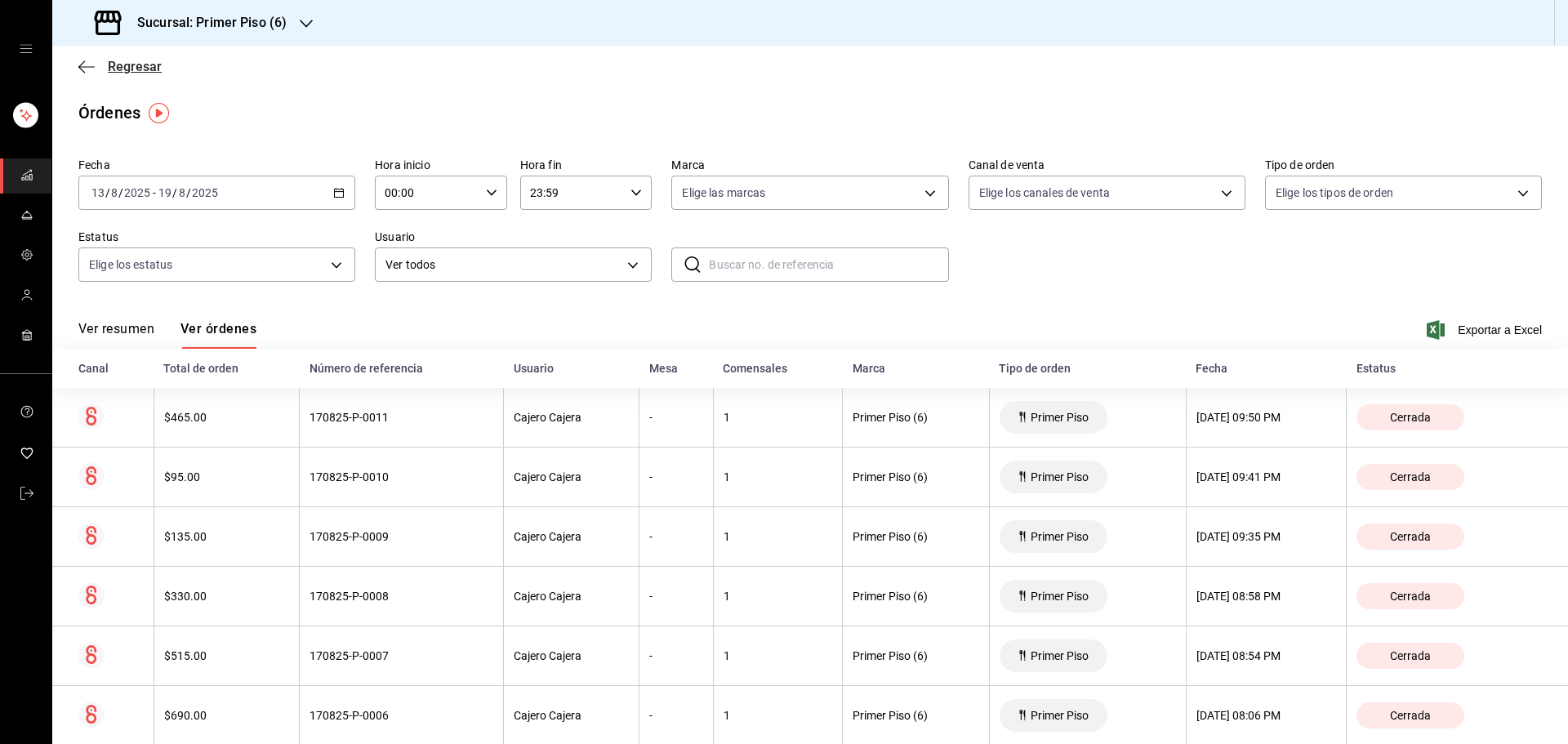
click at [88, 62] on icon "button" at bounding box center [86, 66] width 16 height 14
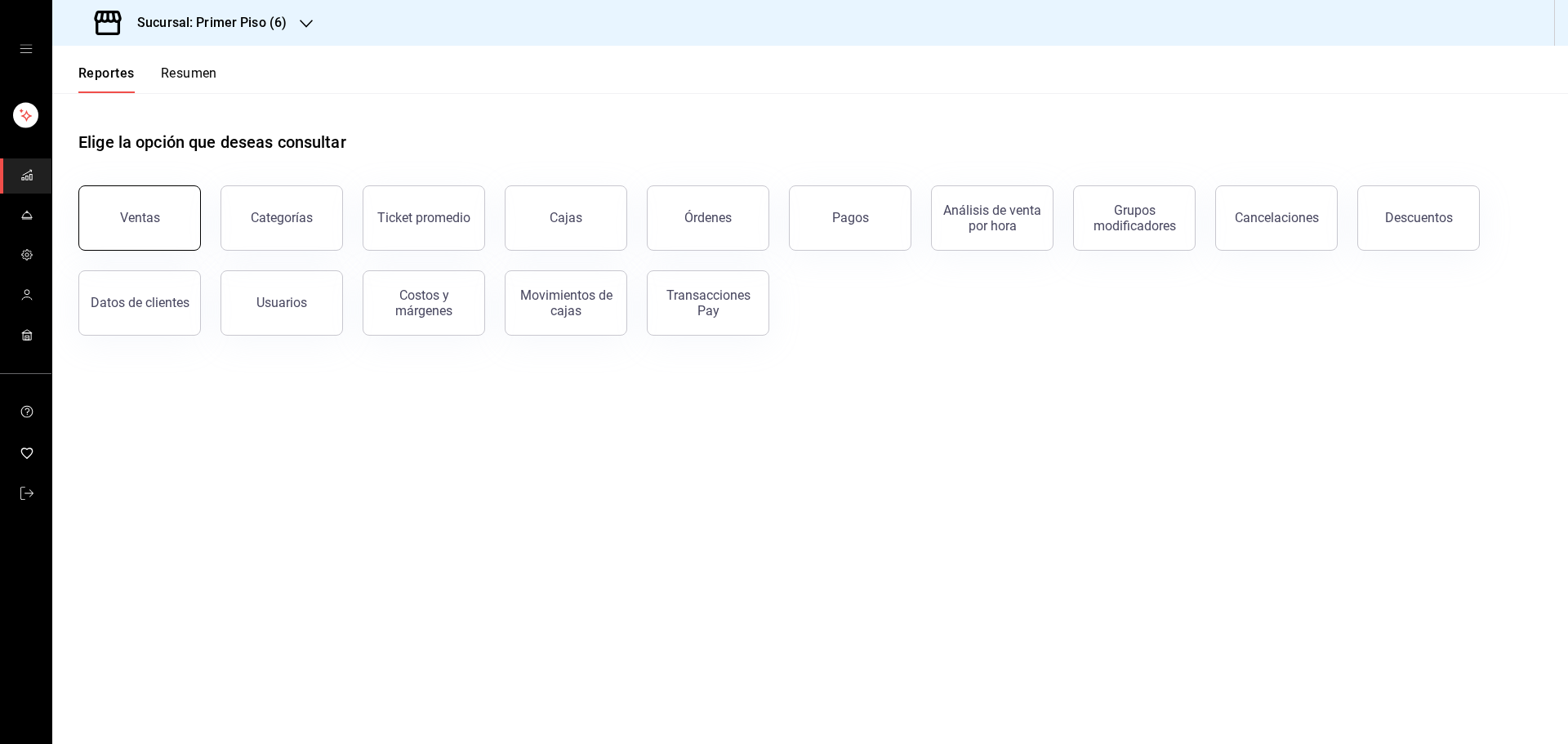
click at [142, 209] on button "Ventas" at bounding box center [139, 217] width 122 height 65
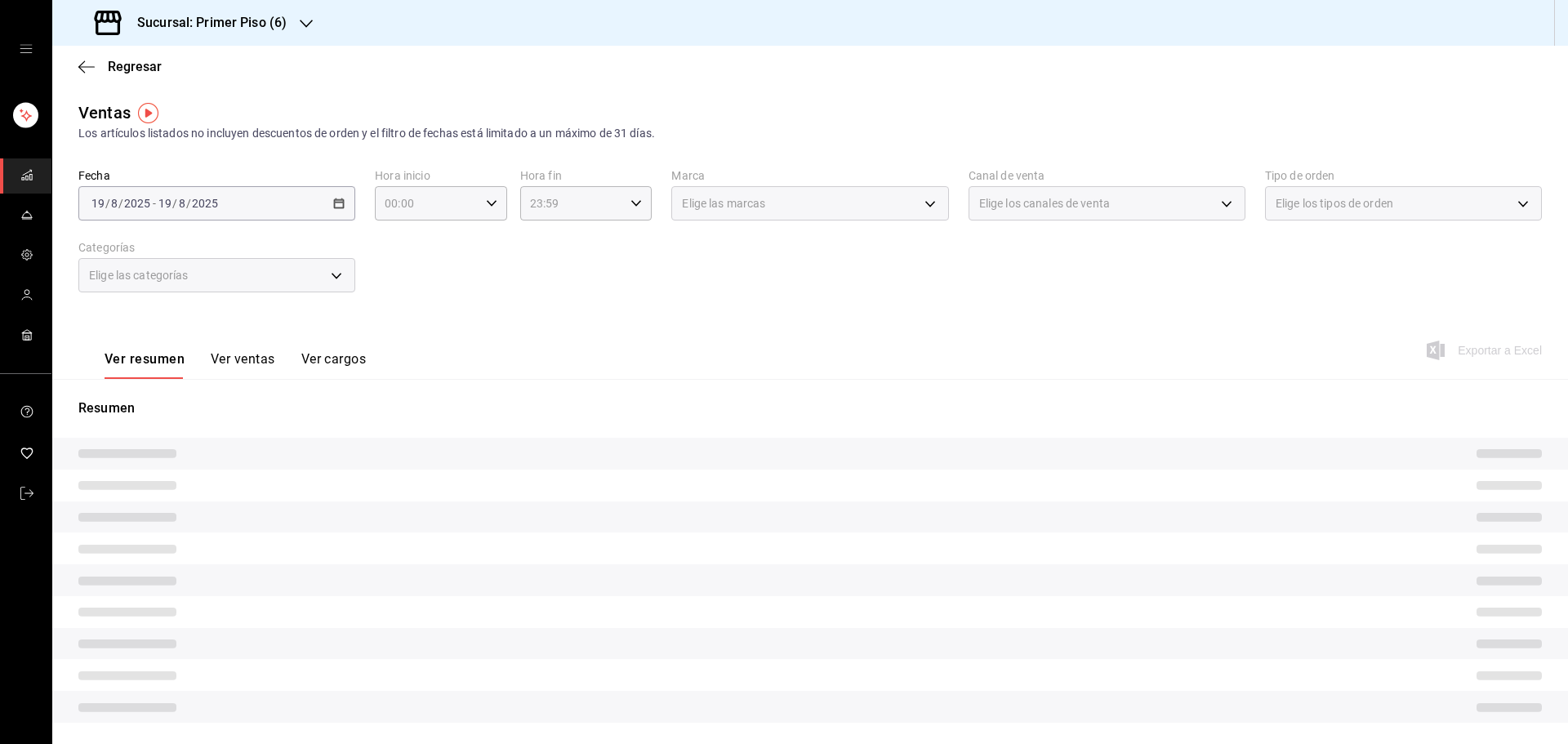
click at [329, 205] on div "[DATE] [DATE] - [DATE] [DATE]" at bounding box center [217, 203] width 277 height 34
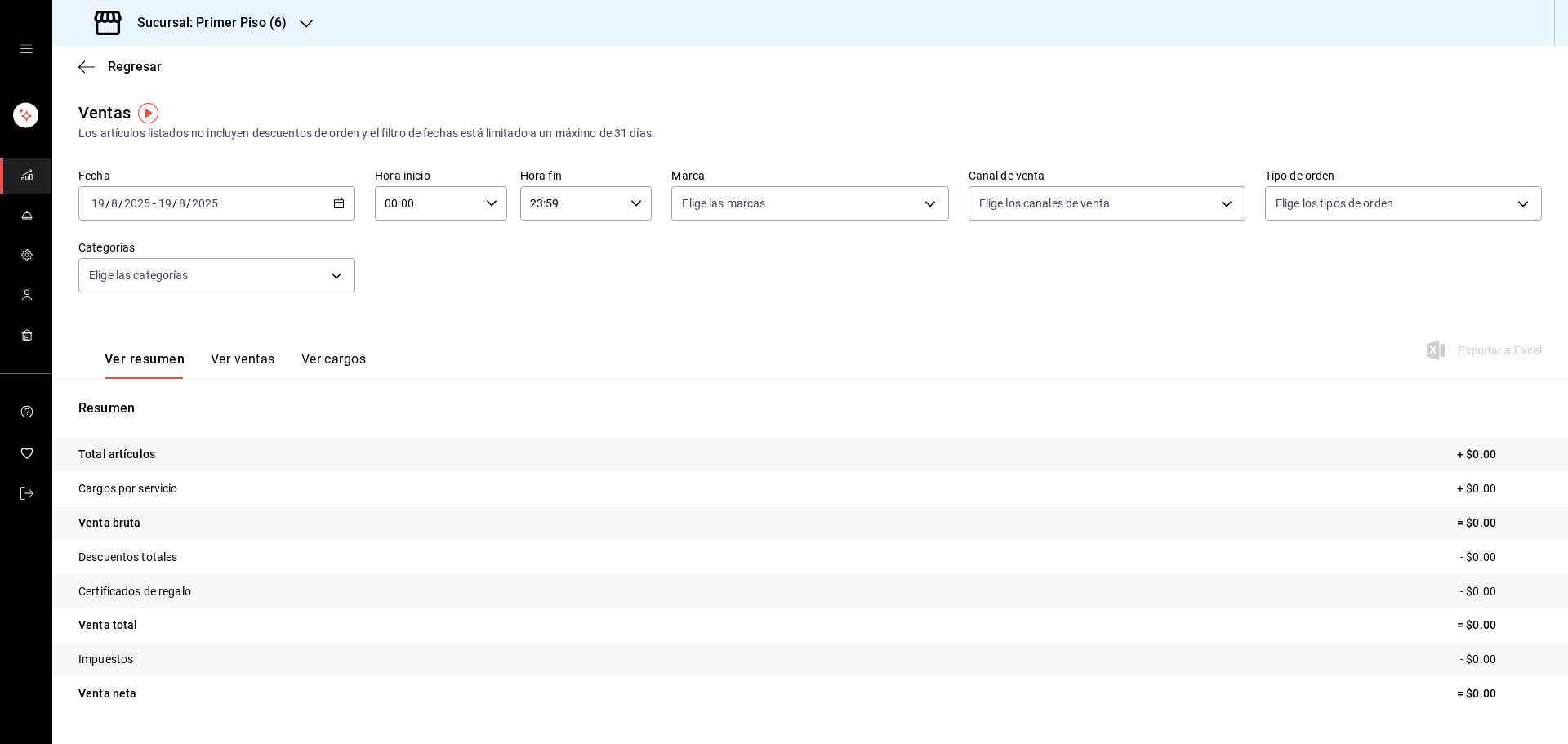
click at [333, 205] on icon "button" at bounding box center [339, 203] width 11 height 11
click at [168, 387] on li "Rango de fechas" at bounding box center [156, 400] width 153 height 37
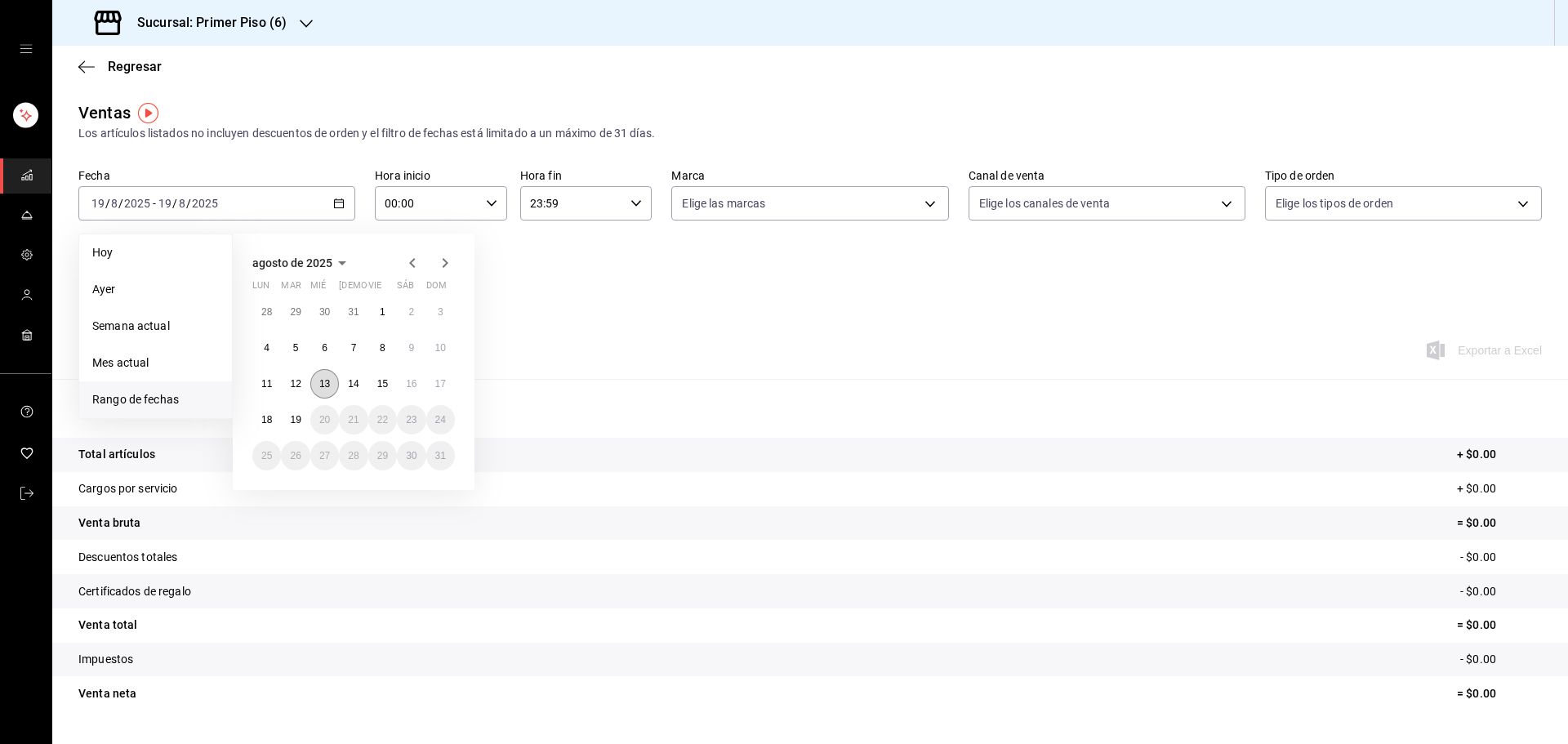
click at [325, 381] on abbr "13" at bounding box center [324, 384] width 10 height 11
click at [267, 414] on button "18" at bounding box center [267, 419] width 28 height 29
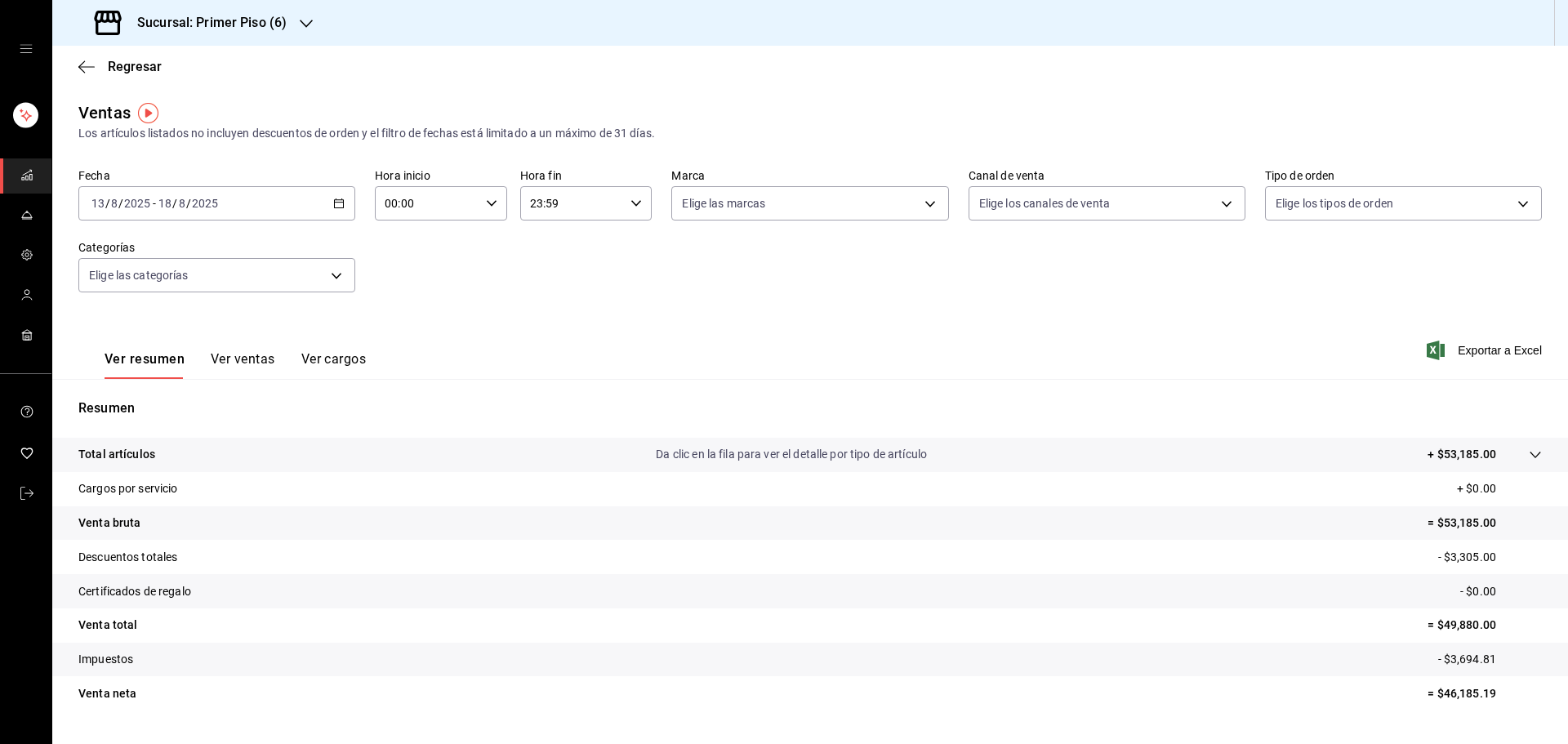
click at [249, 360] on button "Ver ventas" at bounding box center [243, 364] width 65 height 28
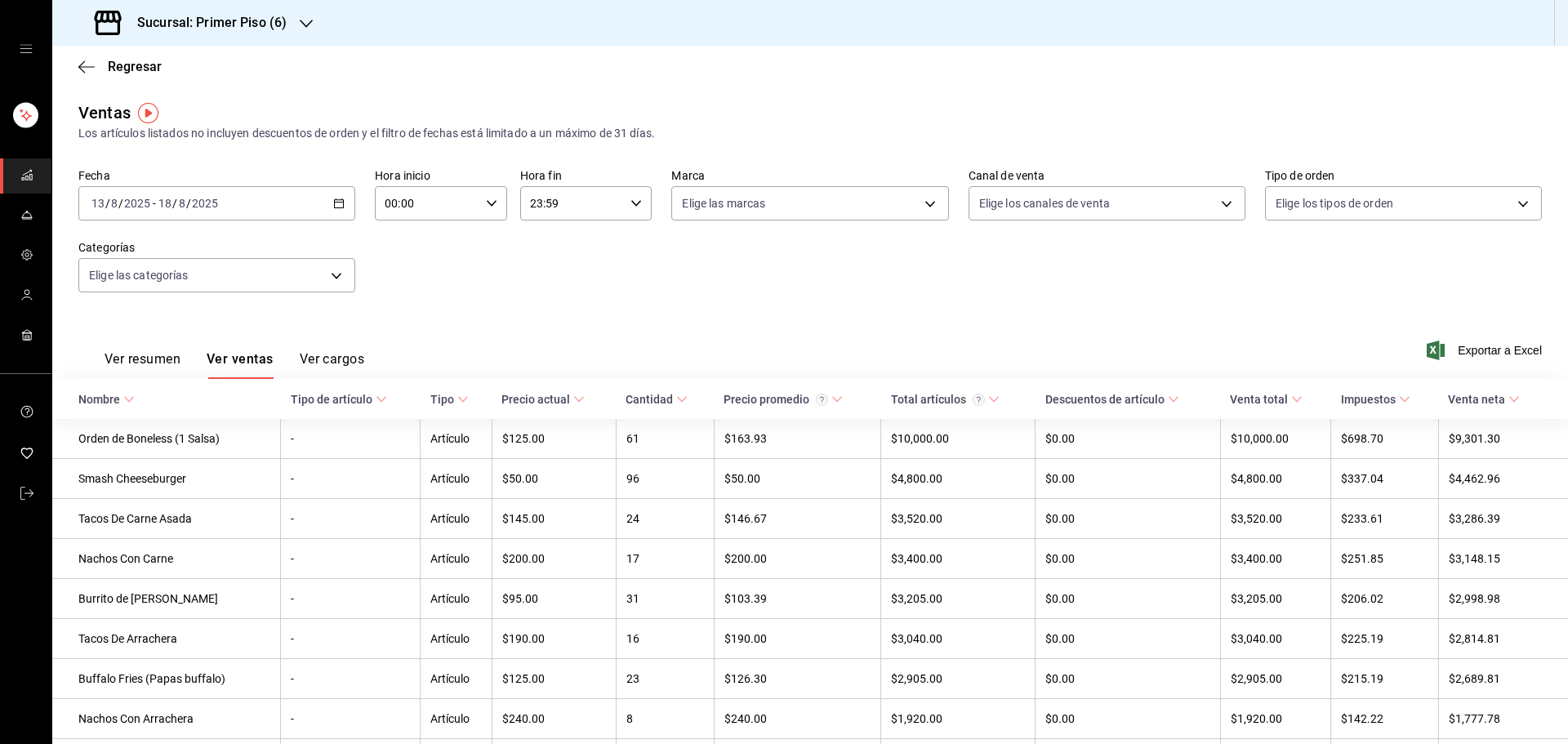
click at [684, 402] on icon at bounding box center [682, 400] width 11 height 11
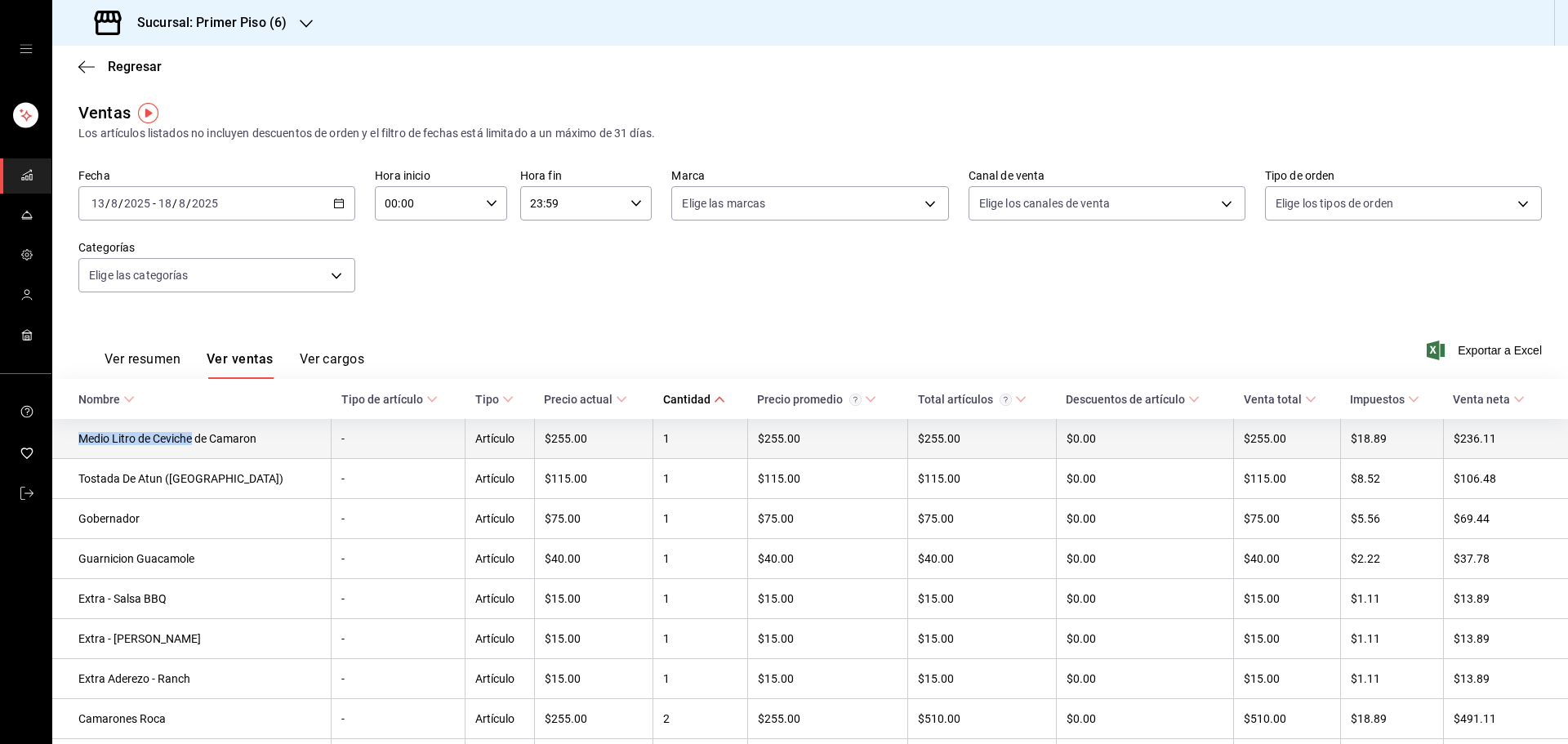
drag, startPoint x: 77, startPoint y: 442, endPoint x: 195, endPoint y: 447, distance: 118.1
click at [195, 447] on td "Medio Litro de Ceviche de Camaron" at bounding box center [192, 439] width 279 height 40
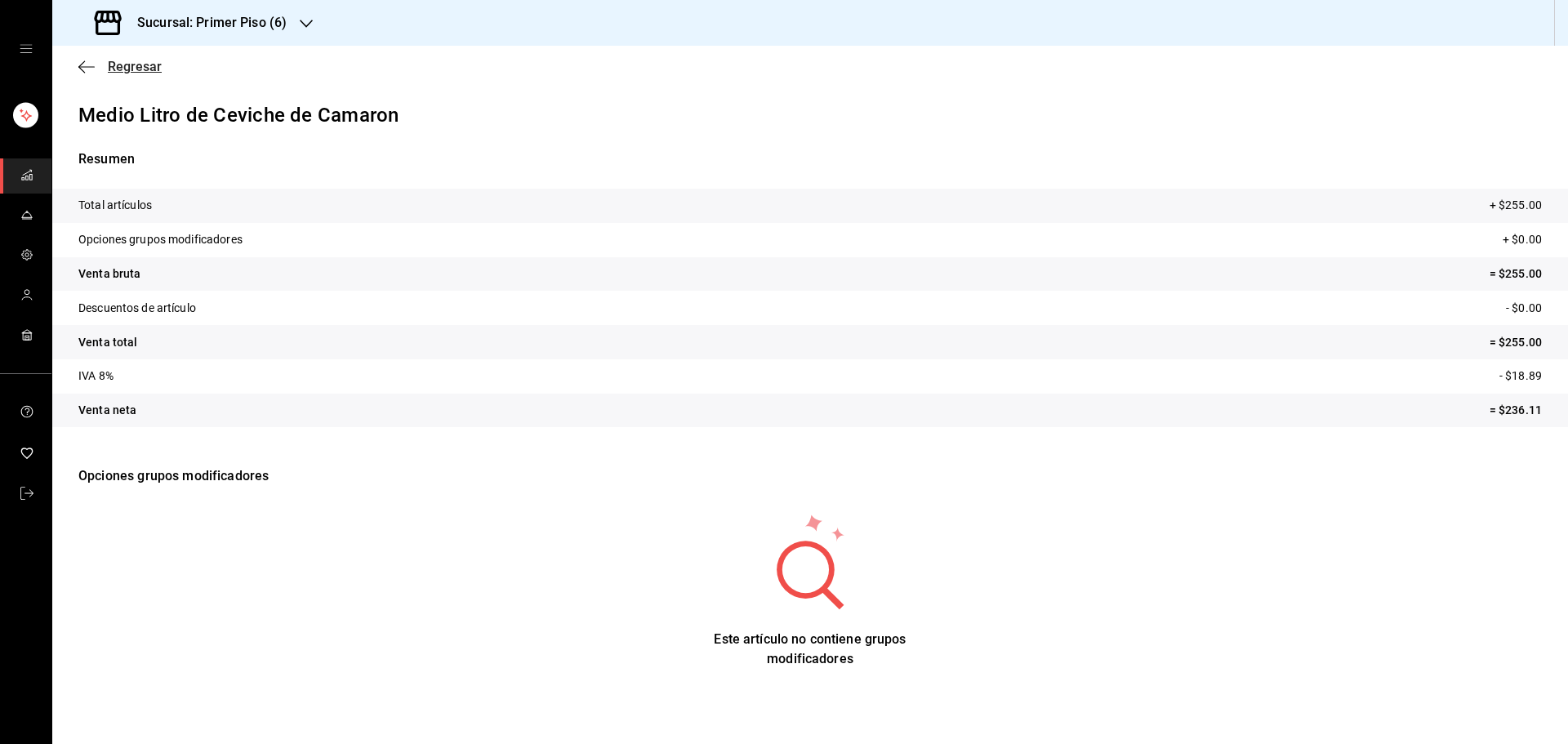
click at [82, 61] on icon "button" at bounding box center [86, 66] width 16 height 14
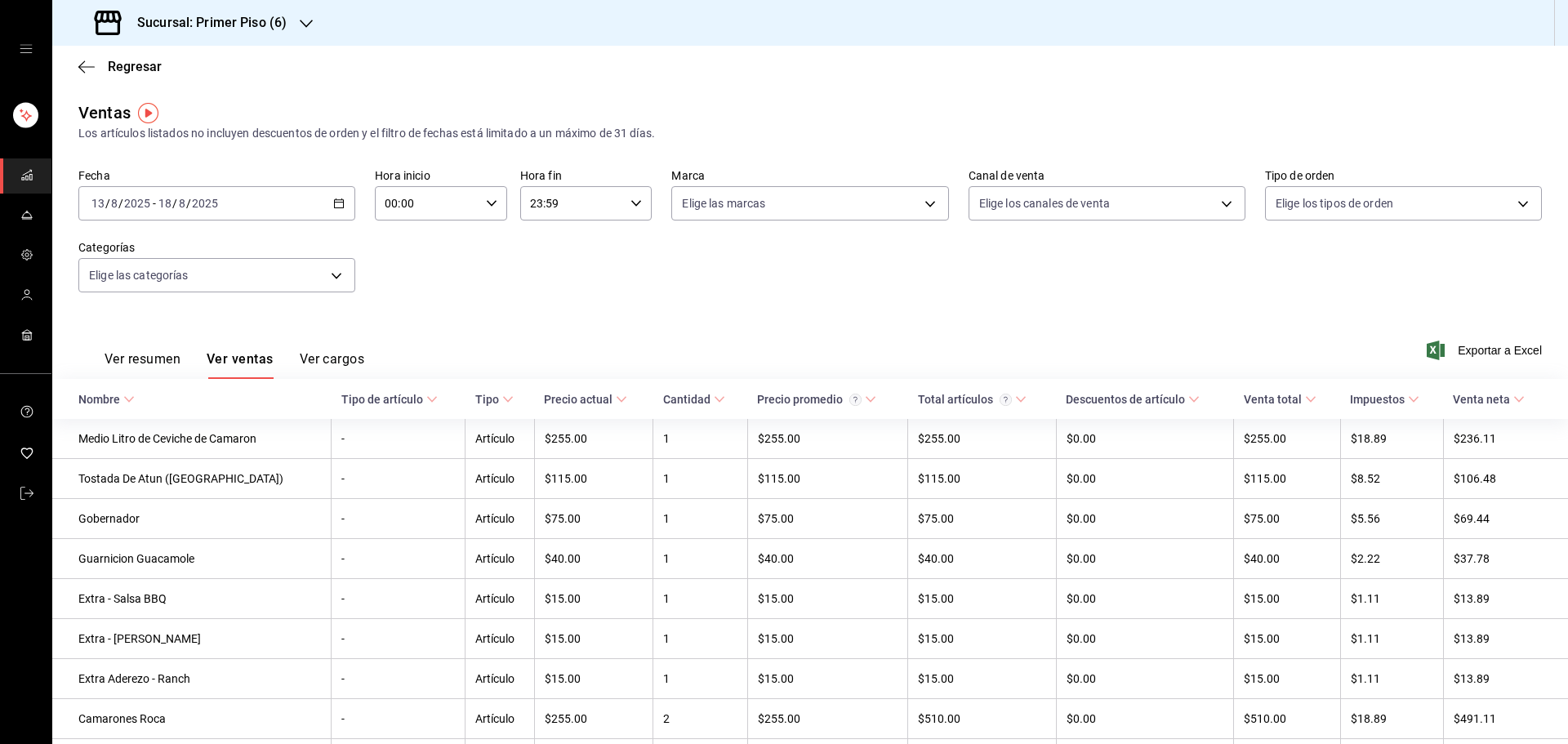
click at [308, 21] on icon "button" at bounding box center [306, 24] width 13 height 13
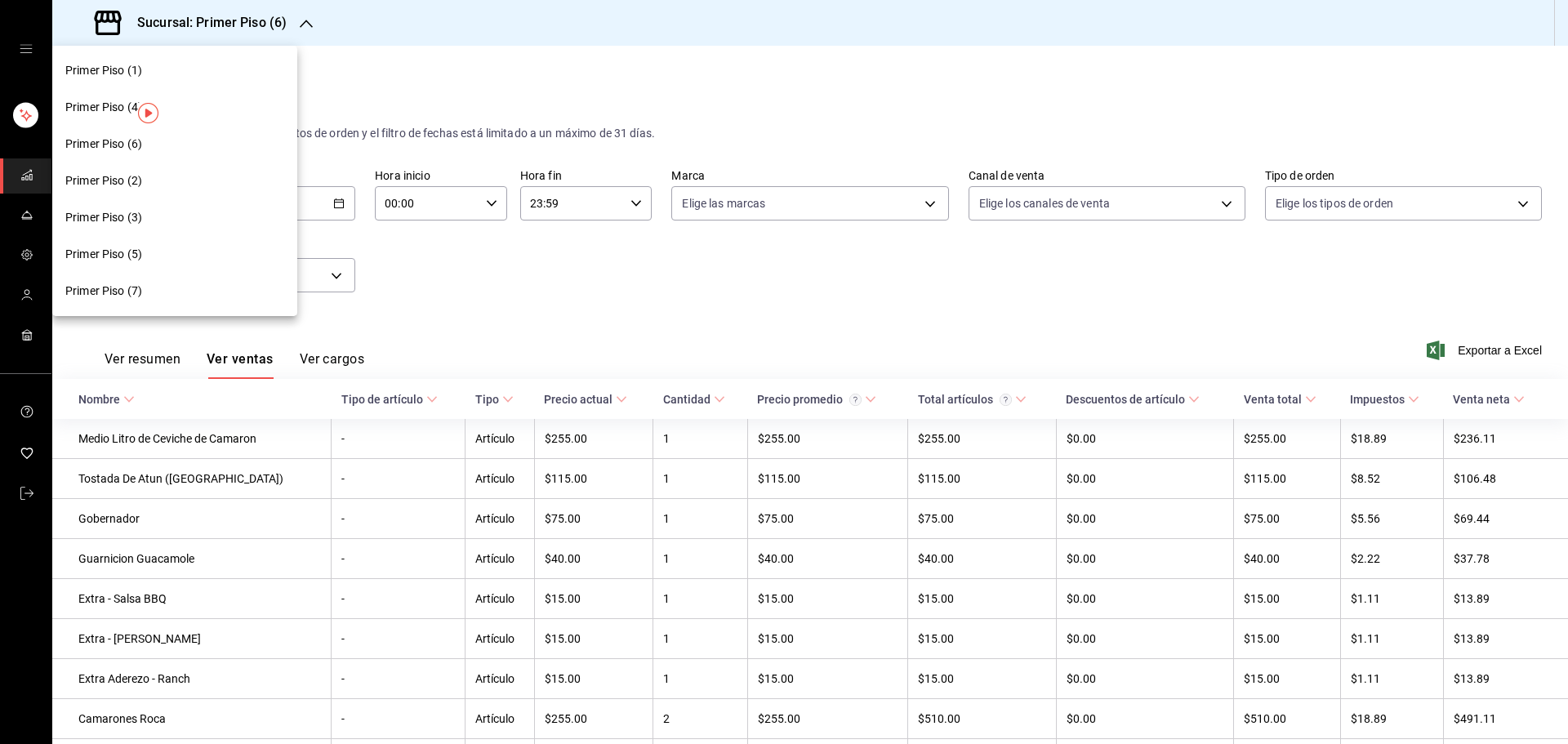
click at [211, 210] on div "Primer Piso (3)" at bounding box center [175, 217] width 219 height 17
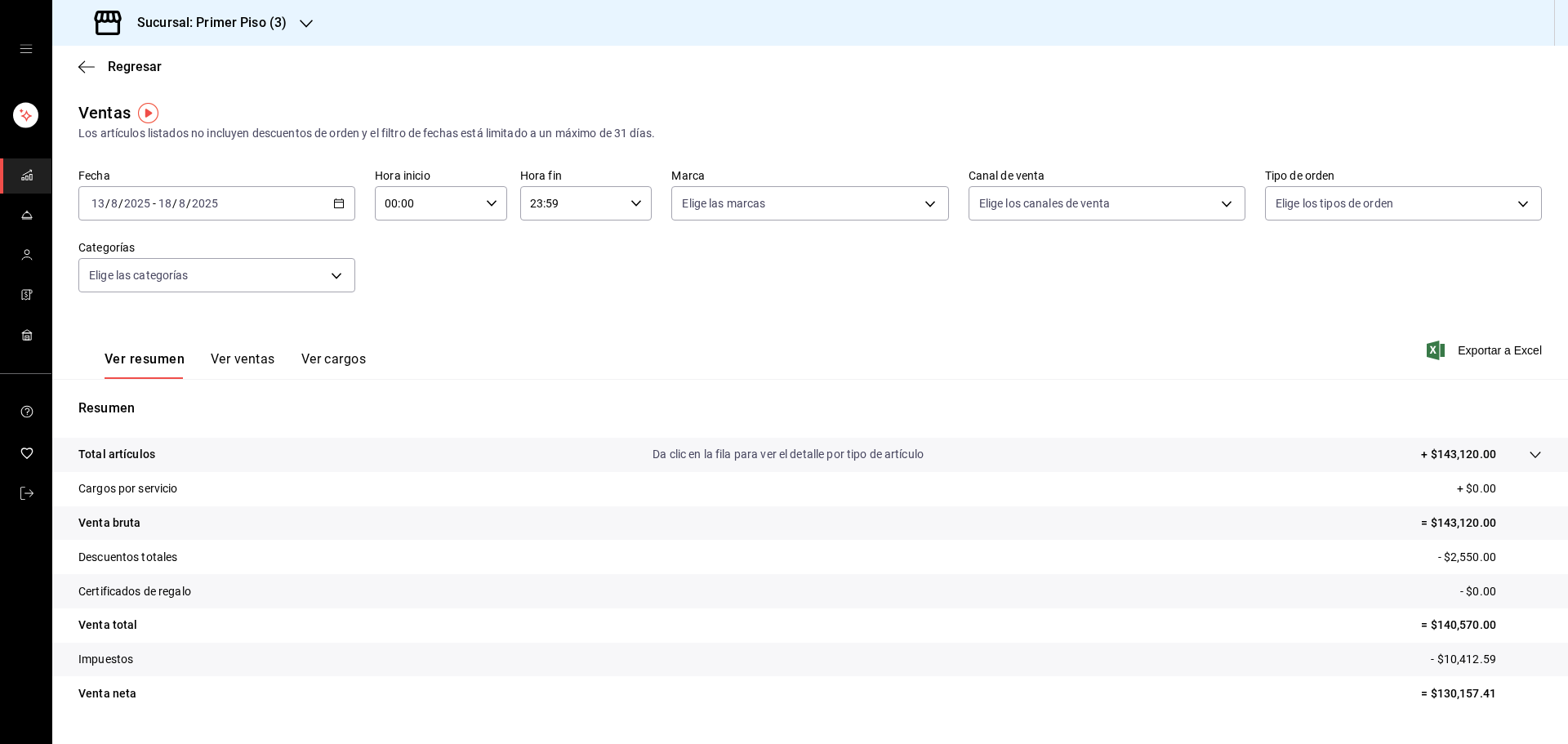
click at [243, 356] on button "Ver ventas" at bounding box center [243, 364] width 65 height 28
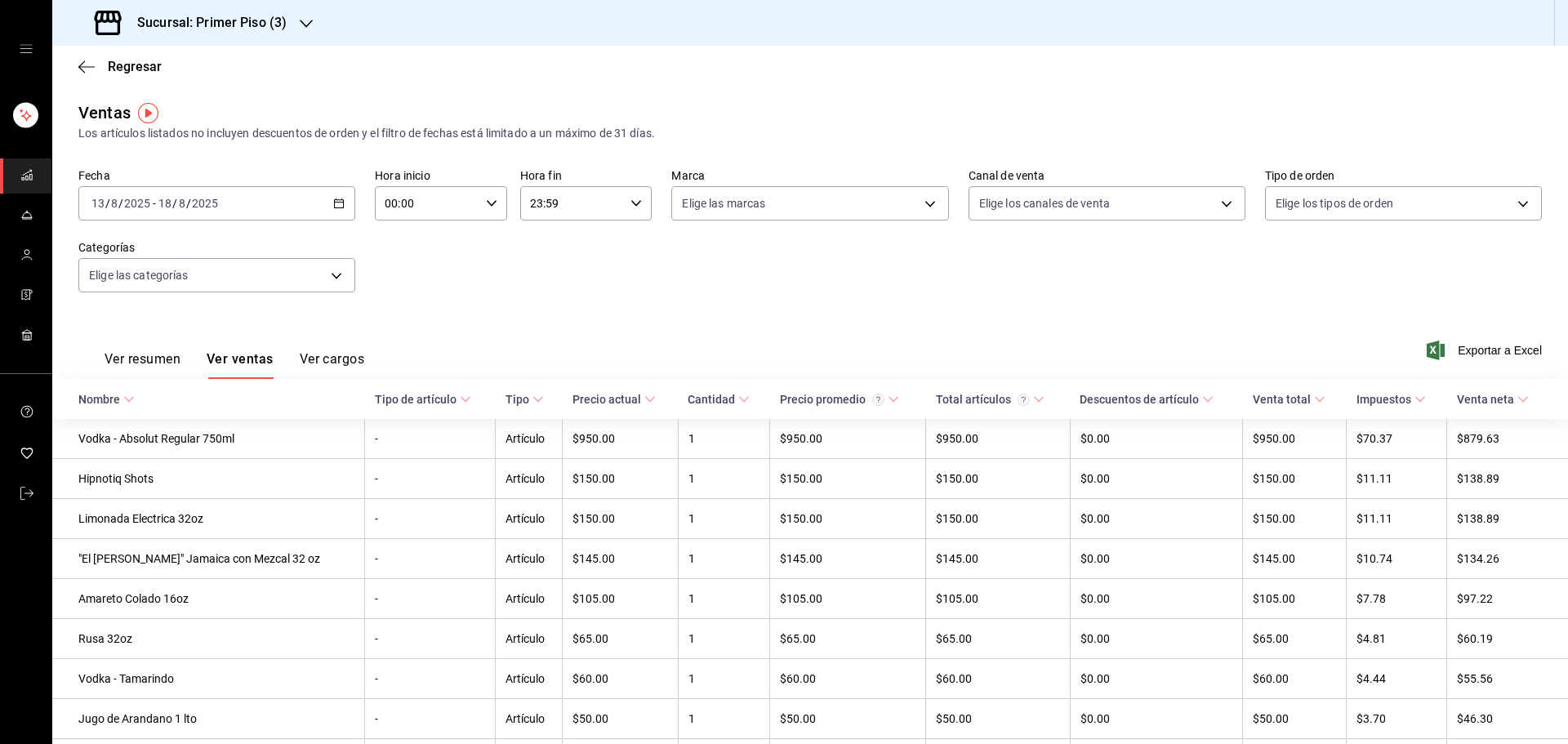
click at [299, 24] on div "Sucursal: Primer Piso (3)" at bounding box center [193, 23] width 254 height 46
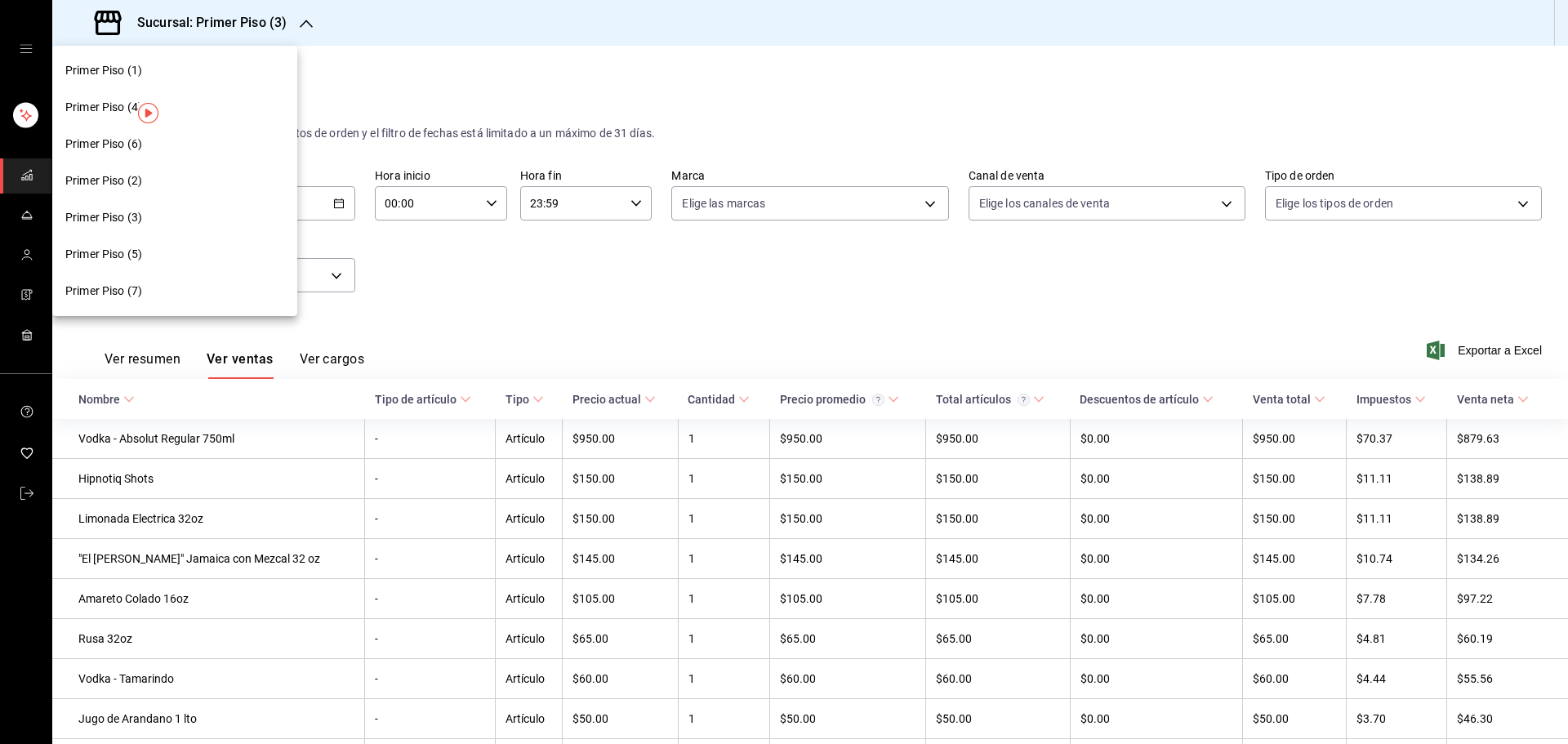
click at [98, 102] on span "Primer Piso (4)" at bounding box center [103, 107] width 77 height 17
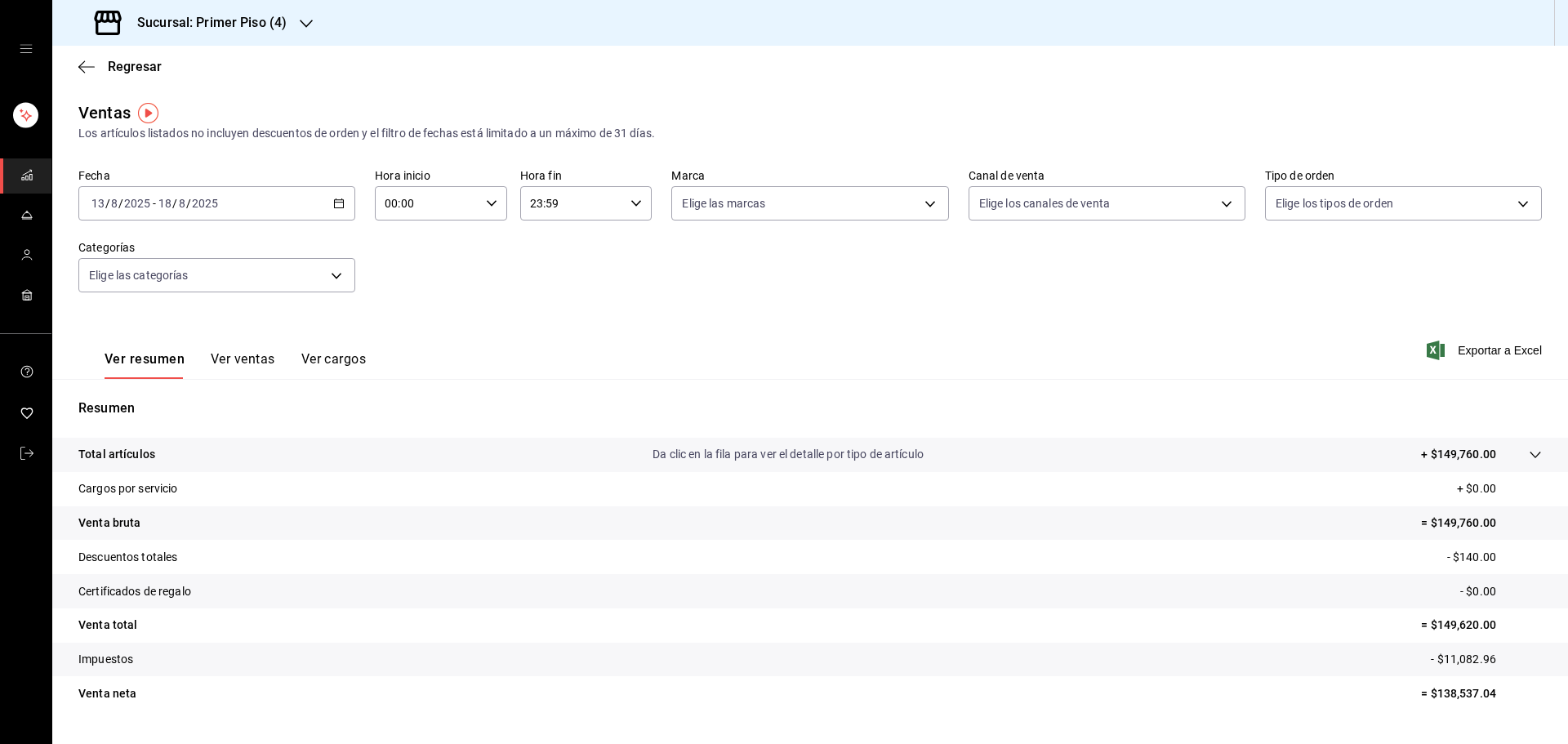
click at [249, 361] on button "Ver ventas" at bounding box center [243, 364] width 65 height 28
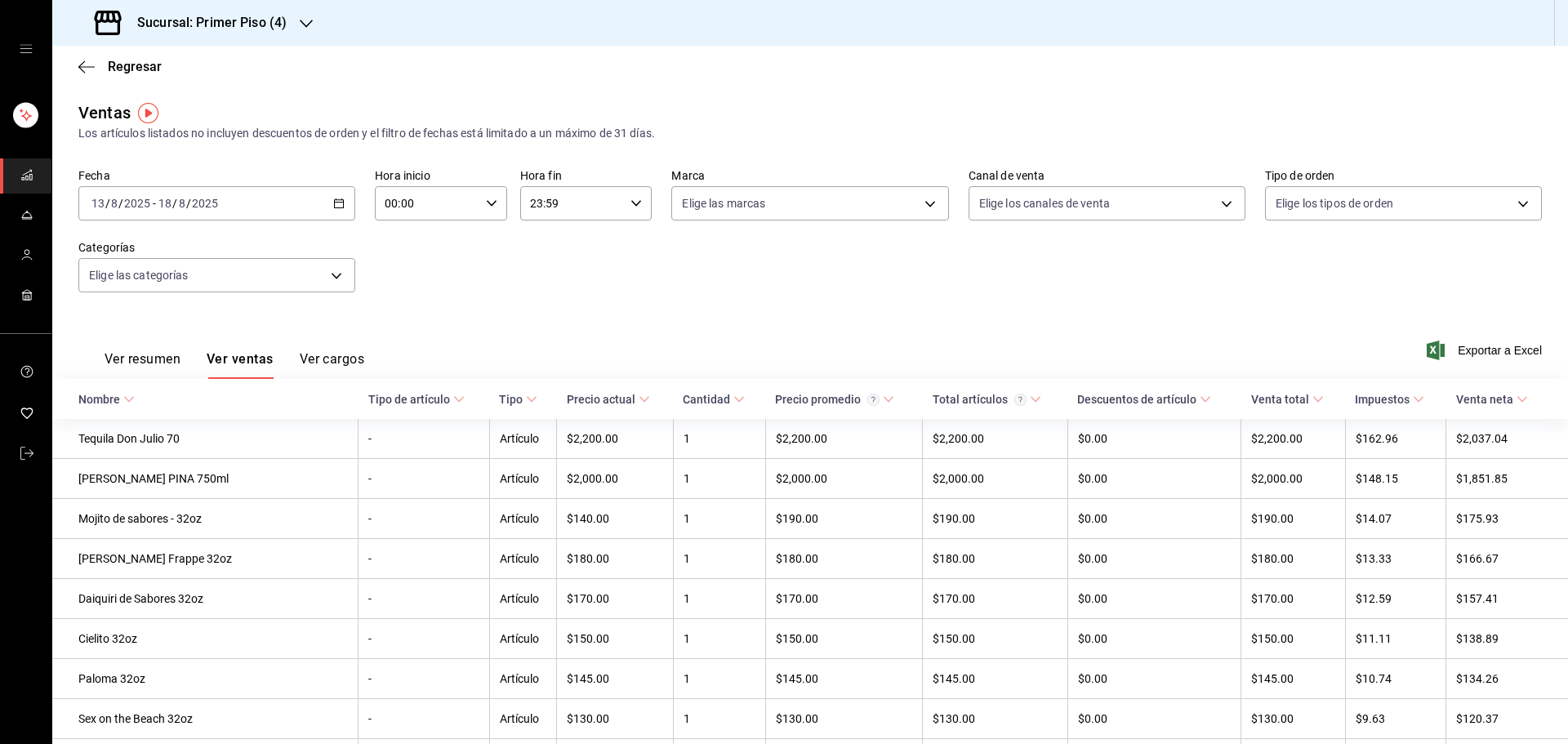
click at [305, 25] on icon "button" at bounding box center [306, 24] width 13 height 13
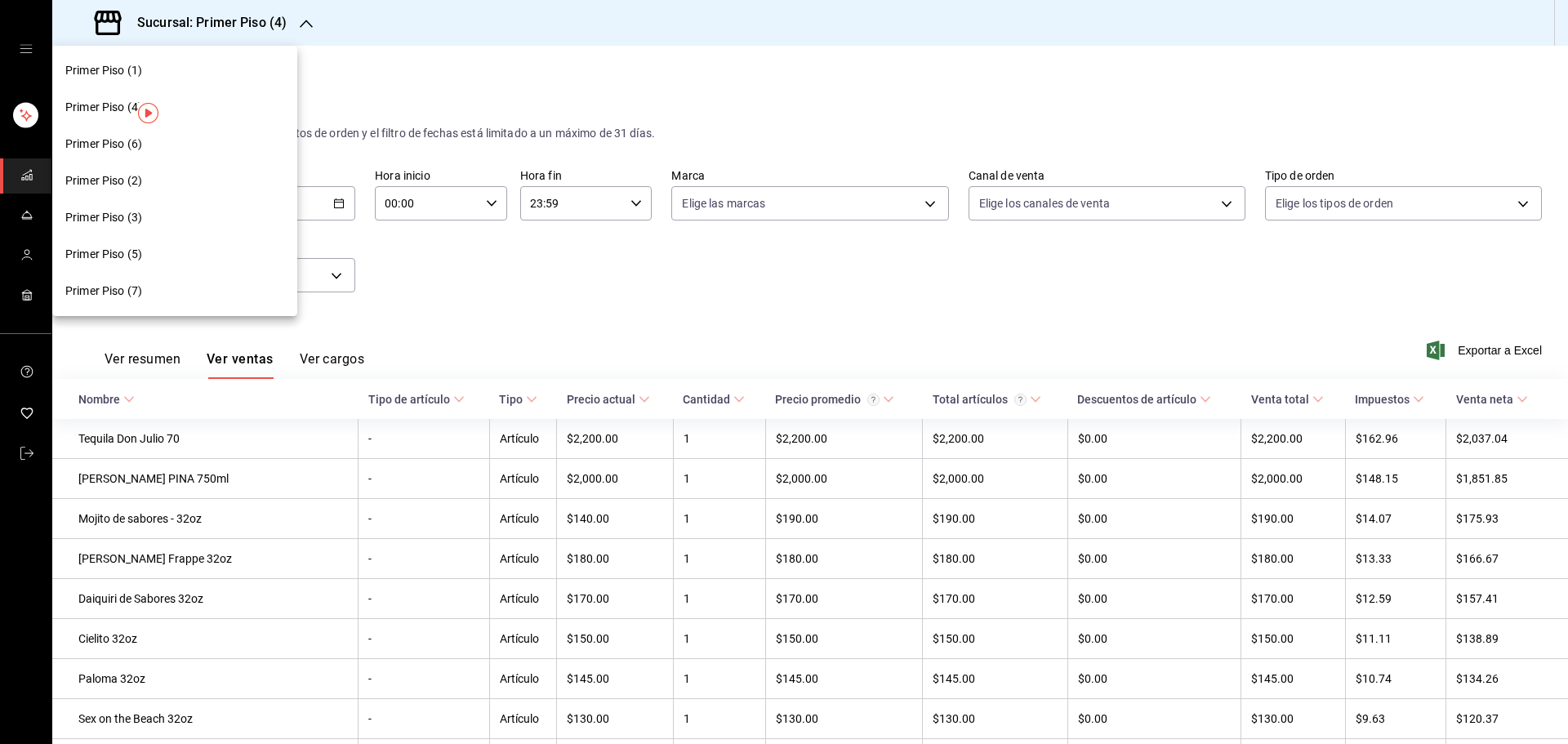
click at [185, 214] on div "Primer Piso (3)" at bounding box center [175, 217] width 219 height 17
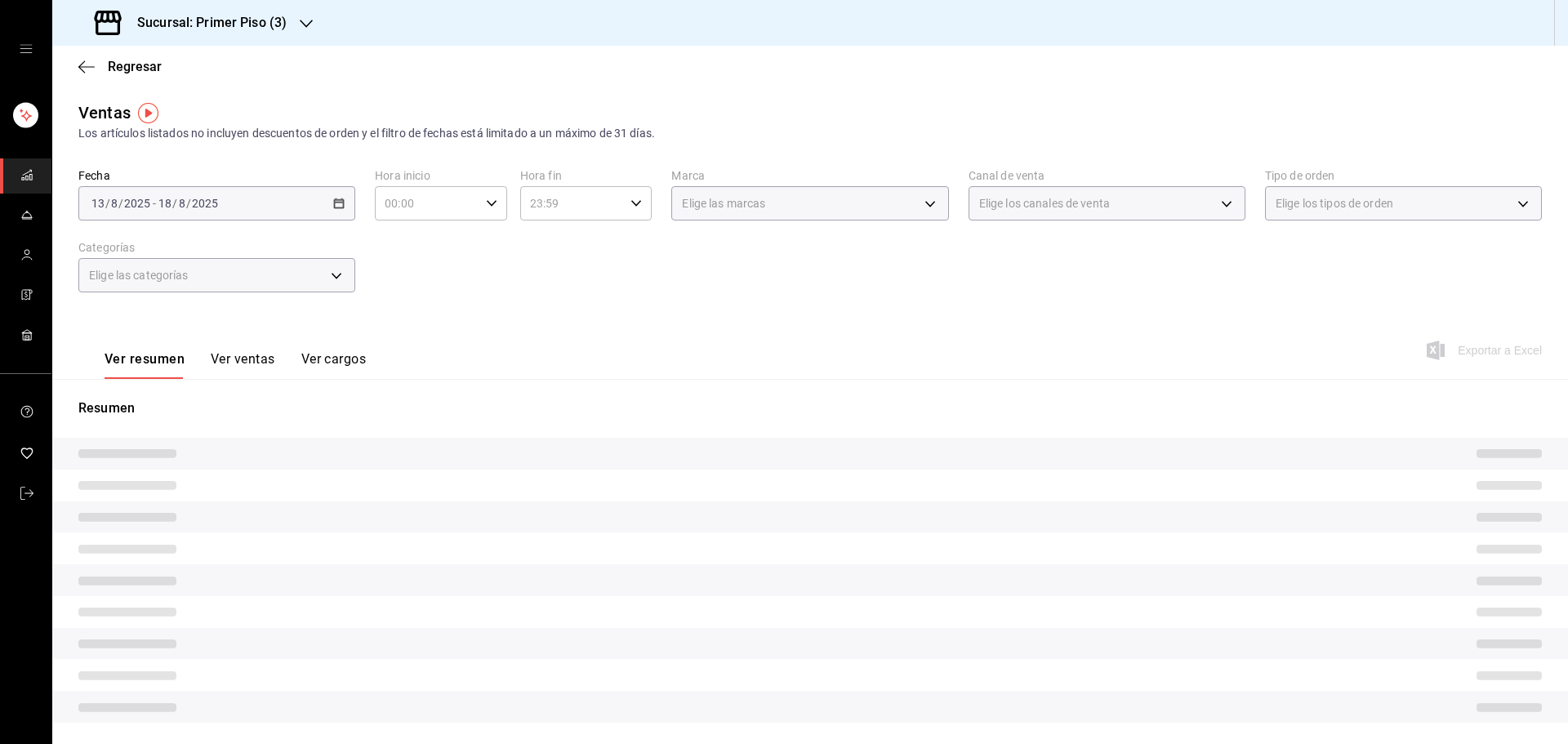
click at [244, 361] on button "Ver ventas" at bounding box center [243, 364] width 65 height 28
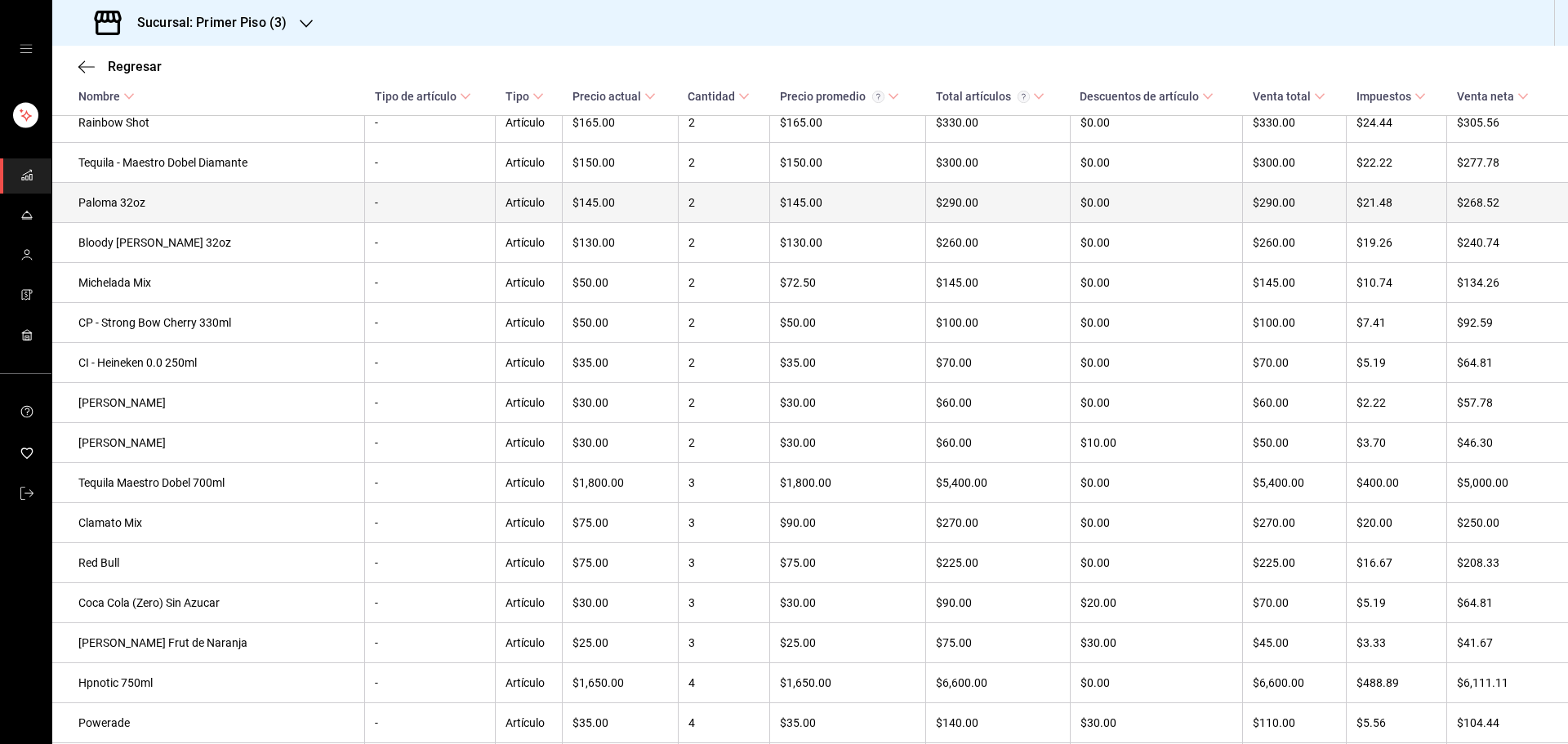
scroll to position [418, 0]
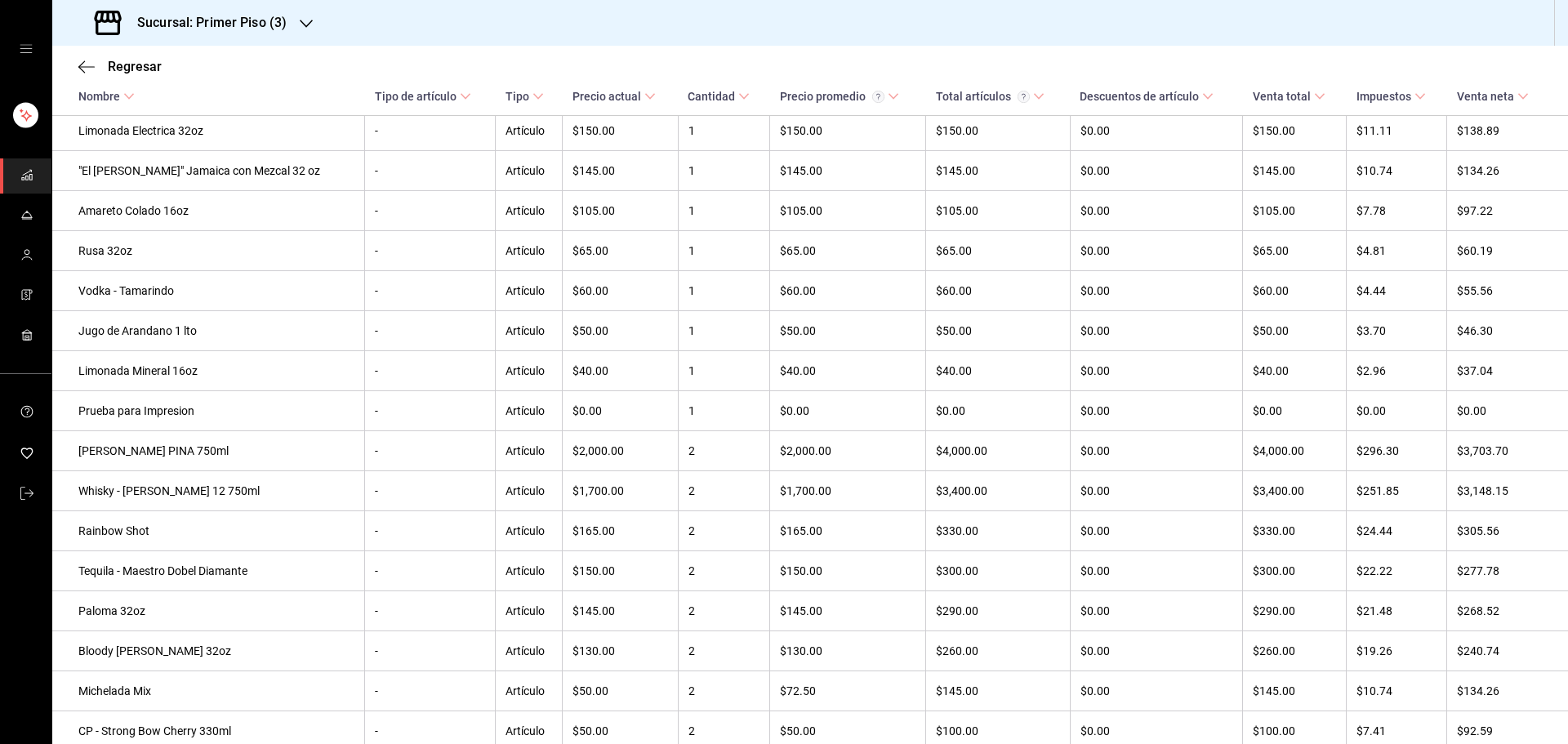
click at [303, 18] on icon "button" at bounding box center [306, 24] width 13 height 13
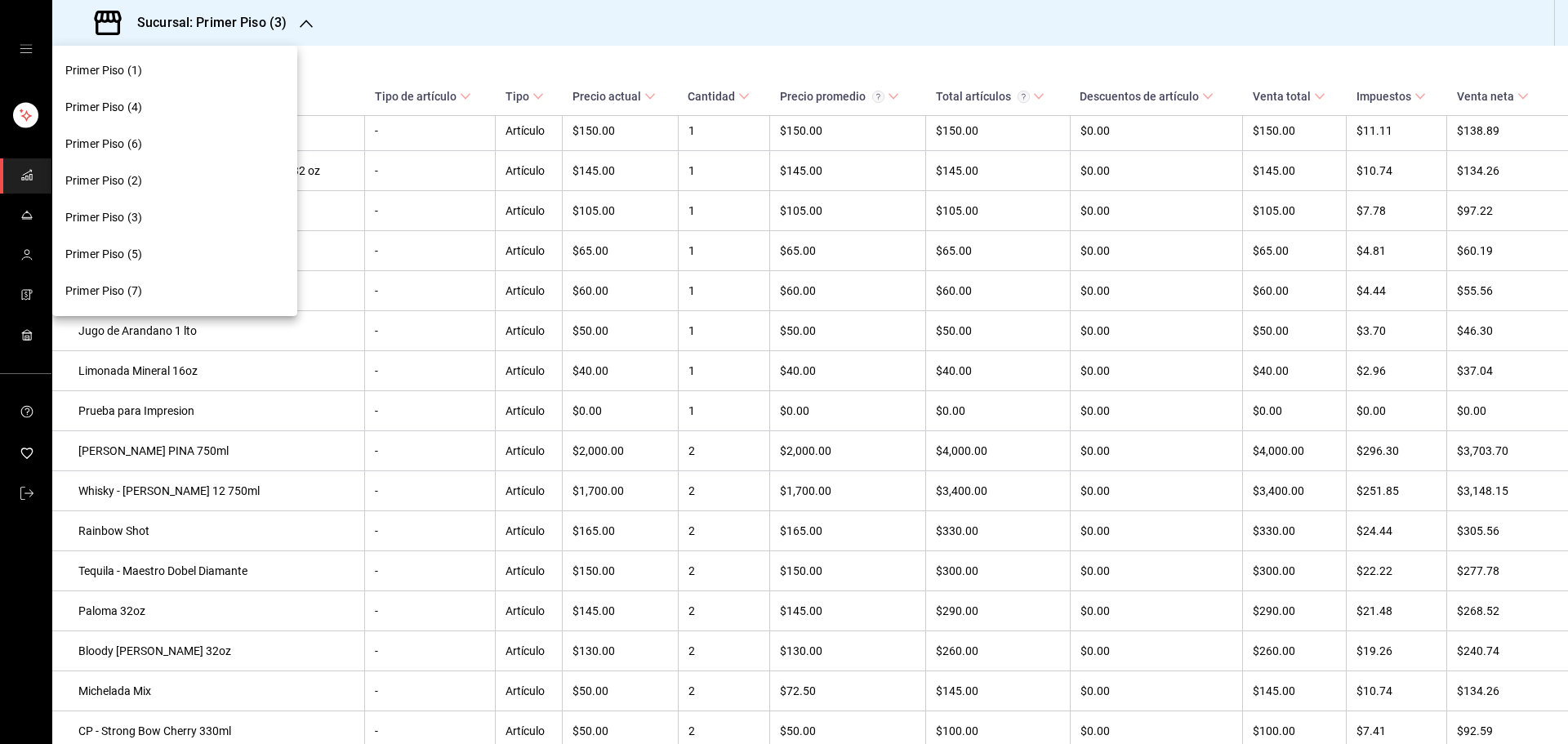
click at [202, 69] on div "Primer Piso (1)" at bounding box center [175, 70] width 219 height 17
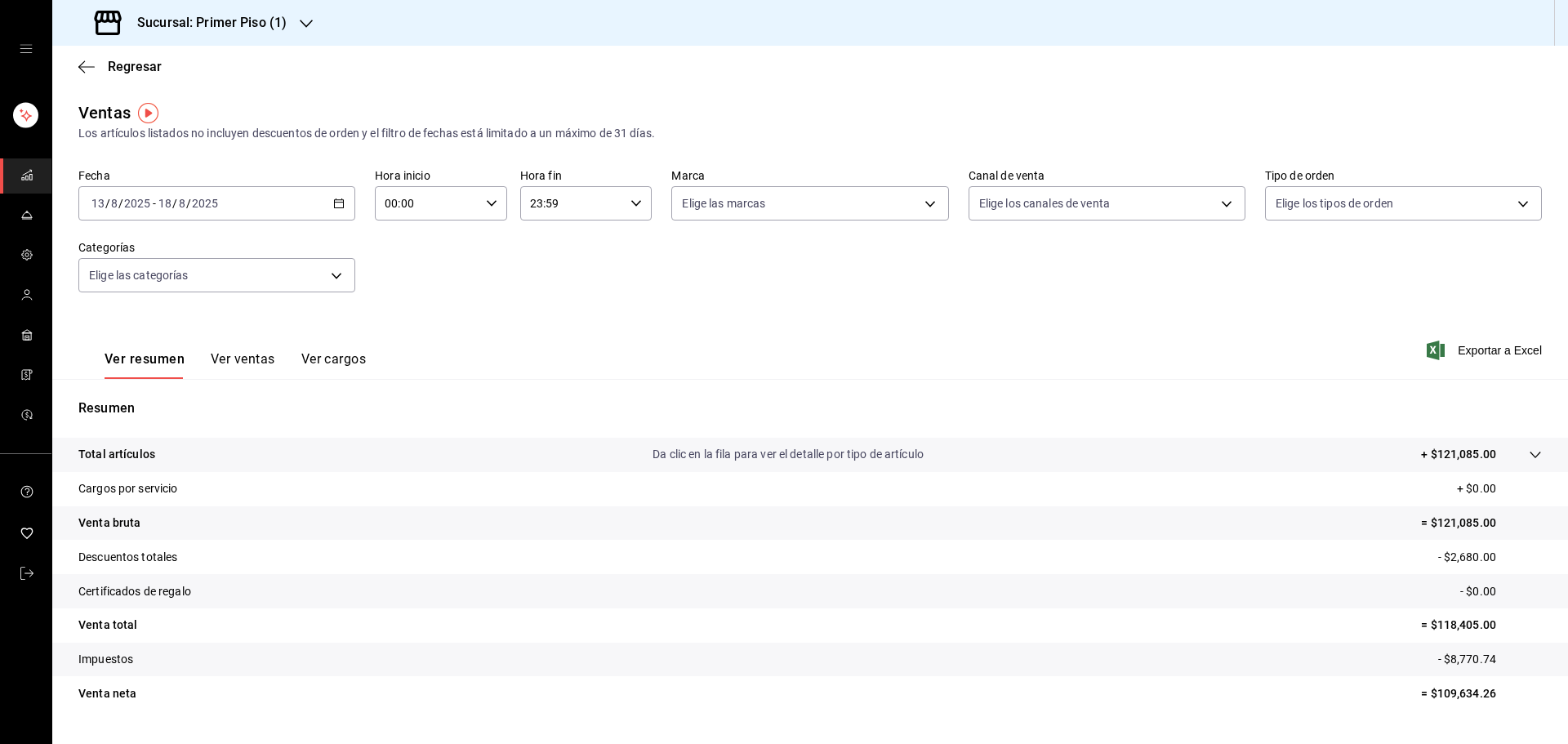
click at [231, 368] on button "Ver ventas" at bounding box center [243, 364] width 65 height 28
